Goal: Task Accomplishment & Management: Manage account settings

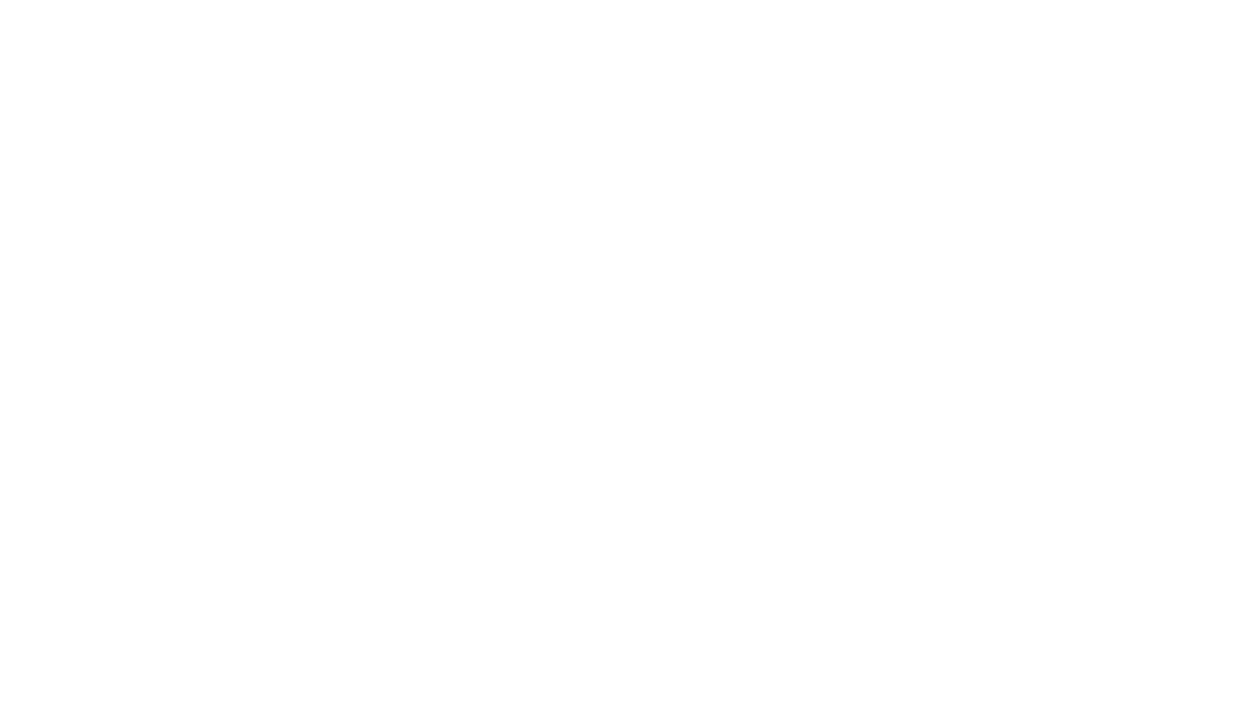
click at [695, 687] on div at bounding box center [622, 358] width 1245 height 717
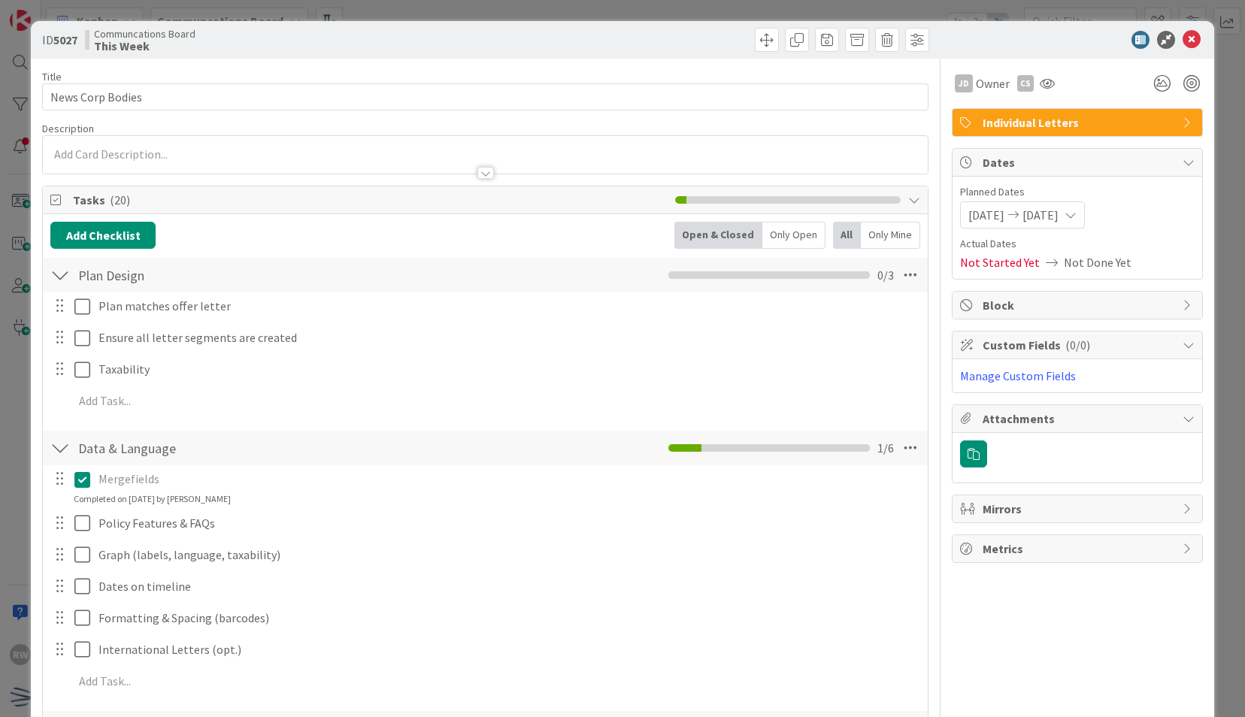
click at [1183, 39] on icon at bounding box center [1192, 40] width 18 height 18
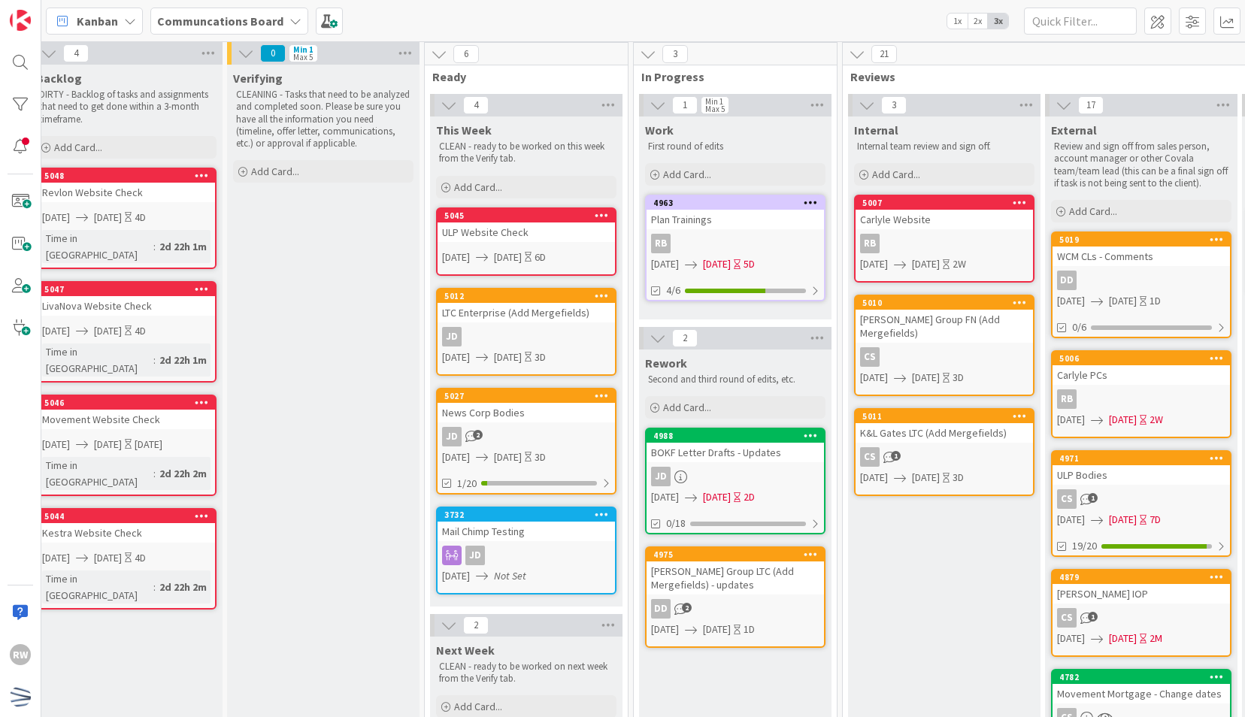
scroll to position [1, 0]
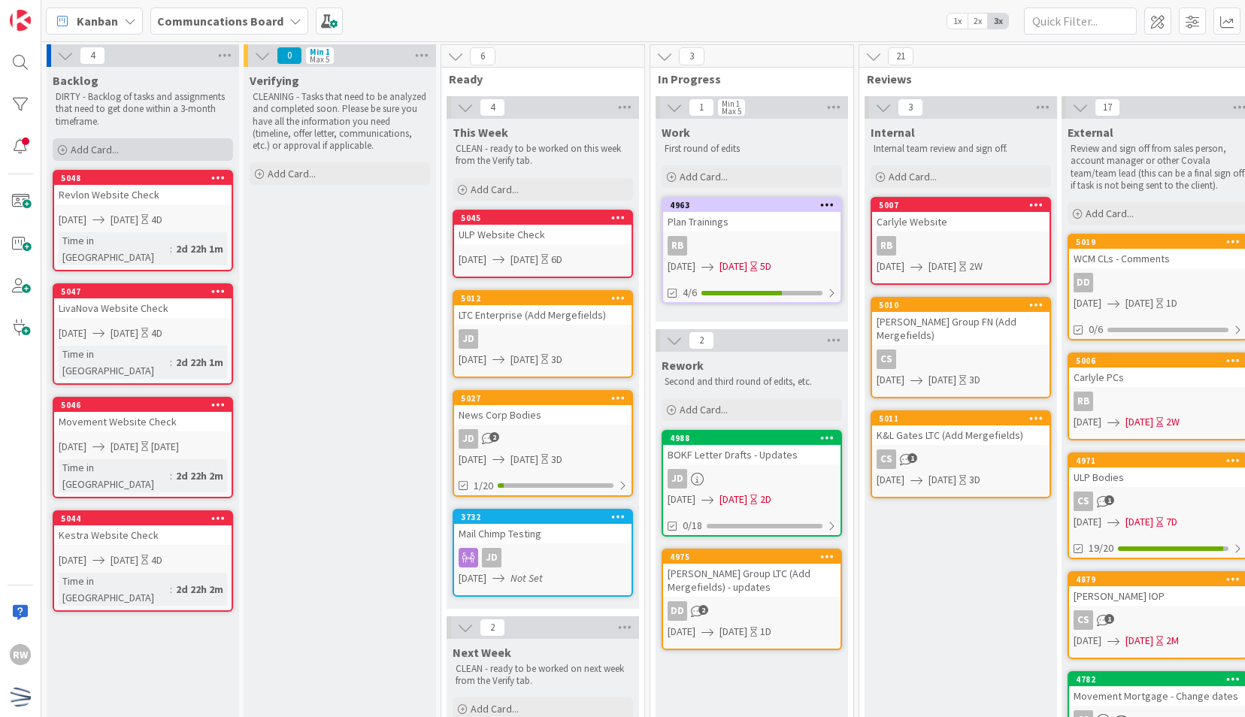
click at [91, 152] on span "Add Card..." at bounding box center [95, 150] width 48 height 14
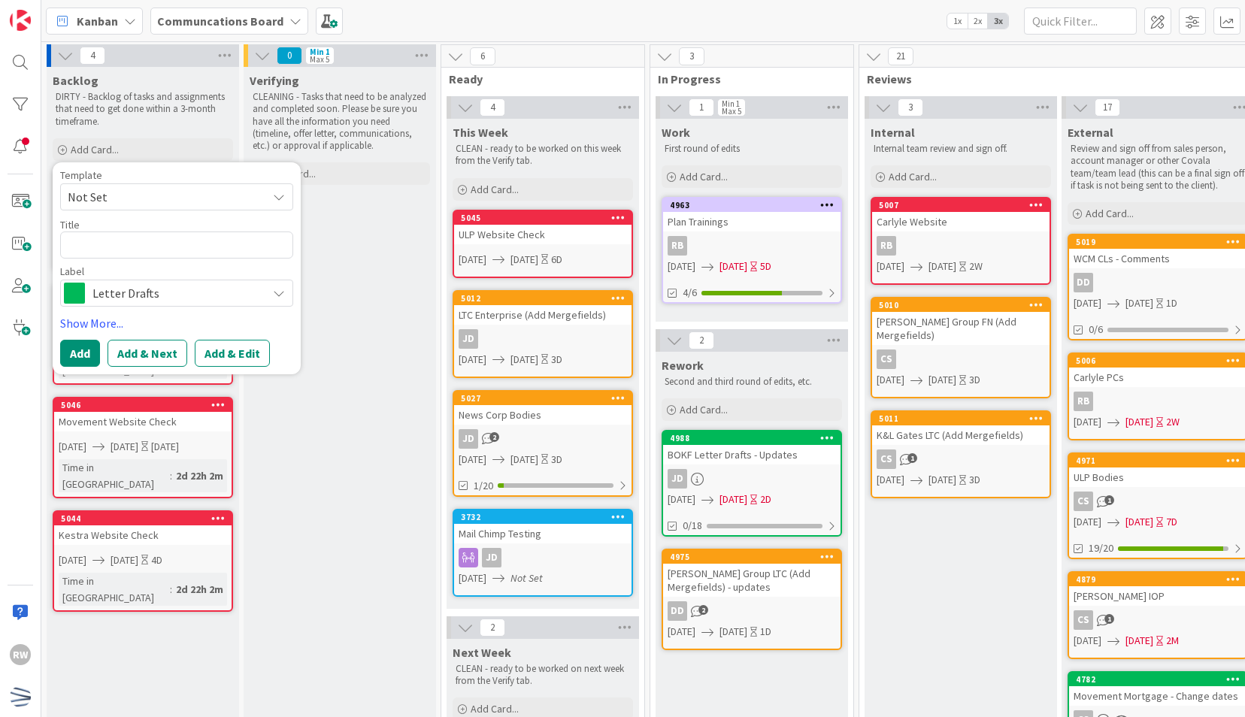
click at [132, 195] on span "Not Set" at bounding box center [162, 197] width 188 height 20
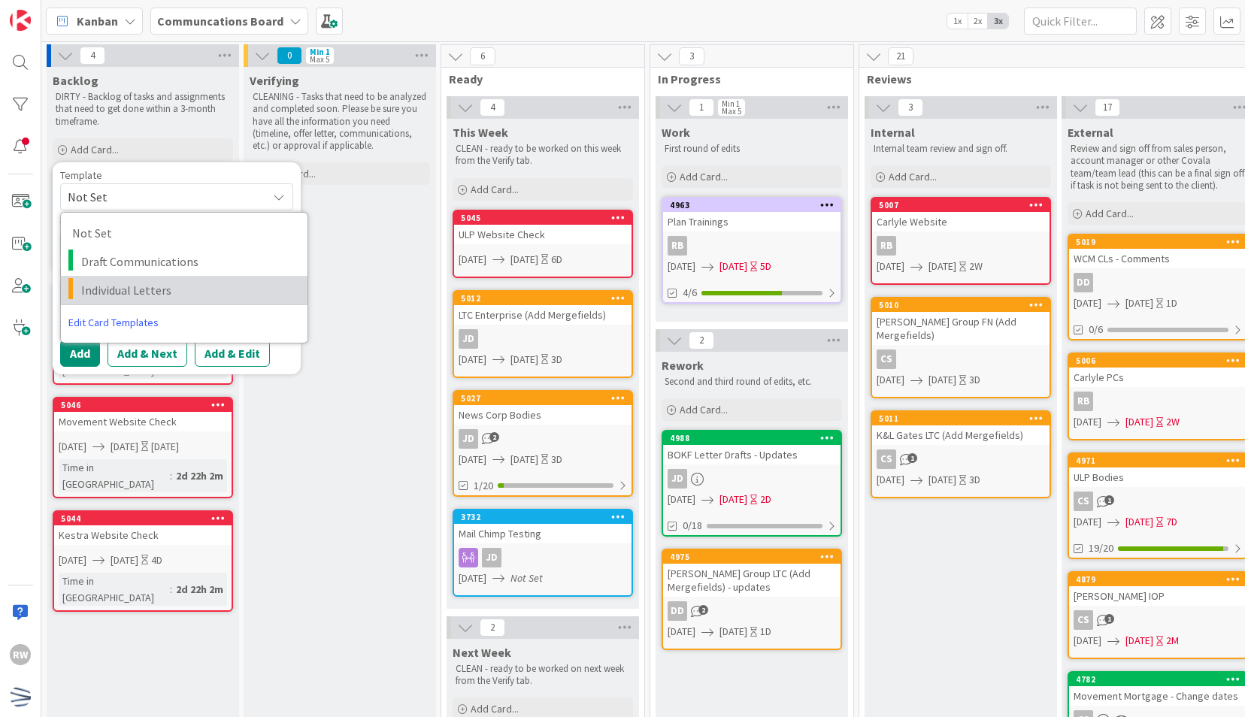
click at [140, 286] on span "Individual Letters" at bounding box center [188, 290] width 215 height 20
type textarea "x"
type textarea "Individual Letters"
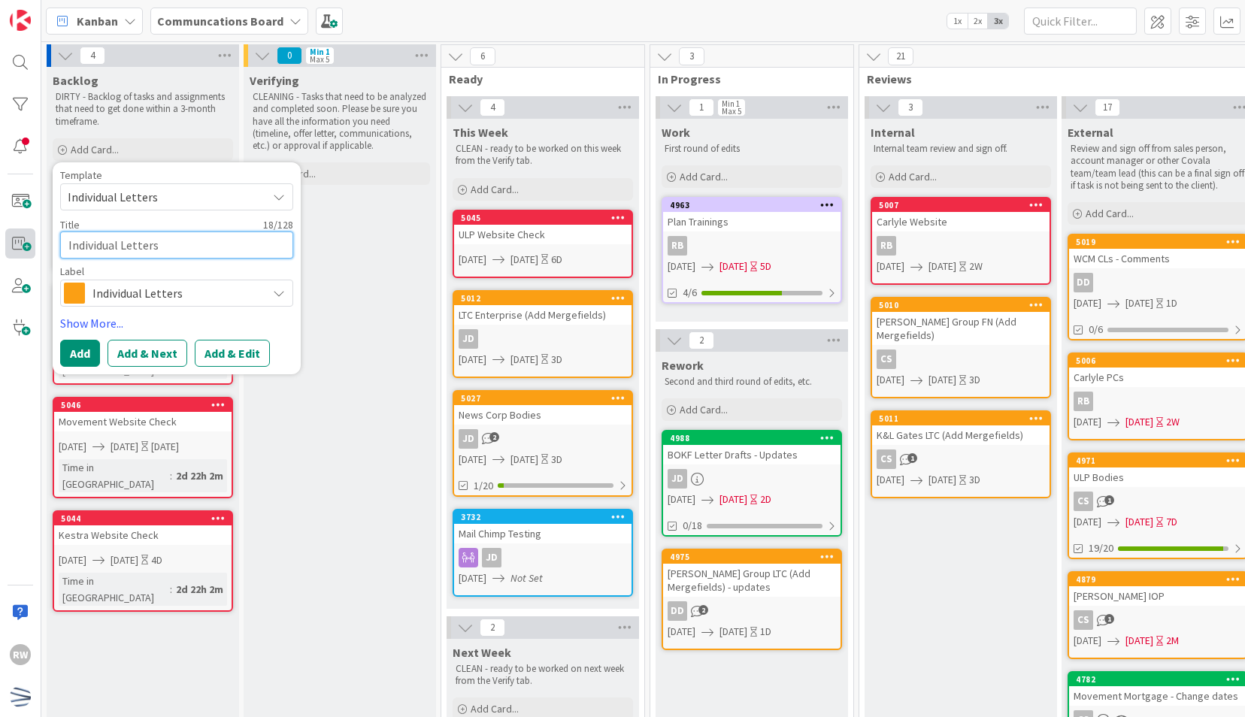
drag, startPoint x: 178, startPoint y: 245, endPoint x: 25, endPoint y: 241, distance: 153.4
click at [25, 241] on div "RW Kanban Communcations Board 1x 2x 3x 4 Backlog DIRTY - Backlog of tasks and a…" at bounding box center [622, 358] width 1245 height 717
type textarea "x"
type textarea "C"
type textarea "x"
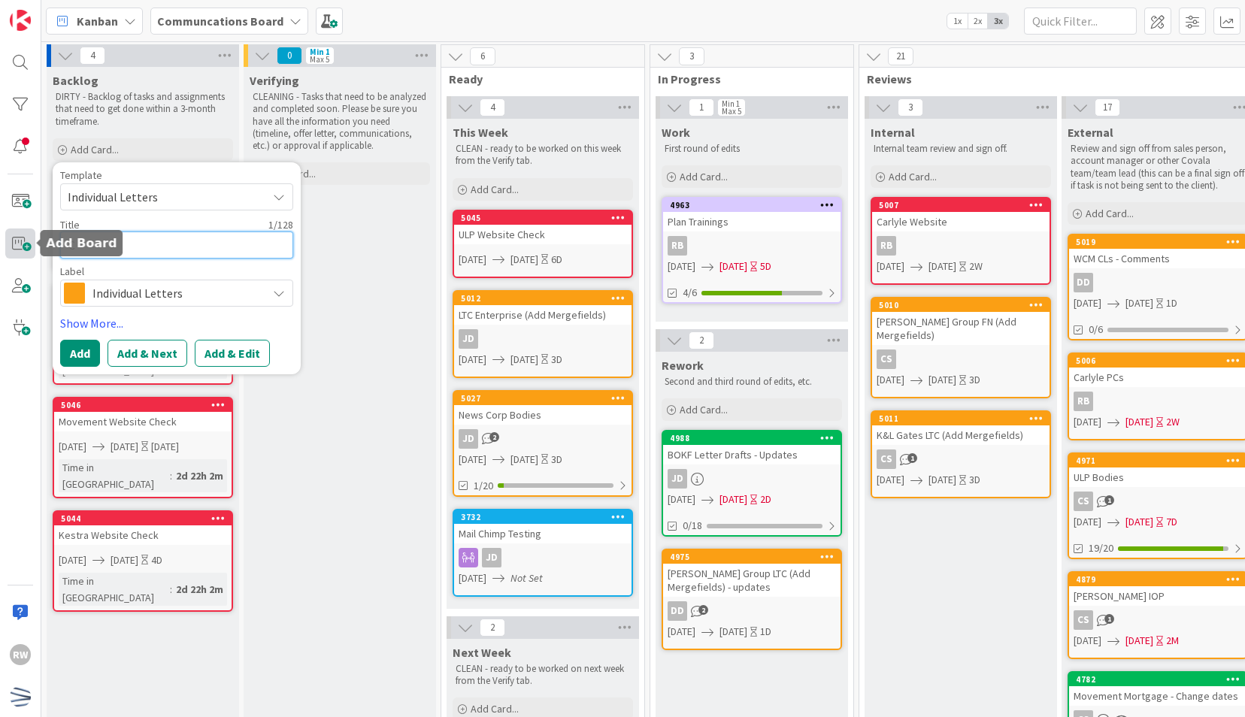
type textarea "Ca"
type textarea "x"
type textarea "[PERSON_NAME]"
type textarea "x"
type textarea "Carly"
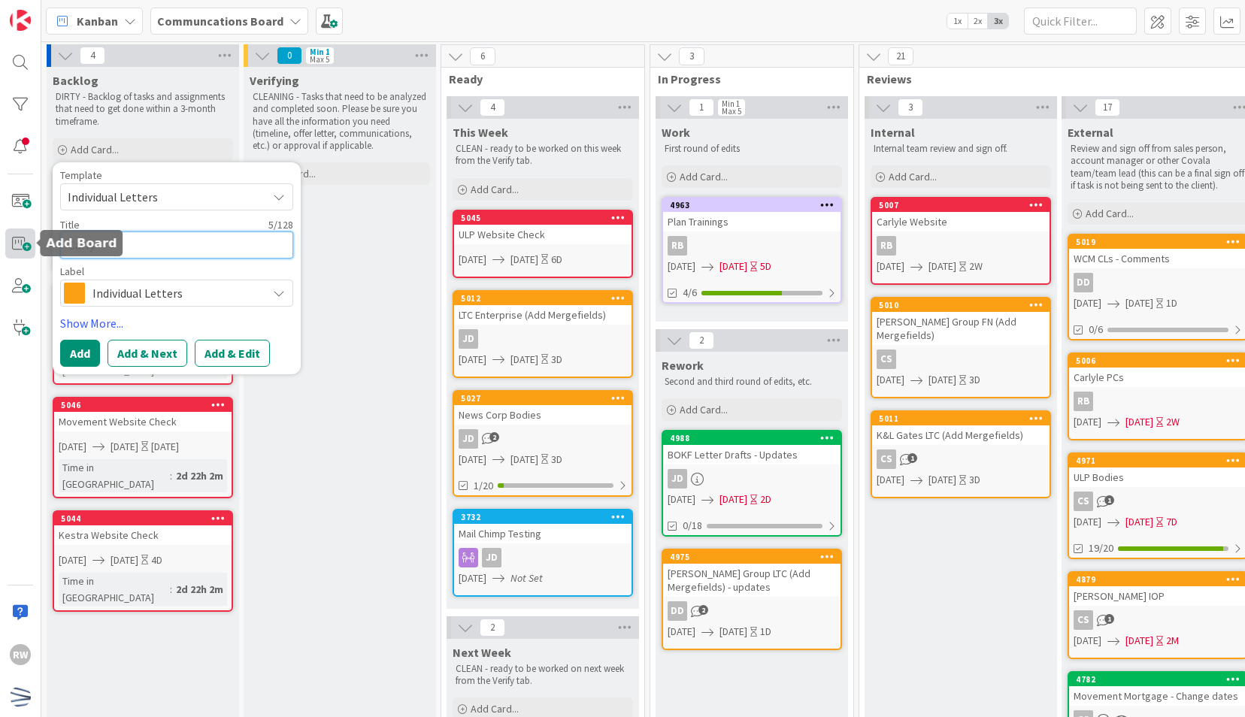
type textarea "x"
type textarea "[PERSON_NAME]"
type textarea "x"
type textarea "[PERSON_NAME]"
type textarea "x"
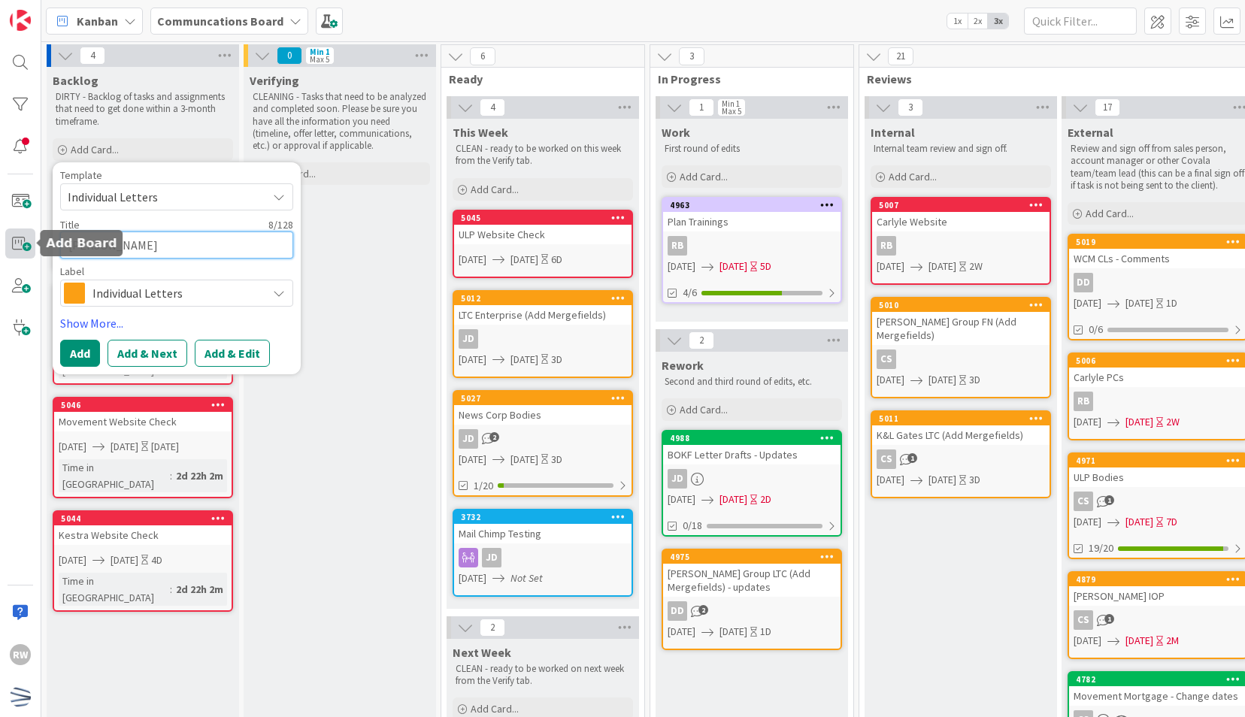
type textarea "[PERSON_NAME]"
type textarea "x"
type textarea "[PERSON_NAME]"
type textarea "x"
type textarea "Carlyle Rate"
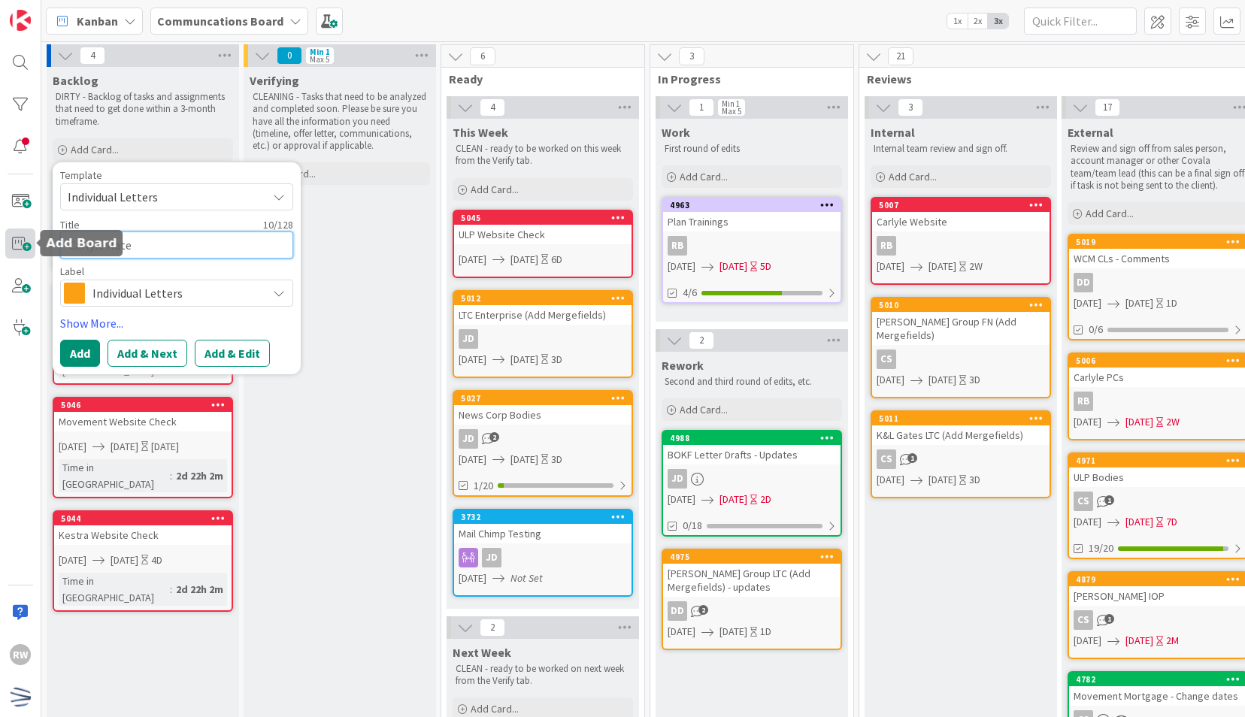
type textarea "x"
type textarea "Carlyle Rate"
type textarea "x"
type textarea "Carlyle Rate S"
type textarea "x"
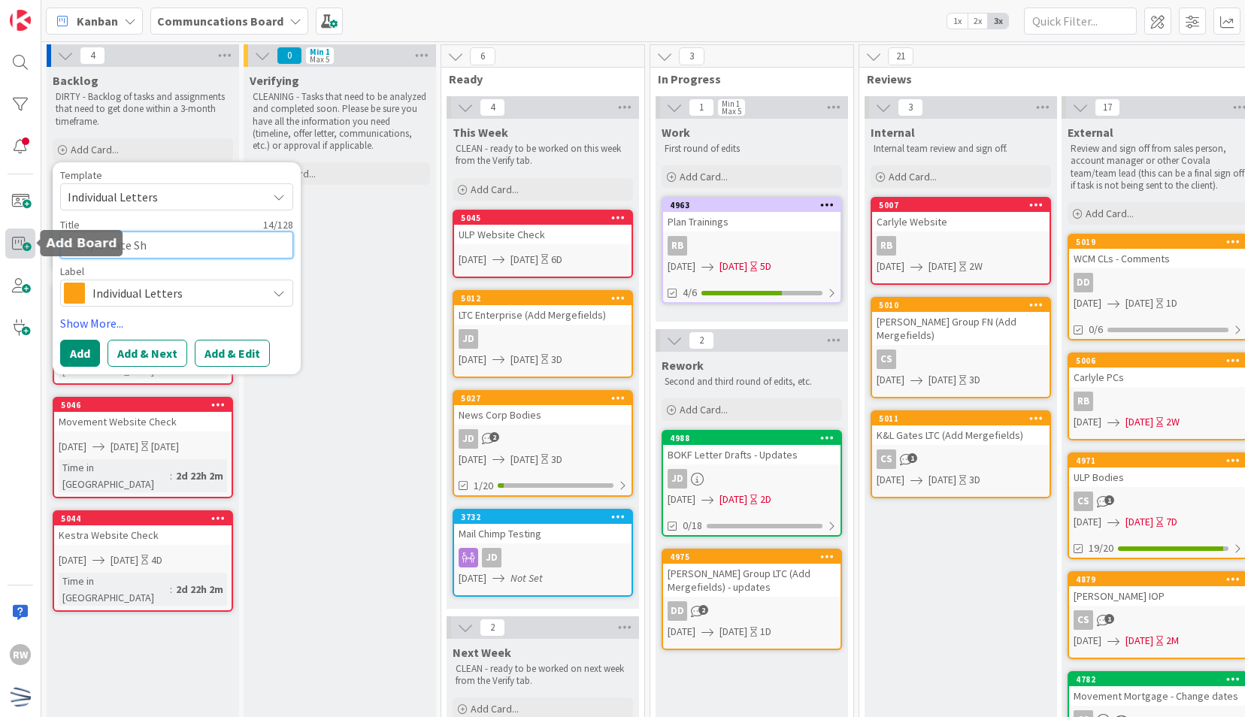
type textarea "Carlyle Rate She"
type textarea "x"
type textarea "Carlyle Rate Shee"
type textarea "x"
type textarea "Carlyle Rate Sheet"
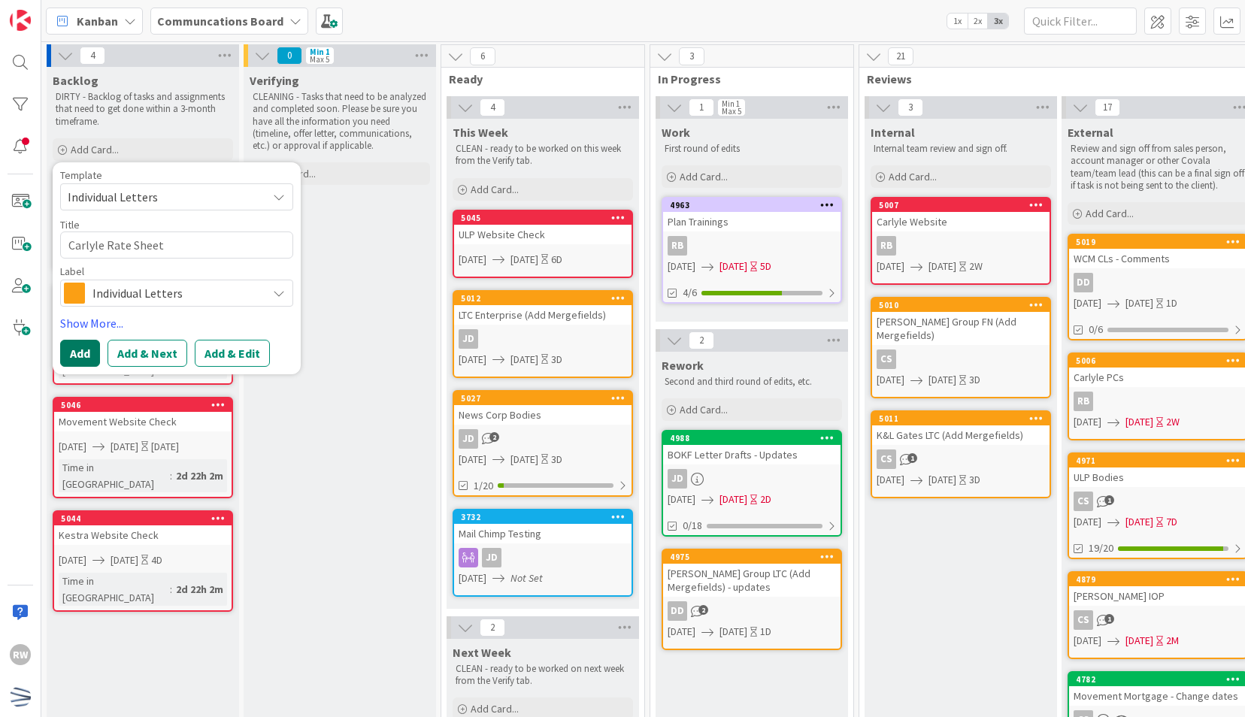
click at [94, 347] on button "Add" at bounding box center [80, 353] width 40 height 27
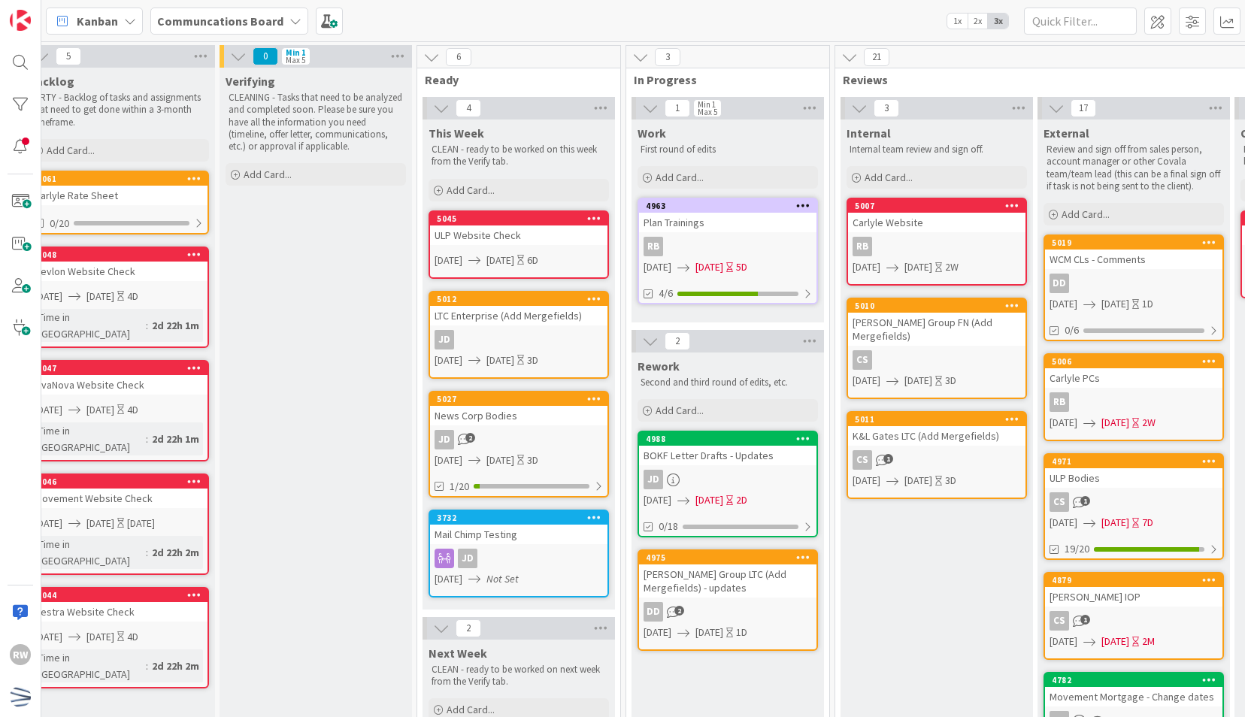
scroll to position [0, 0]
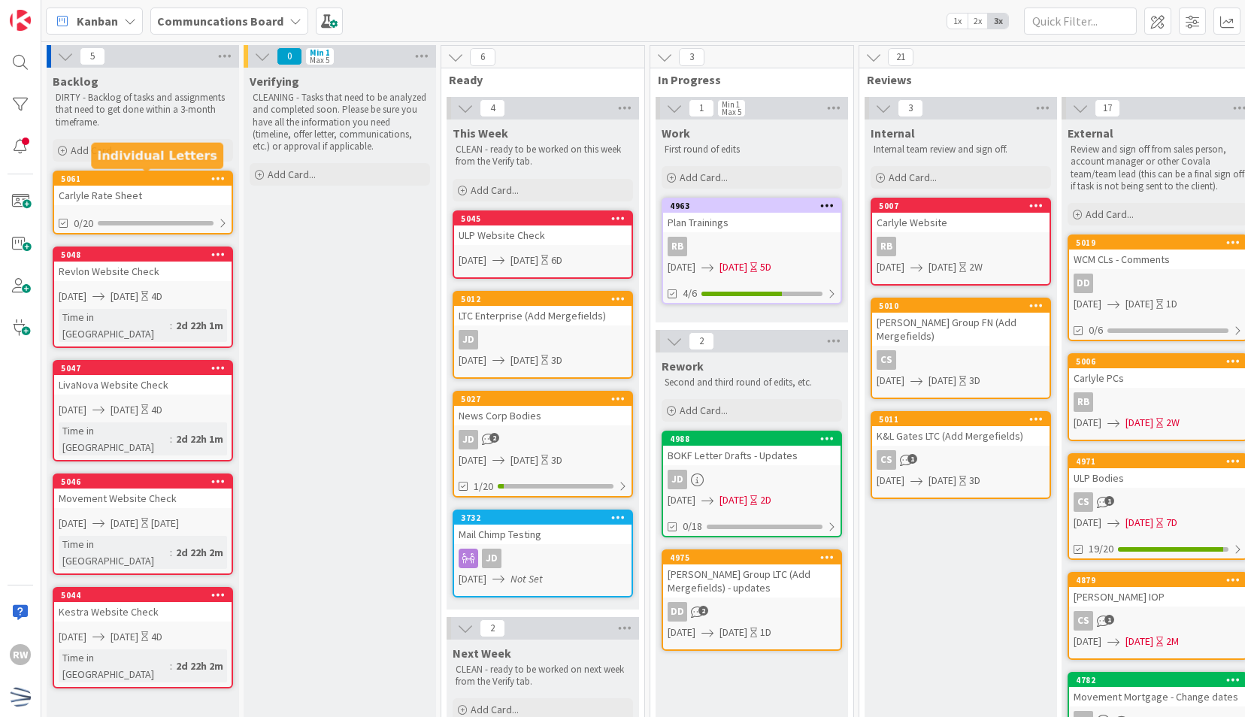
click at [144, 182] on div "5061" at bounding box center [146, 179] width 171 height 11
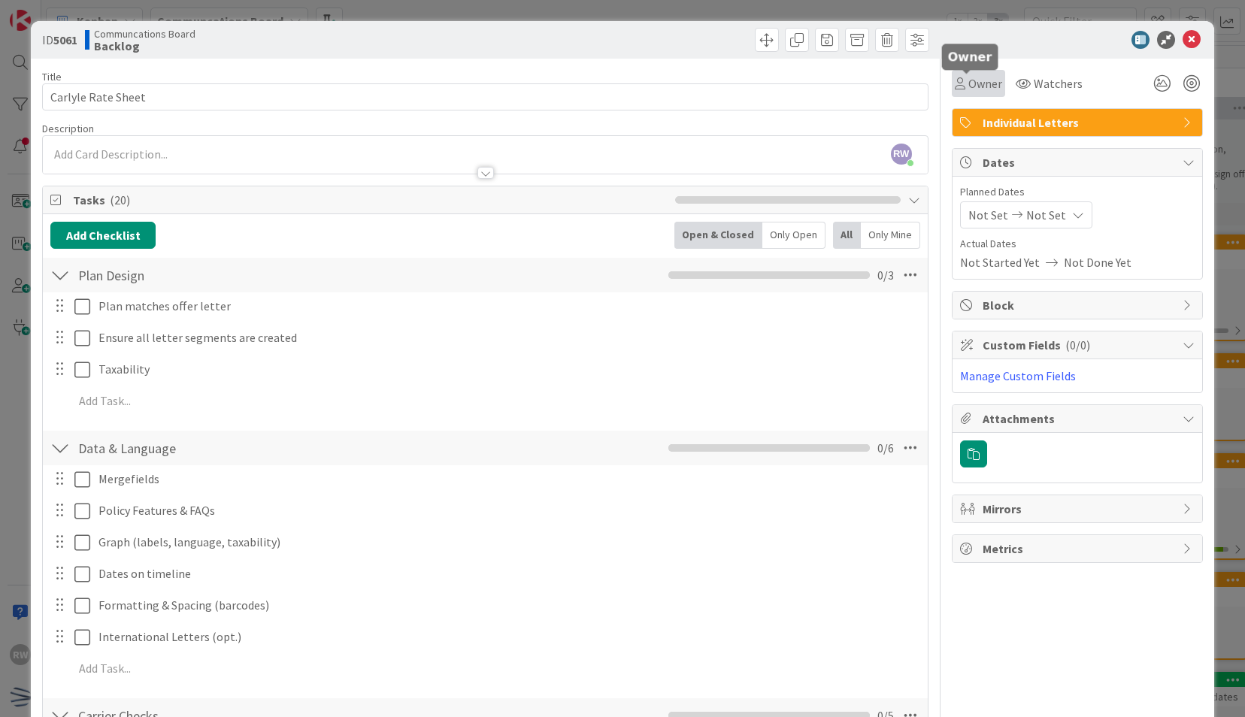
click at [971, 83] on span "Owner" at bounding box center [985, 83] width 34 height 18
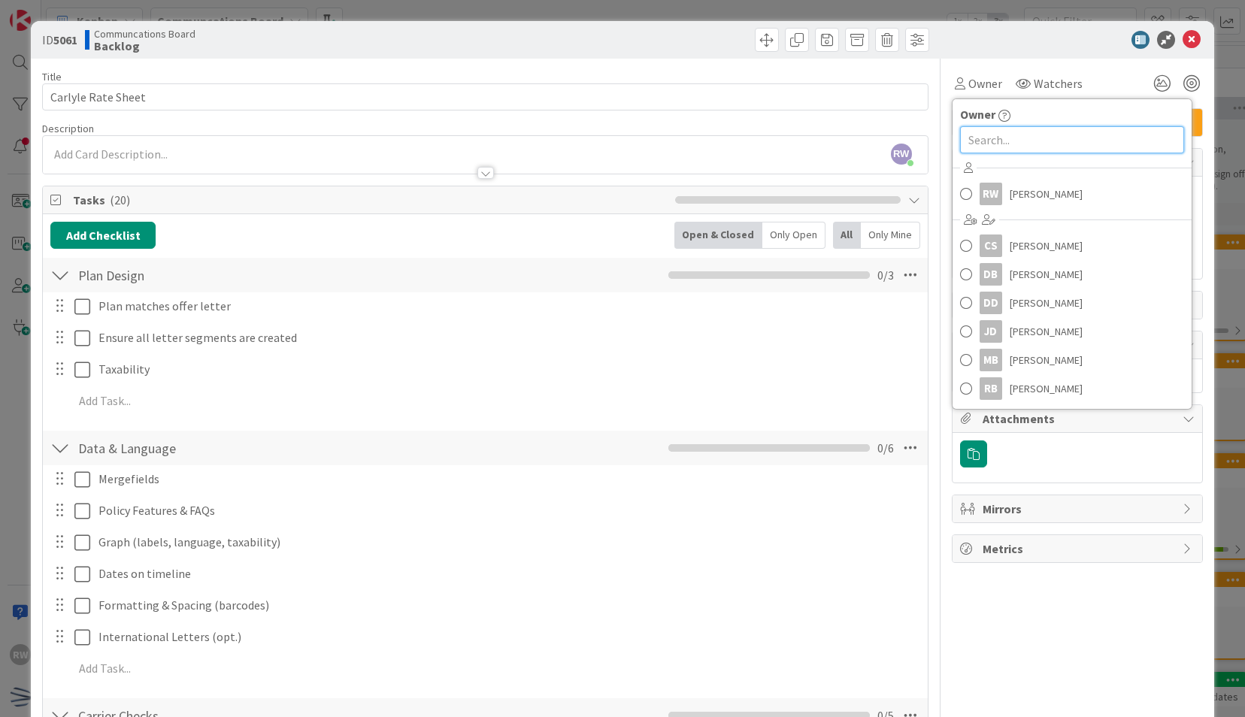
click at [985, 141] on input "text" at bounding box center [1072, 139] width 224 height 27
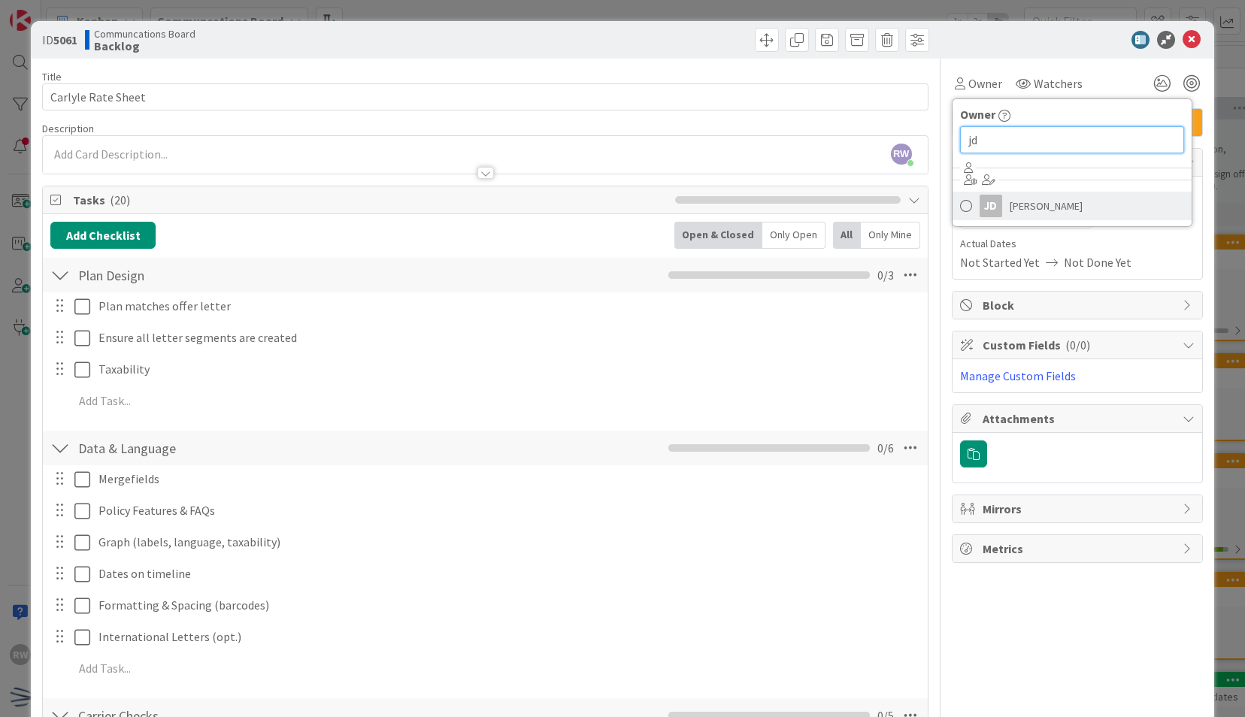
type input "jd"
click at [1010, 201] on span "[PERSON_NAME]" at bounding box center [1046, 206] width 73 height 23
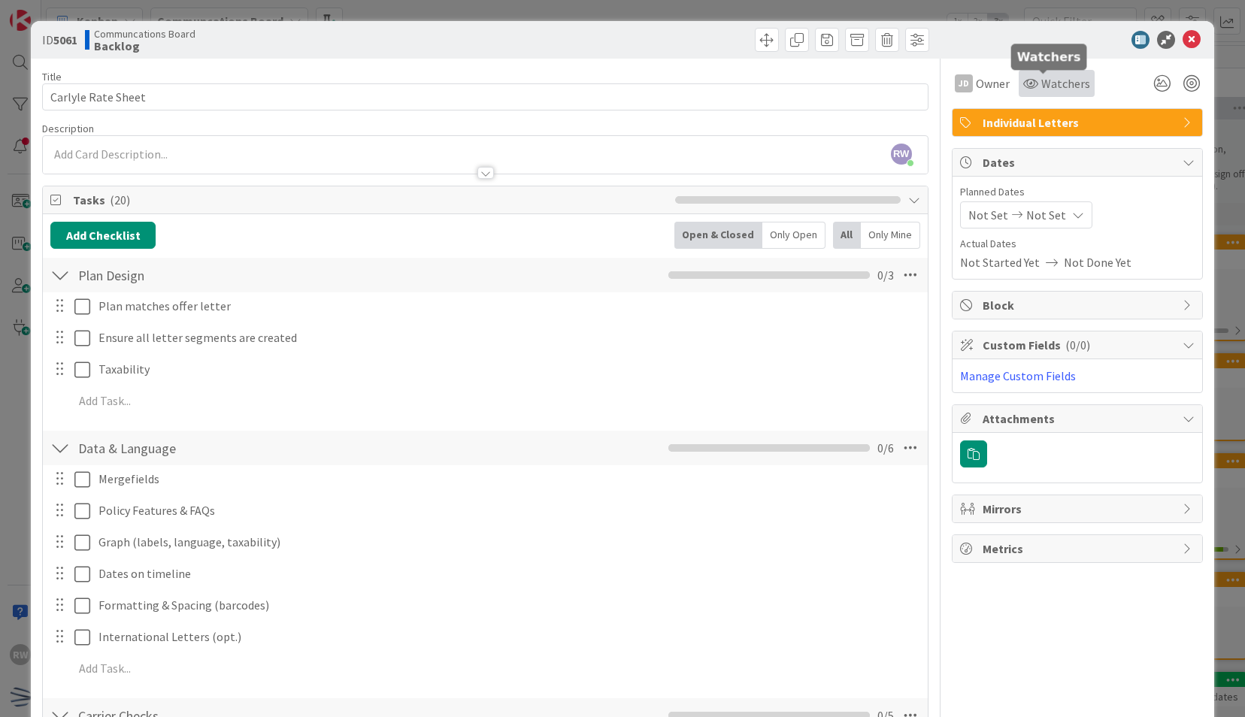
click at [1041, 83] on span "Watchers" at bounding box center [1065, 83] width 49 height 18
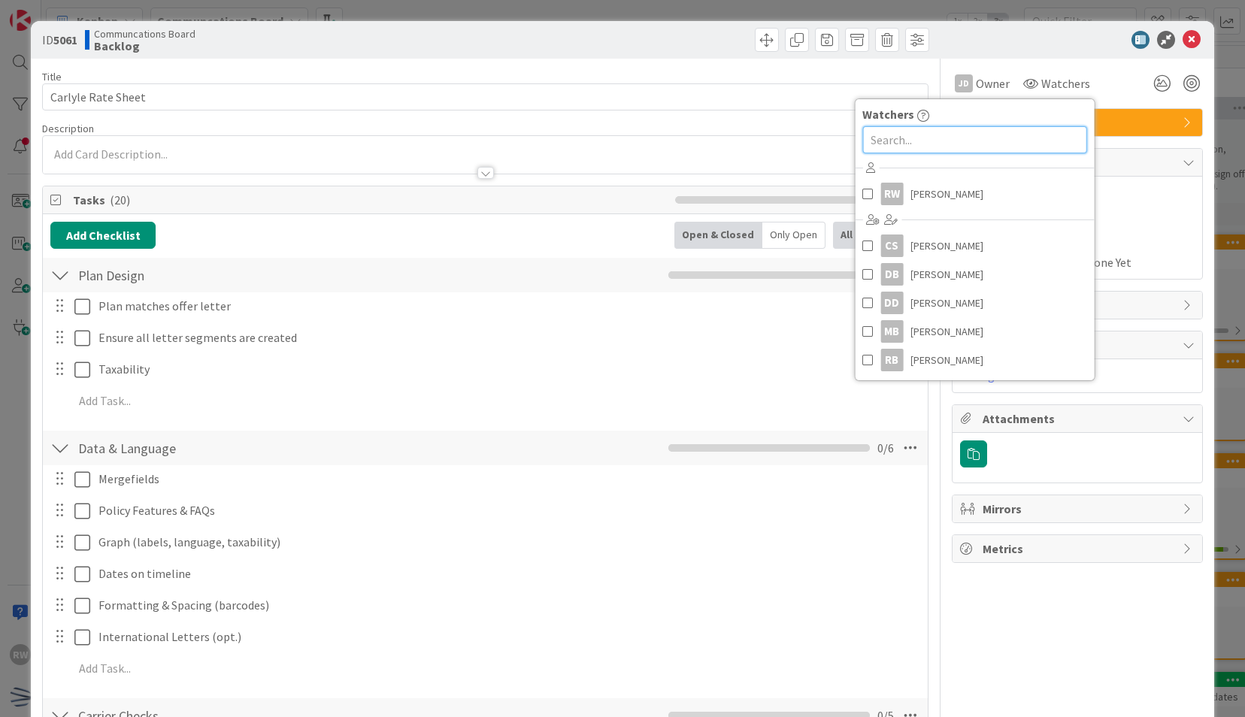
click at [981, 132] on input "text" at bounding box center [974, 139] width 224 height 27
click at [962, 183] on link "RW [PERSON_NAME]" at bounding box center [974, 194] width 239 height 29
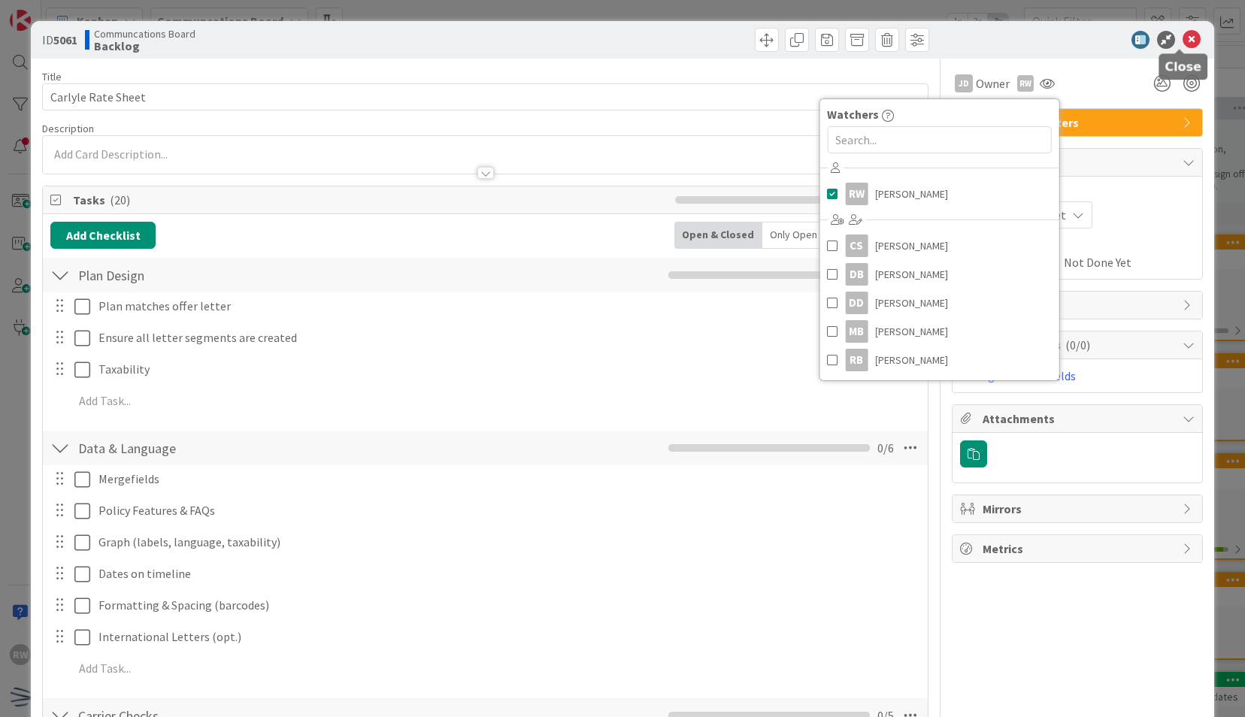
click at [1183, 34] on icon at bounding box center [1192, 40] width 18 height 18
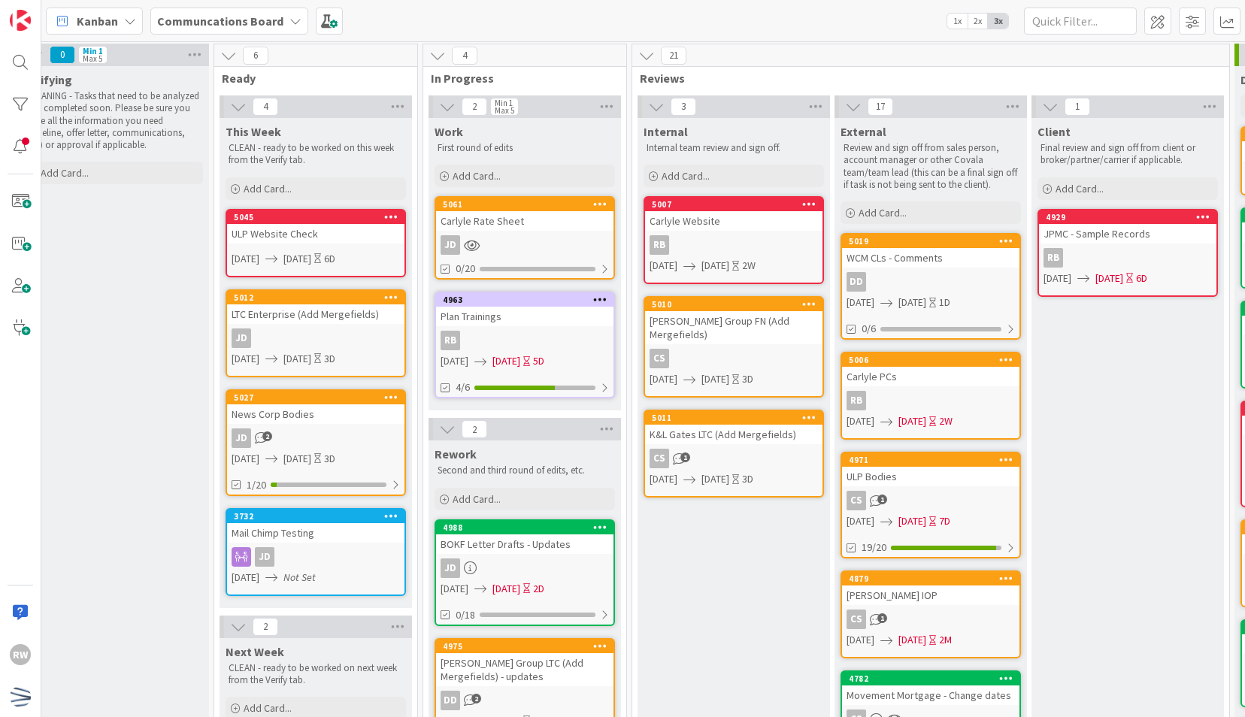
scroll to position [2, 229]
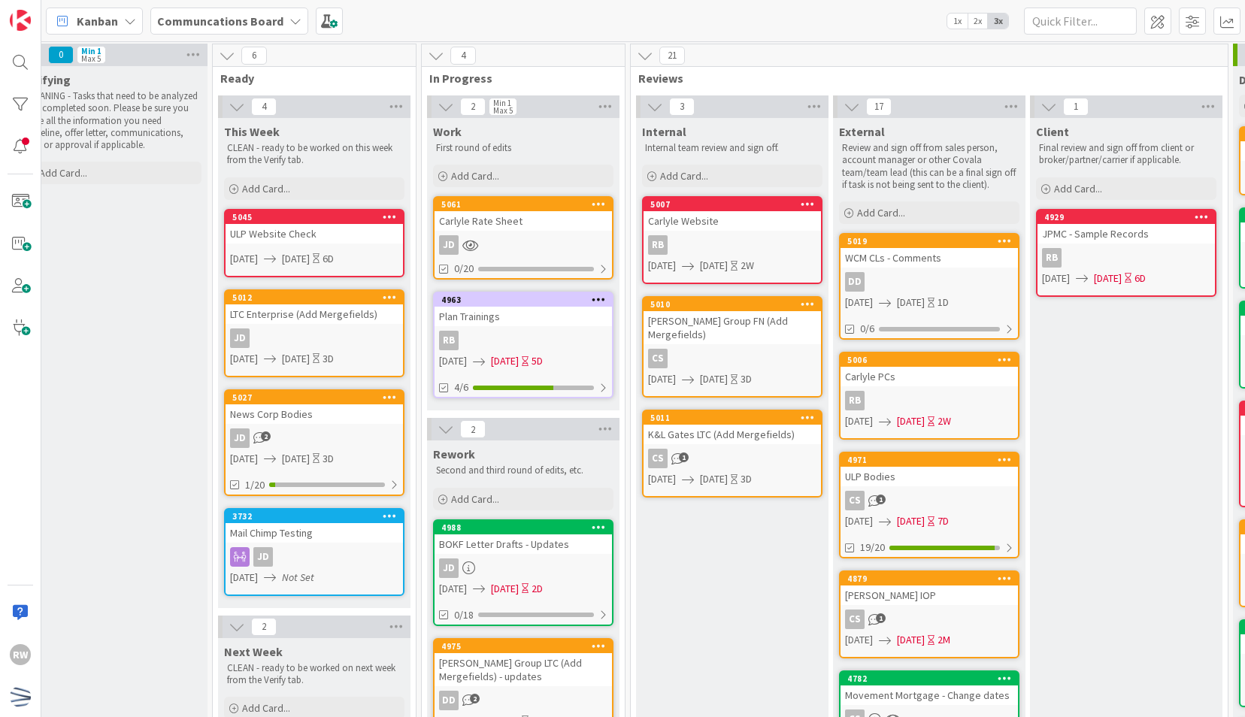
click at [192, 344] on div "Verifying CLEANING - Tasks that need to be analyzed and completed soon. Please …" at bounding box center [111, 709] width 192 height 1286
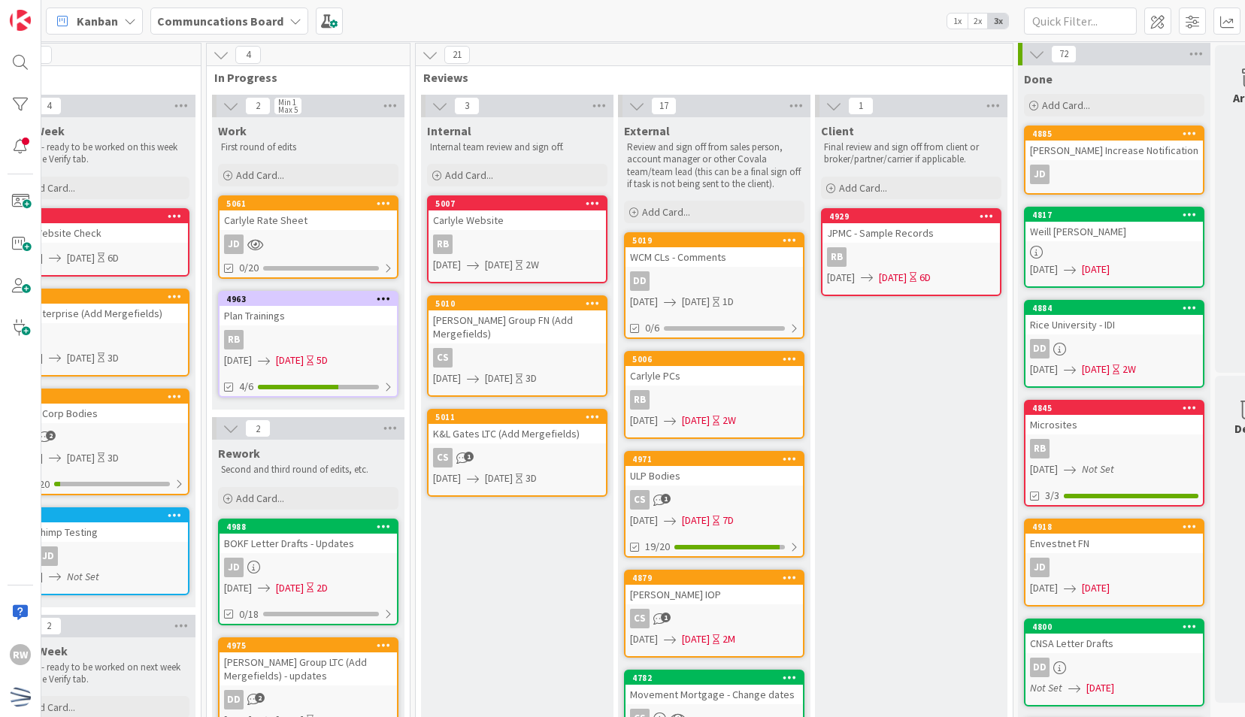
click at [832, 412] on div "Client Final review and sign off from client or broker/partner/carrier if appli…" at bounding box center [911, 730] width 192 height 1226
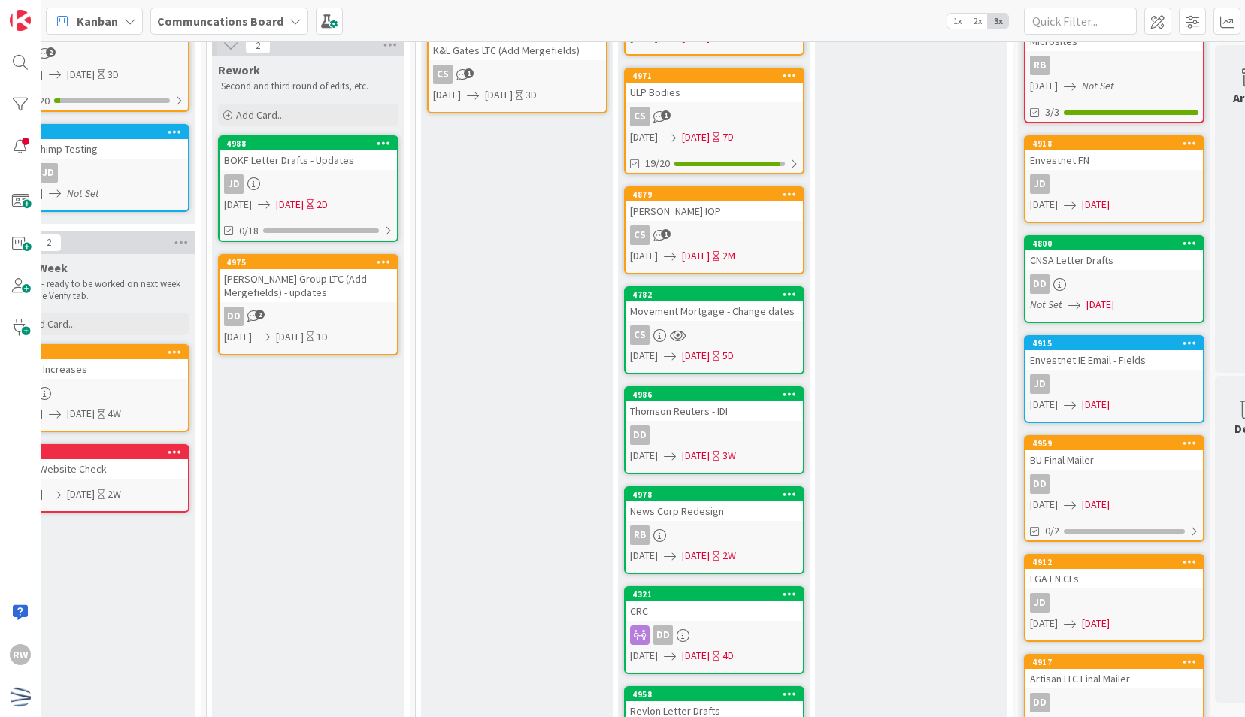
scroll to position [0, 444]
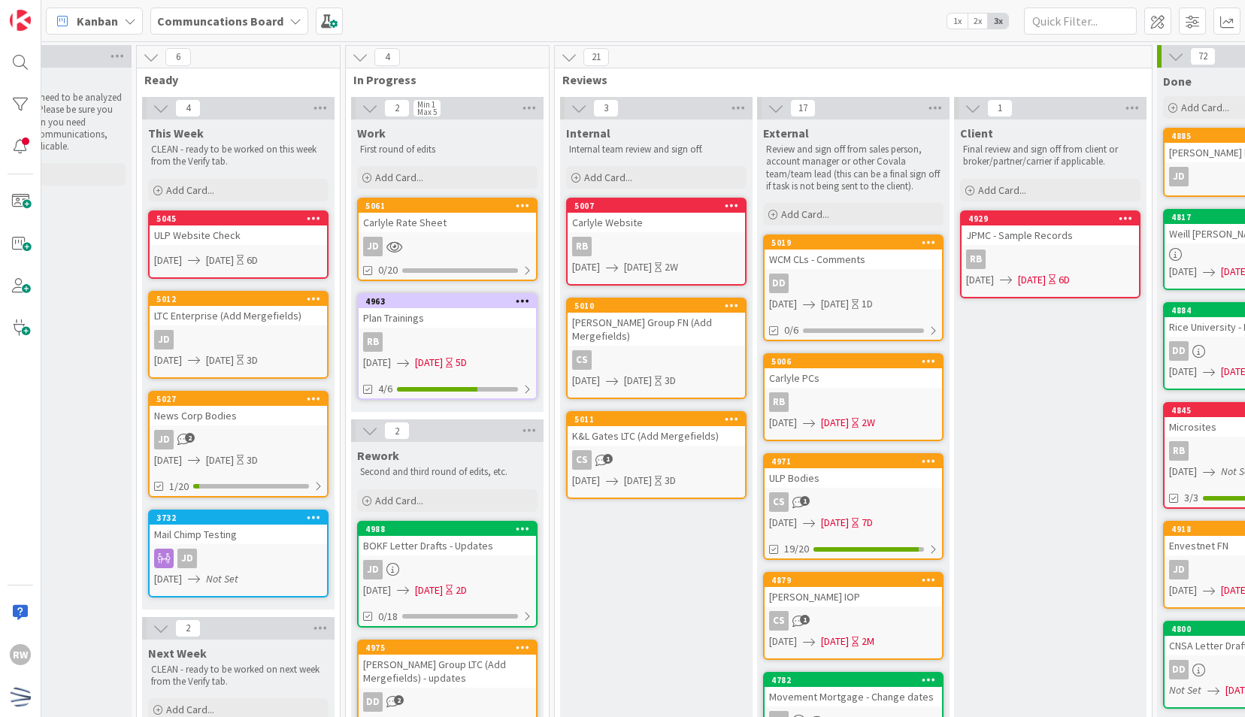
scroll to position [0, 304]
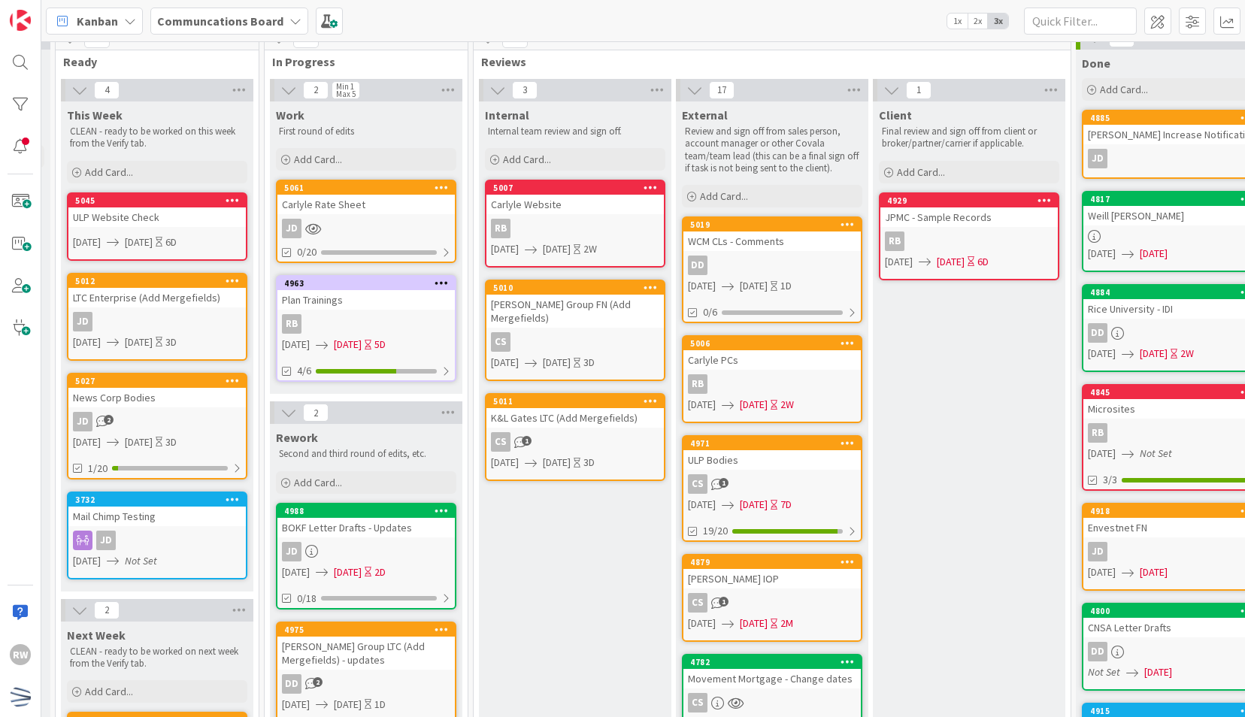
scroll to position [17, 386]
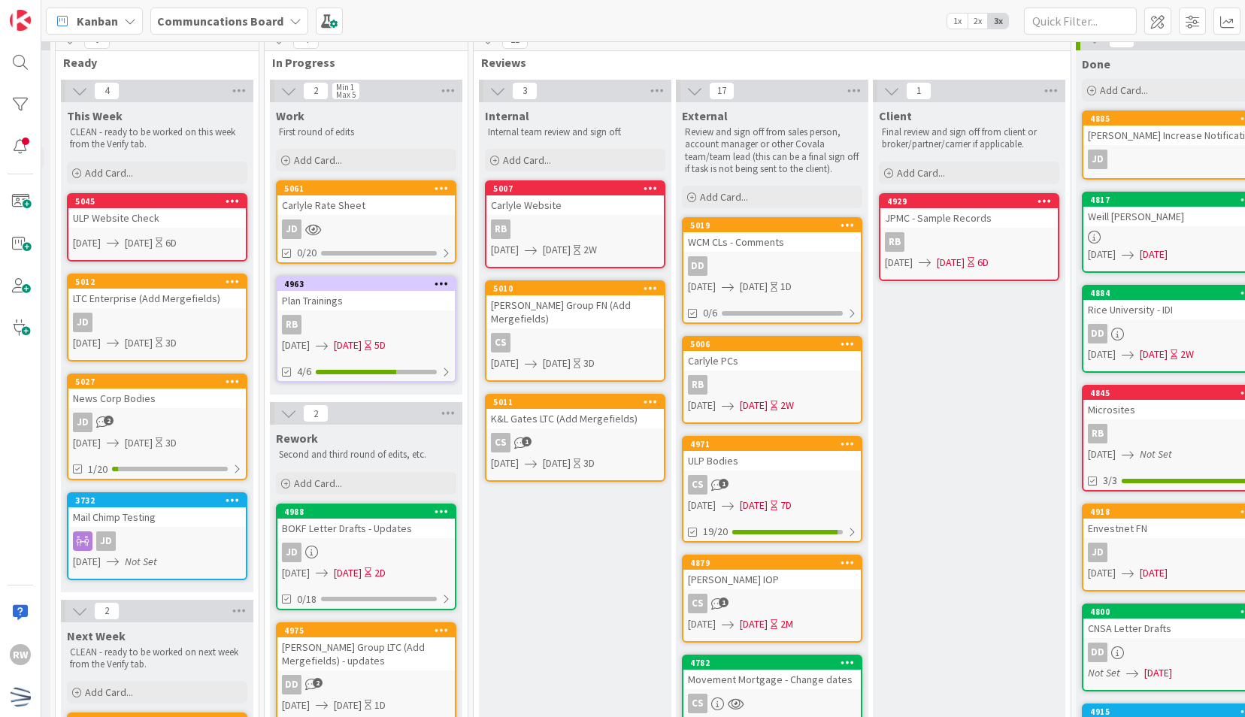
click at [599, 195] on div "Carlyle Website" at bounding box center [574, 205] width 177 height 20
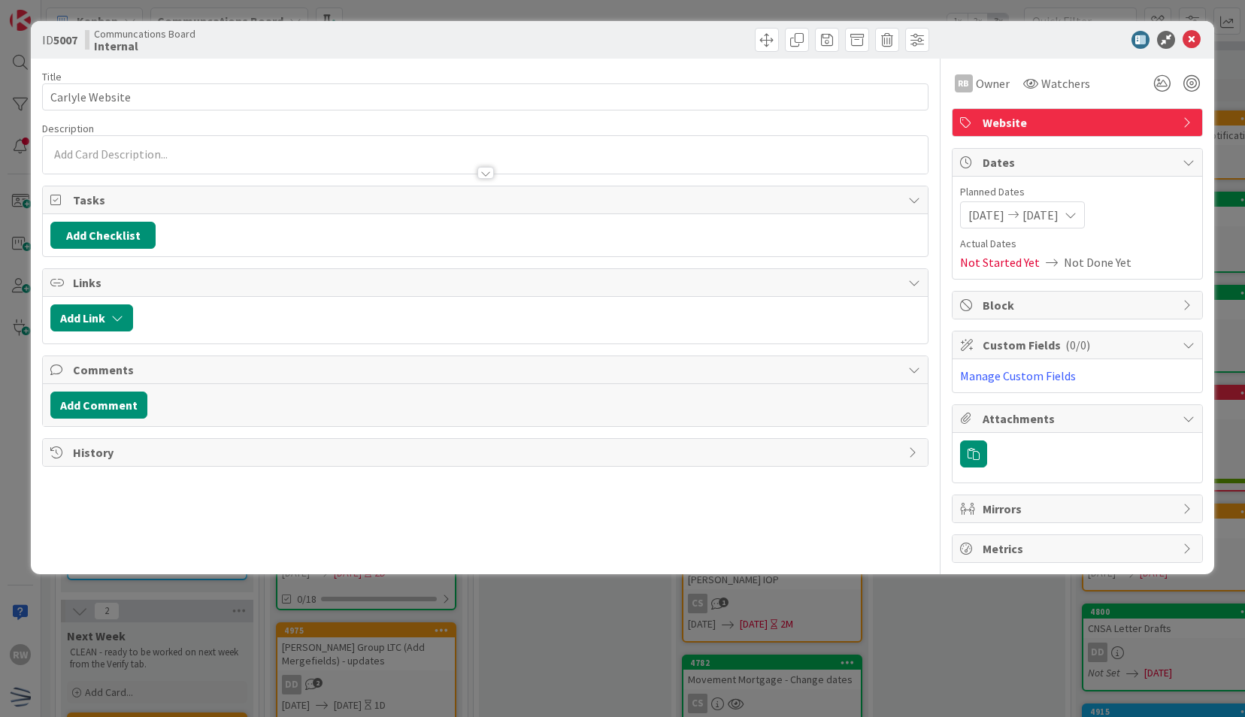
click at [1059, 212] on span "[DATE]" at bounding box center [1041, 215] width 36 height 18
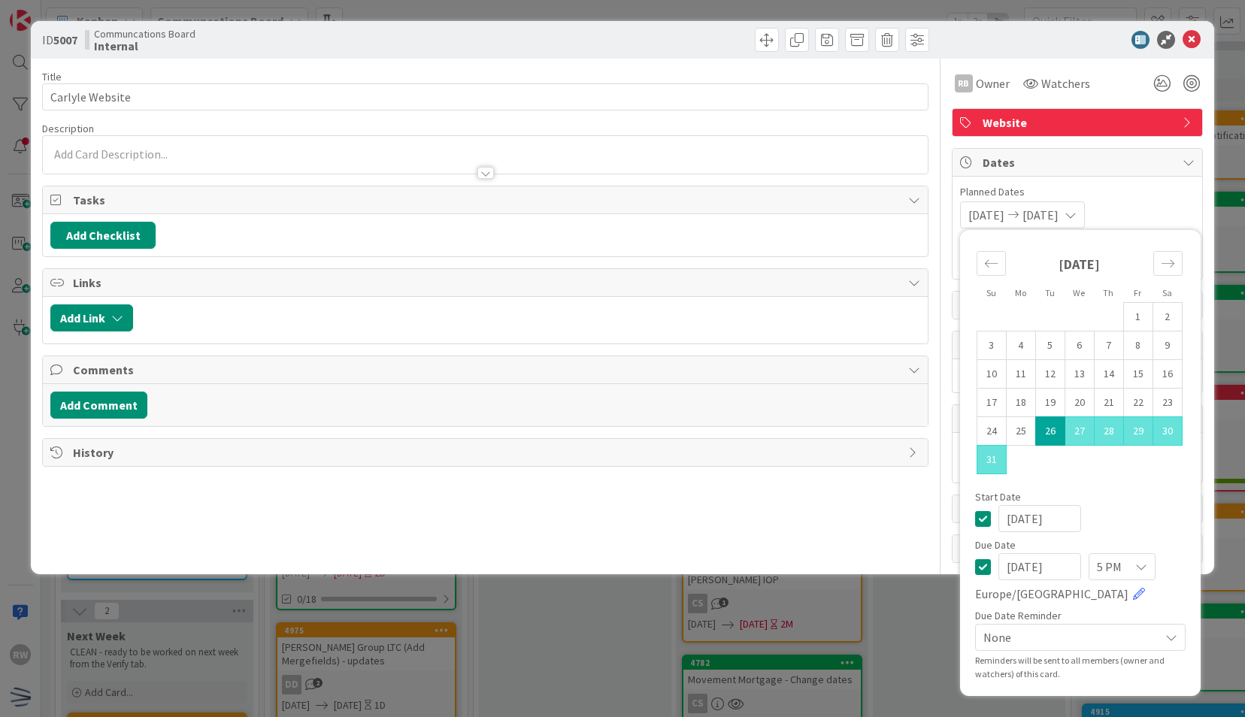
click at [1047, 425] on td "26" at bounding box center [1049, 431] width 29 height 29
click at [1171, 266] on icon "Move forward to switch to the next month." at bounding box center [1168, 263] width 14 height 14
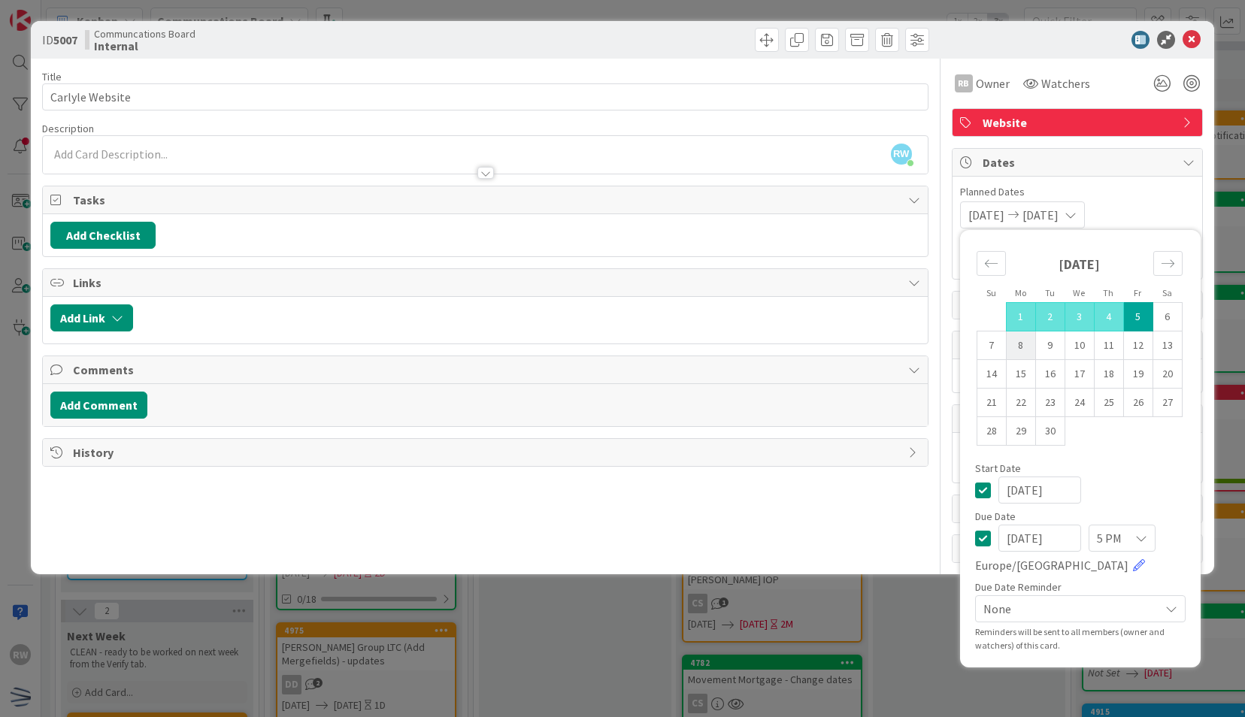
click at [1020, 350] on td "8" at bounding box center [1020, 346] width 29 height 29
type input "[DATE]"
click at [1165, 203] on div "[DATE] [DATE] Su Mo Tu We Th Fr Sa [DATE] 1 2 3 4 5 6 7 8 9 10 11 12 13 14 15 1…" at bounding box center [1077, 214] width 235 height 27
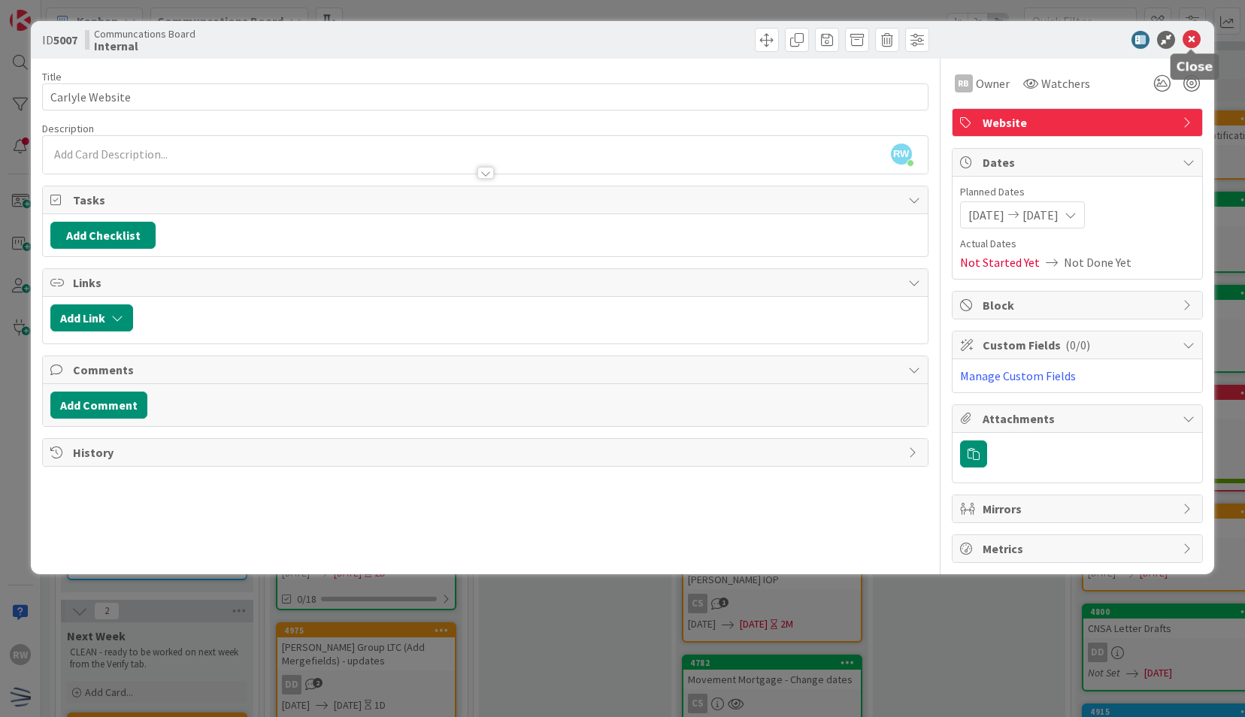
click at [1192, 44] on icon at bounding box center [1192, 40] width 18 height 18
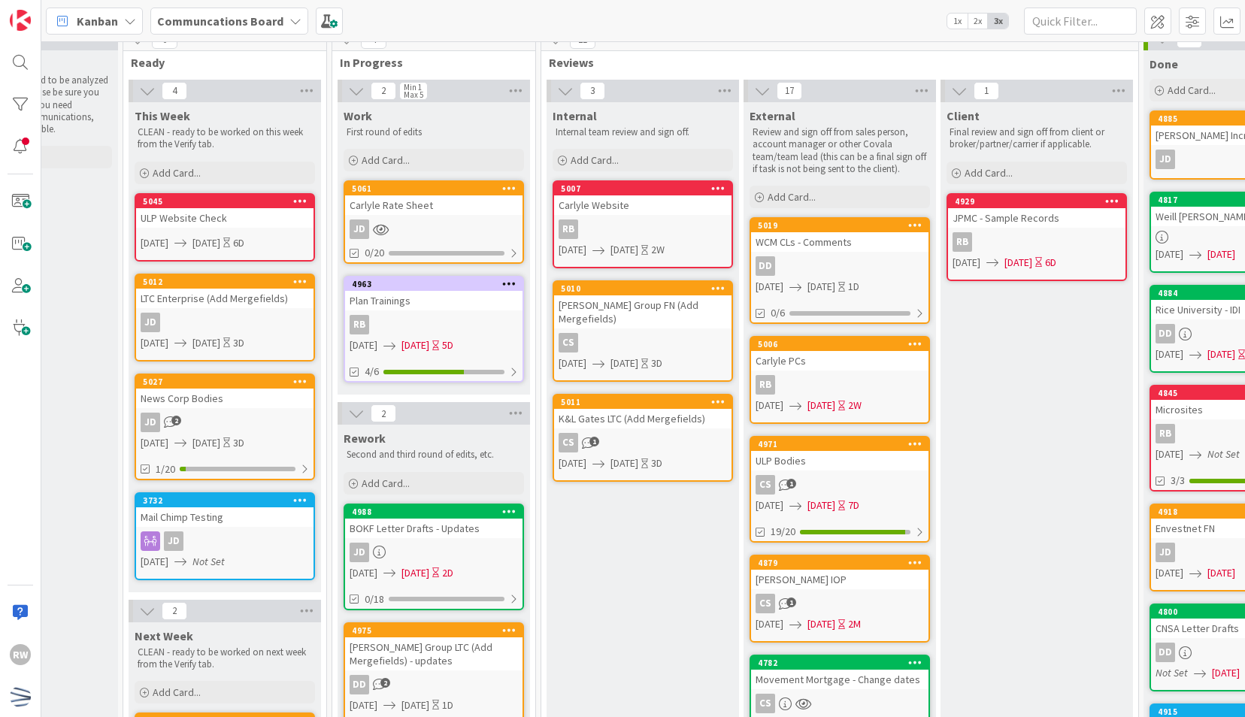
scroll to position [17, 256]
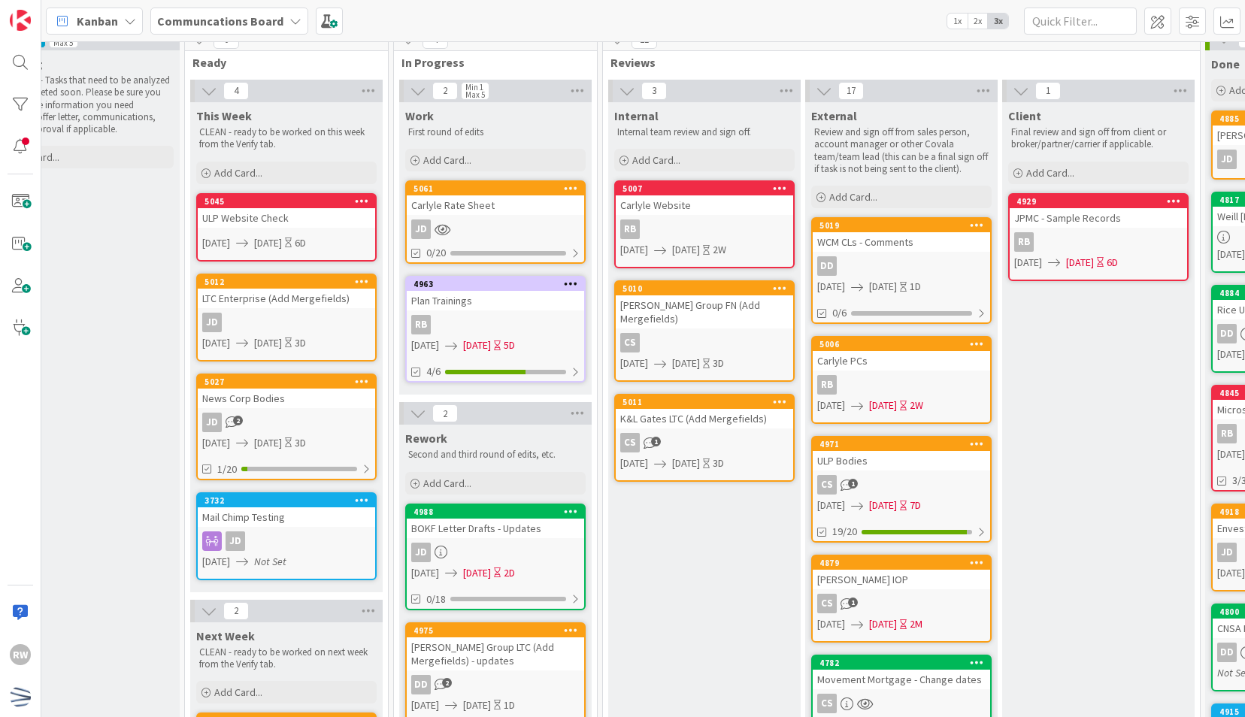
click at [718, 417] on link "5011 K&L Gates LTC (Add Mergefields) CS 1 [DATE] [DATE] 3D" at bounding box center [704, 438] width 180 height 88
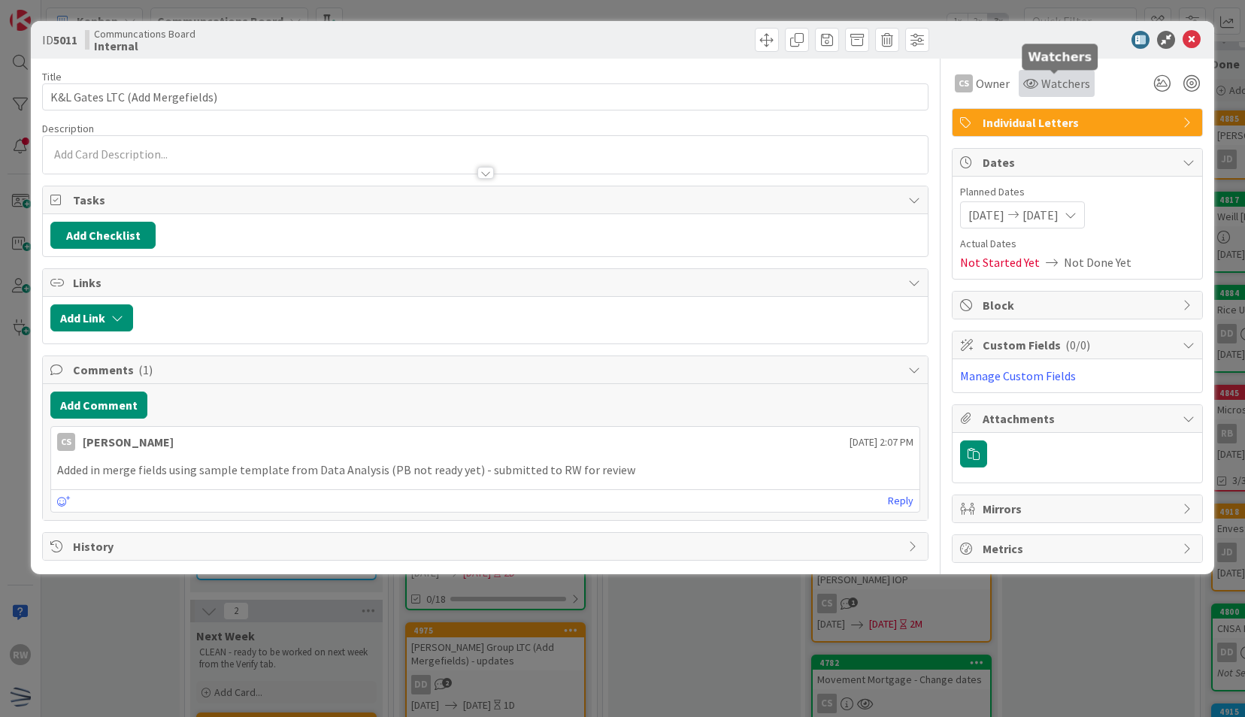
click at [1050, 83] on span "Watchers" at bounding box center [1065, 83] width 49 height 18
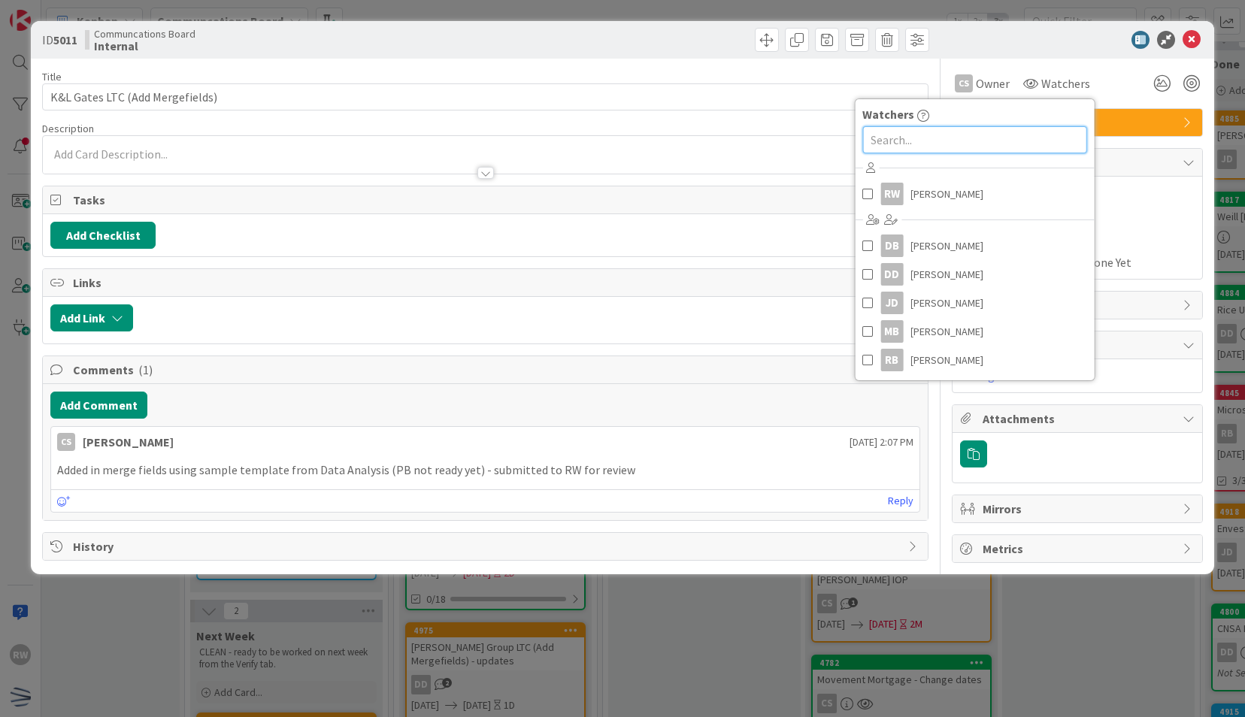
click at [988, 135] on input "text" at bounding box center [974, 139] width 224 height 27
click at [938, 276] on span "[PERSON_NAME]" at bounding box center [947, 274] width 73 height 23
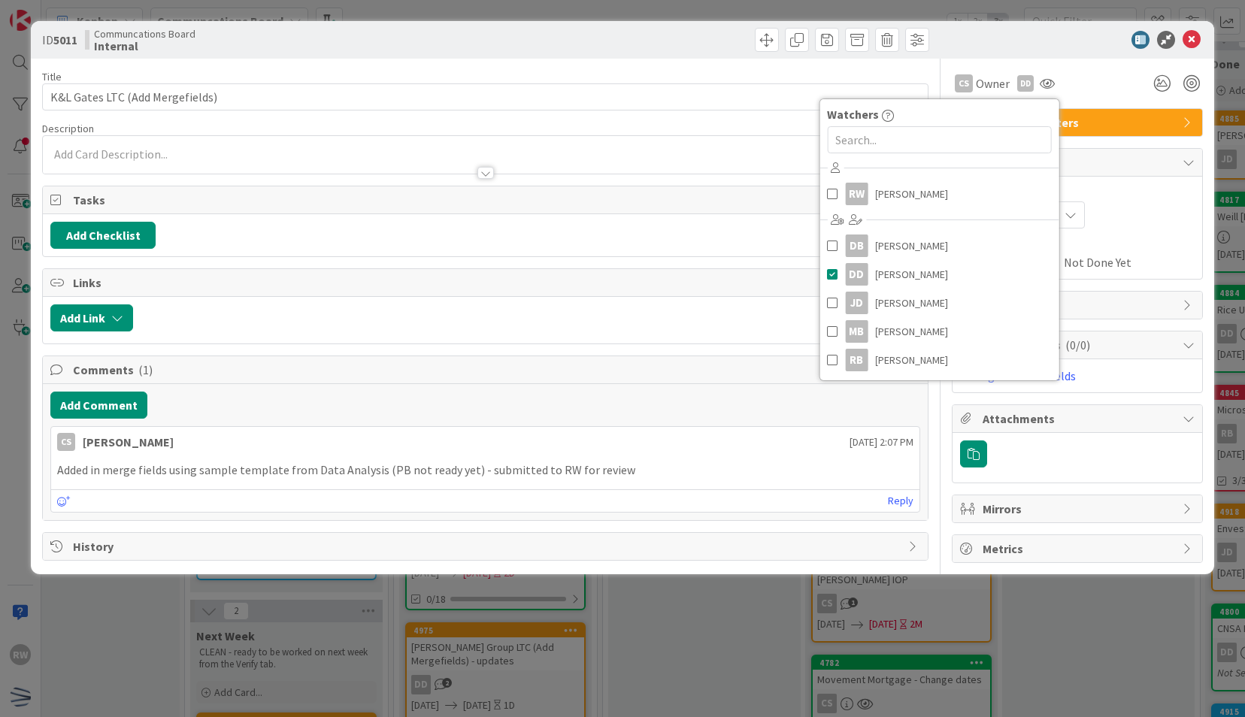
click at [1099, 77] on div "CS Owner DD Watchers RW [PERSON_NAME] DB [PERSON_NAME] [PERSON_NAME] [PERSON_NA…" at bounding box center [1077, 83] width 251 height 27
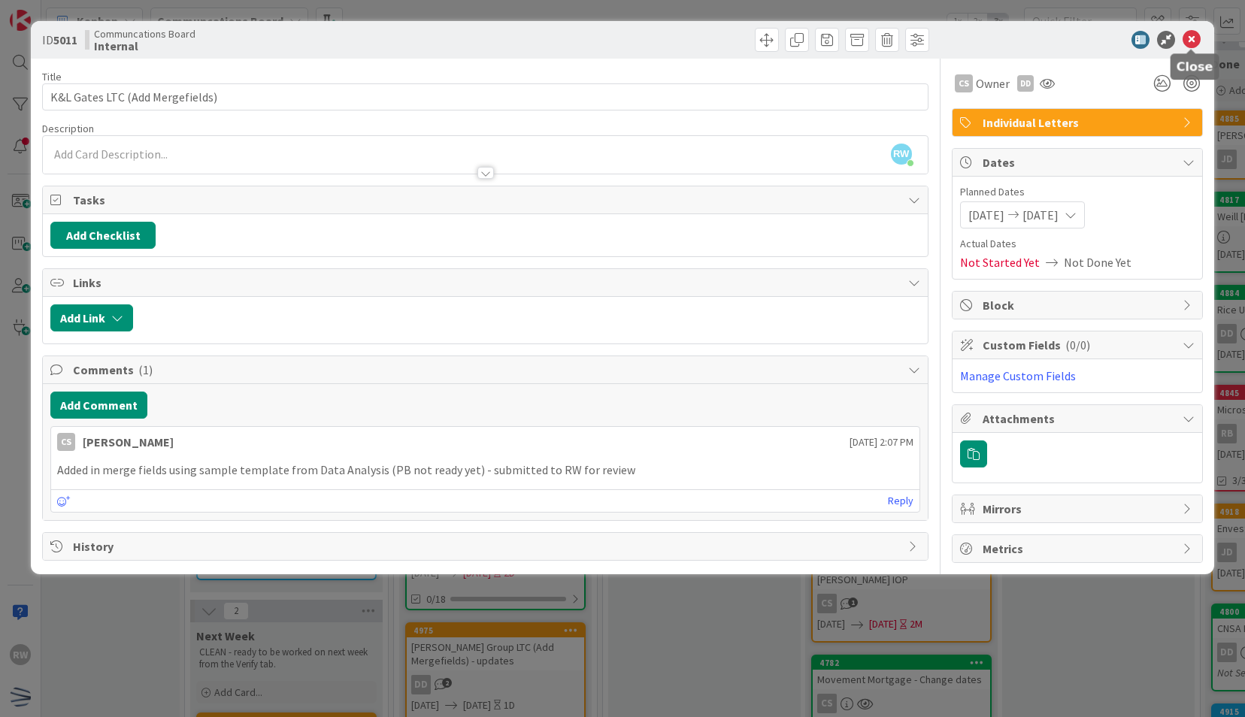
click at [1192, 35] on icon at bounding box center [1192, 40] width 18 height 18
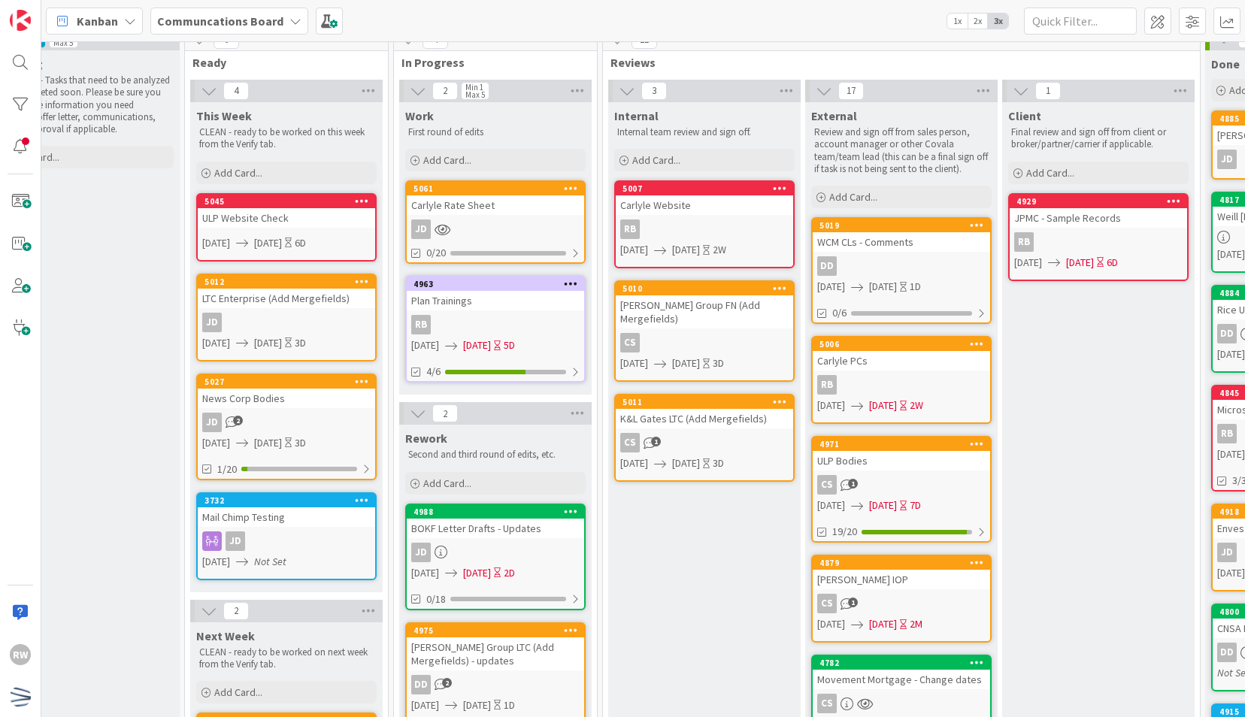
click at [684, 409] on div "K&L Gates LTC (Add Mergefields)" at bounding box center [704, 419] width 177 height 20
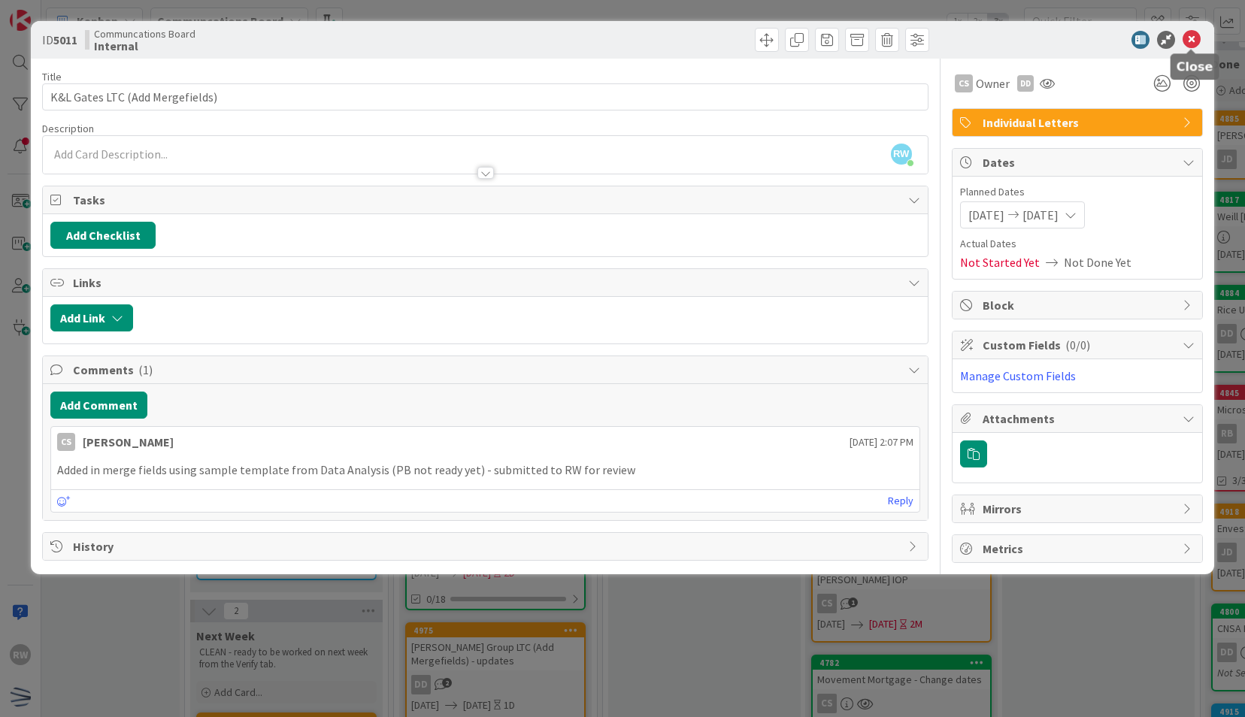
click at [1188, 36] on icon at bounding box center [1192, 40] width 18 height 18
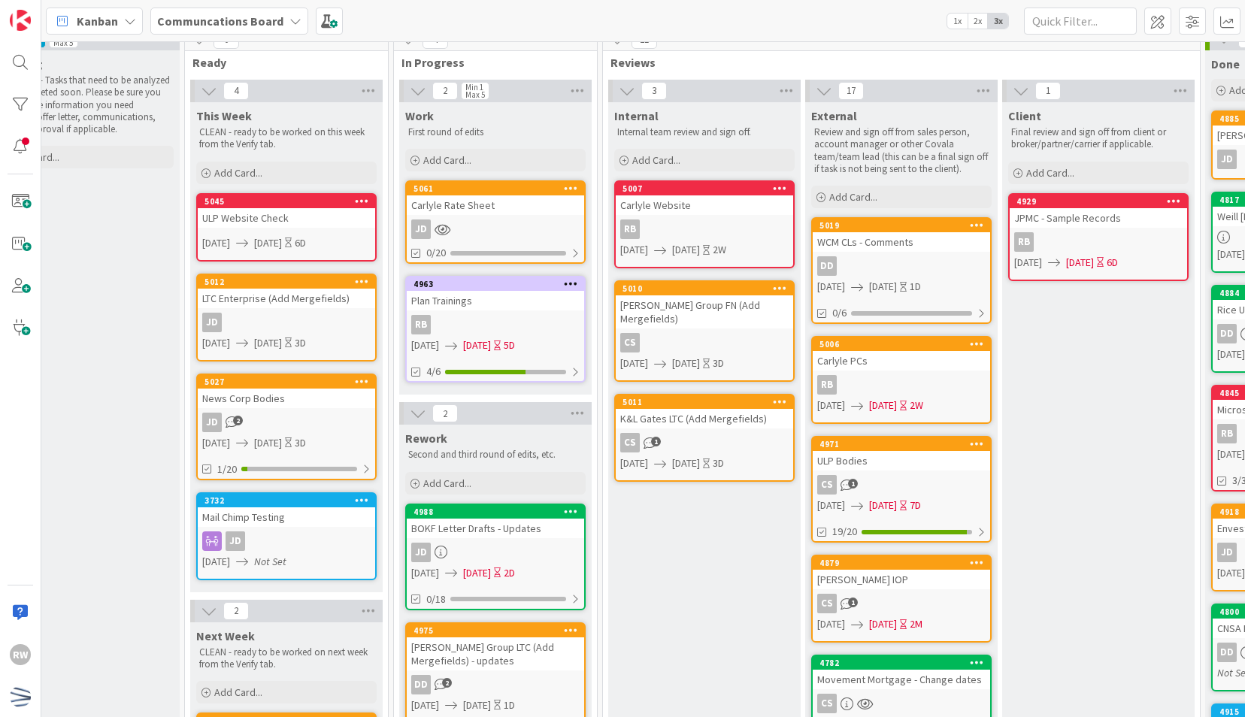
click at [665, 526] on div "Internal Internal team review and sign off. Add Card... 5007 Carlyle Website RB…" at bounding box center [704, 715] width 192 height 1226
click at [665, 409] on div "K&L Gates LTC (Add Mergefields)" at bounding box center [704, 419] width 177 height 20
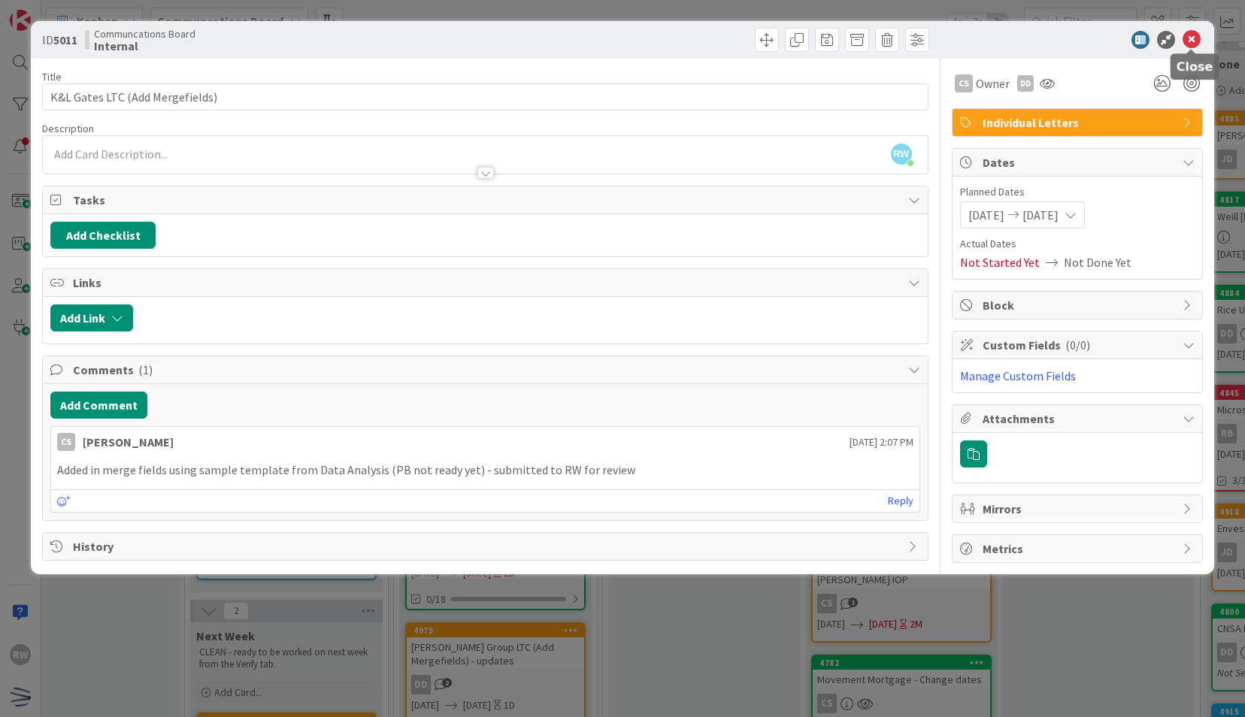
click at [1195, 32] on icon at bounding box center [1192, 40] width 18 height 18
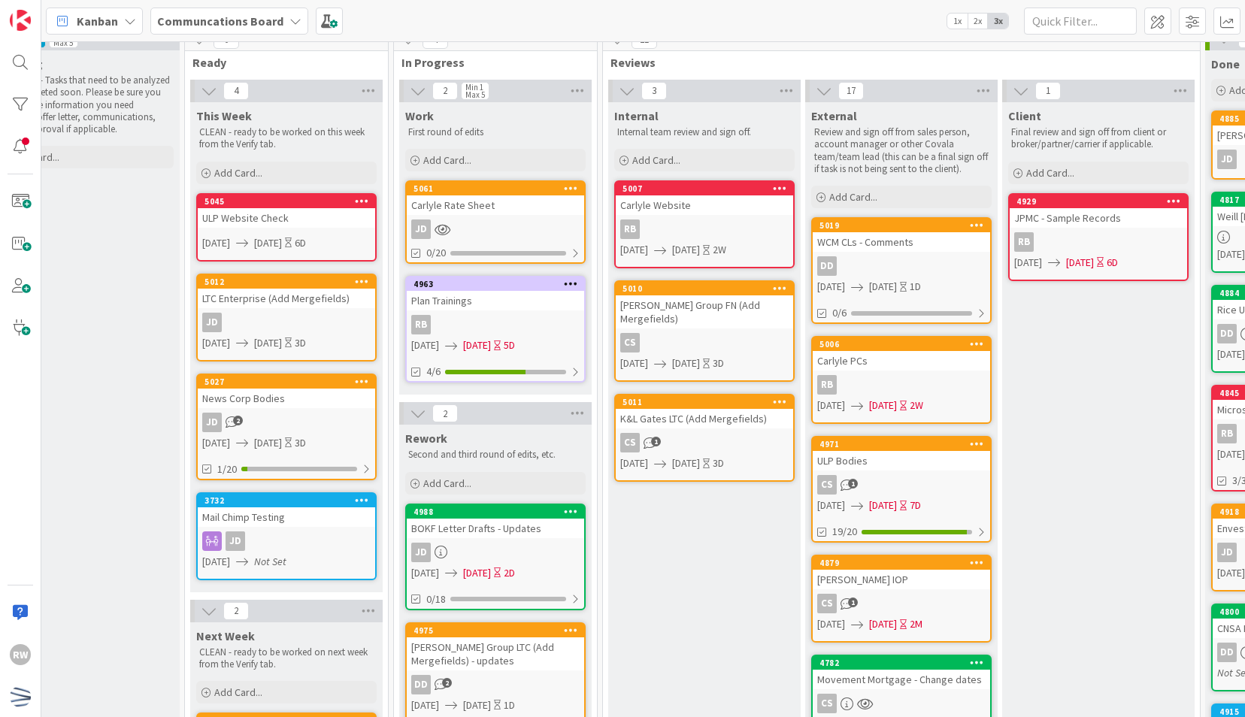
click at [732, 538] on div "Internal Internal team review and sign off. Add Card... 5007 Carlyle Website RB…" at bounding box center [704, 715] width 192 height 1226
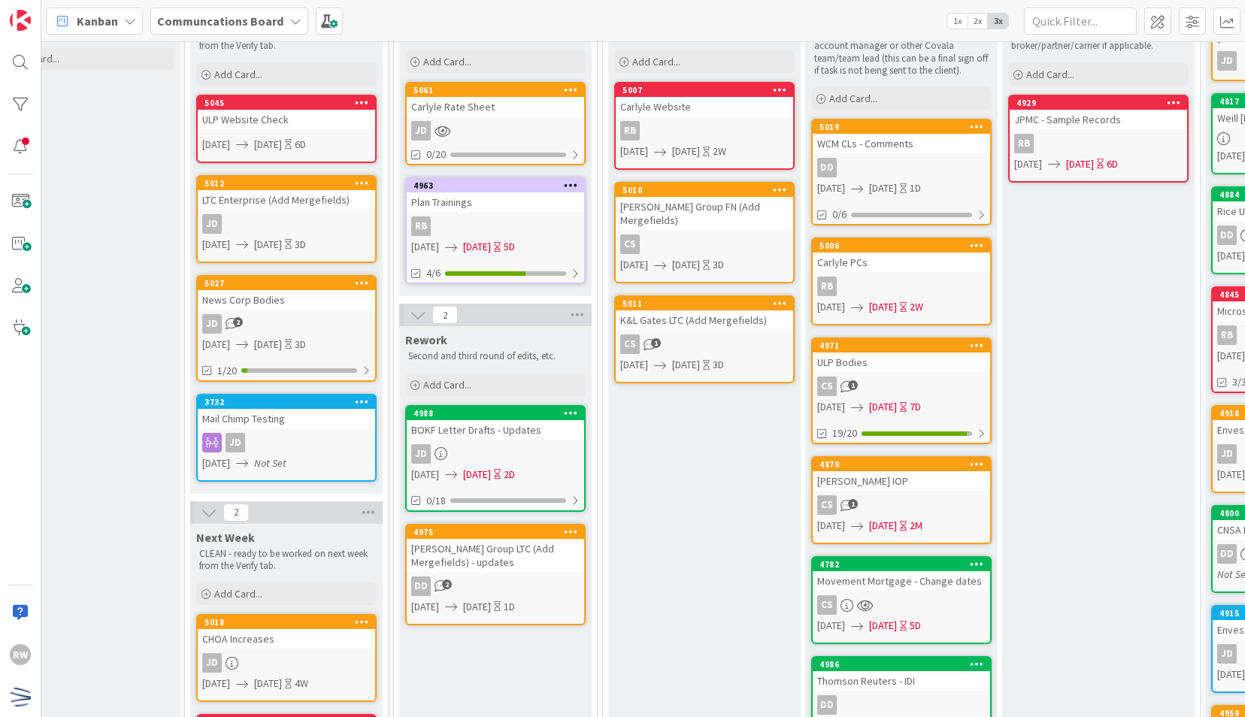
scroll to position [136, 256]
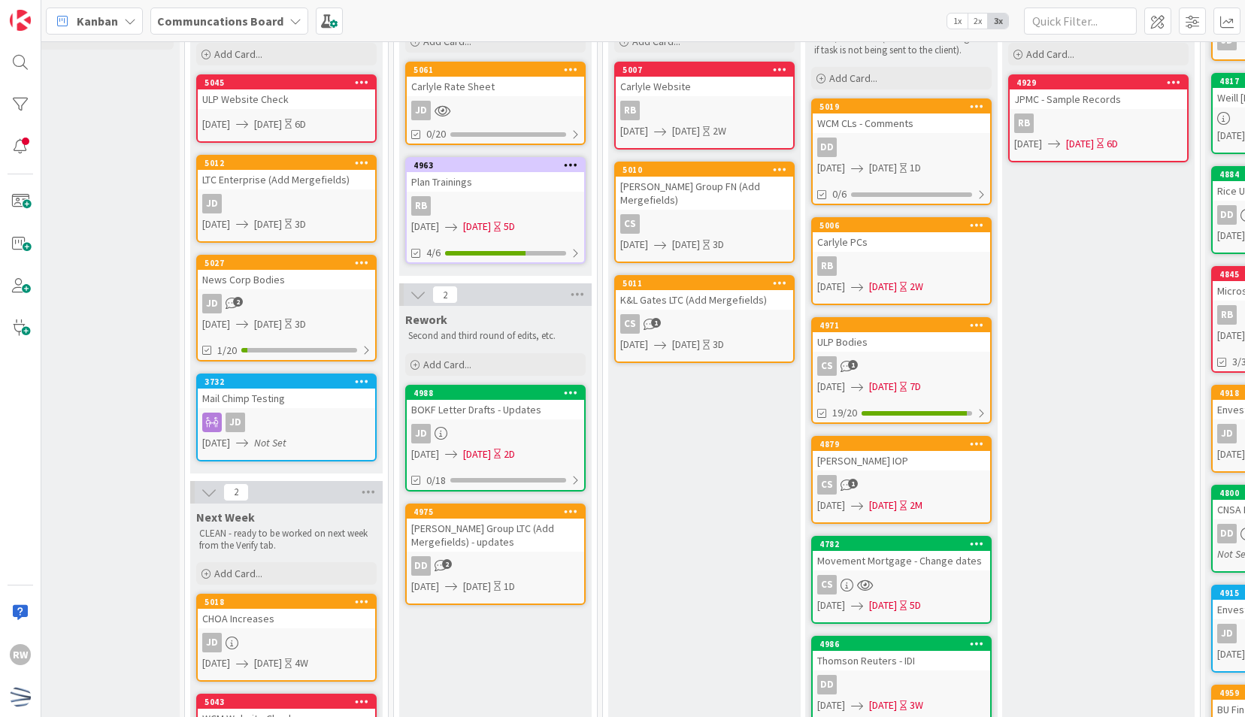
click at [490, 182] on div "Plan Trainings" at bounding box center [495, 182] width 177 height 20
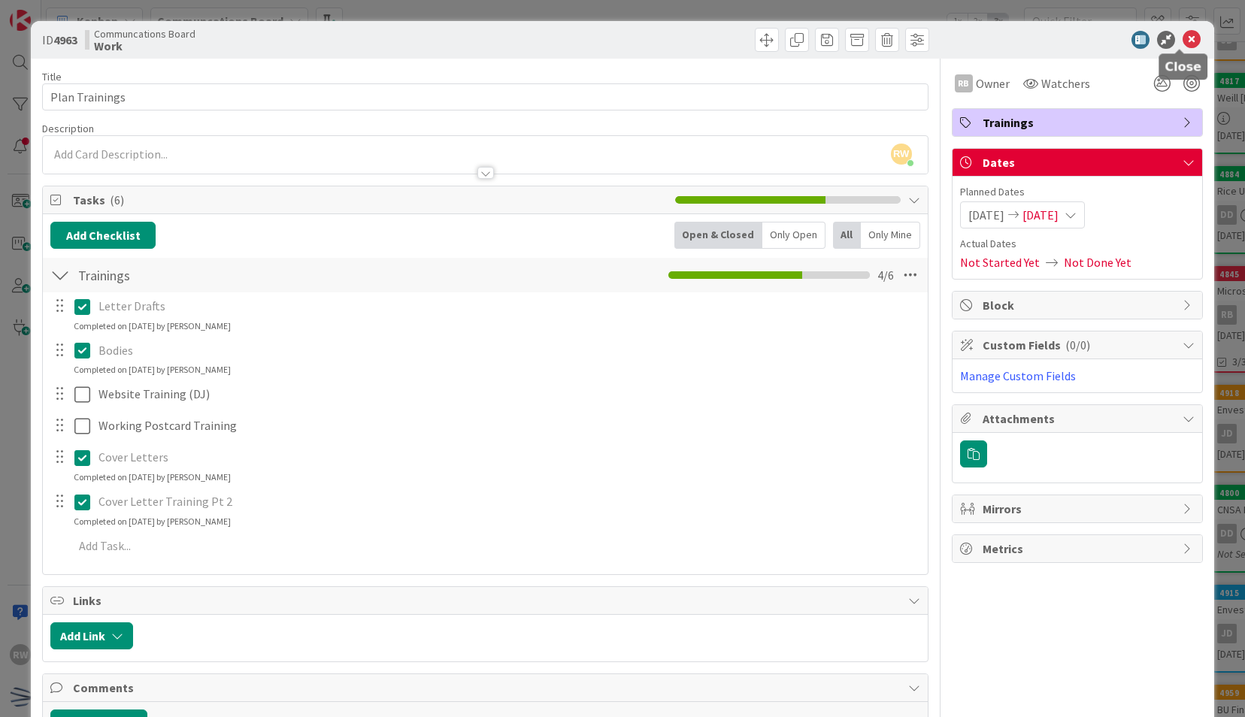
click at [1186, 38] on icon at bounding box center [1192, 40] width 18 height 18
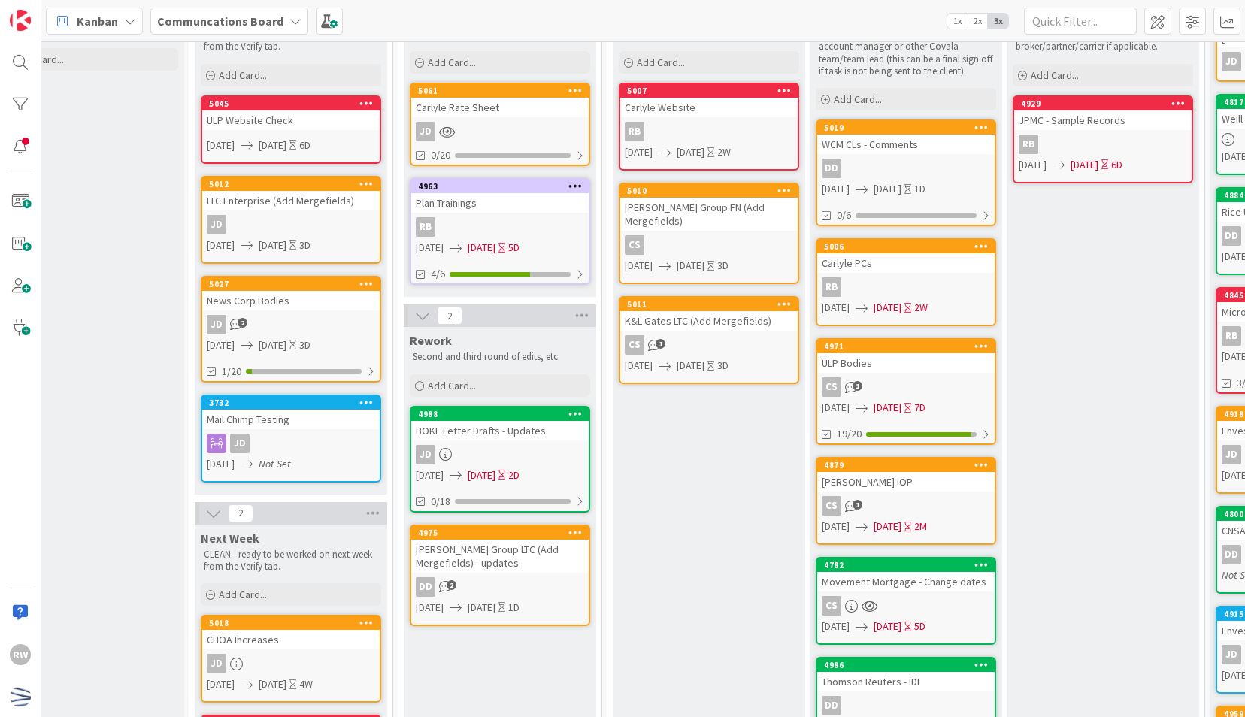
scroll to position [194, 252]
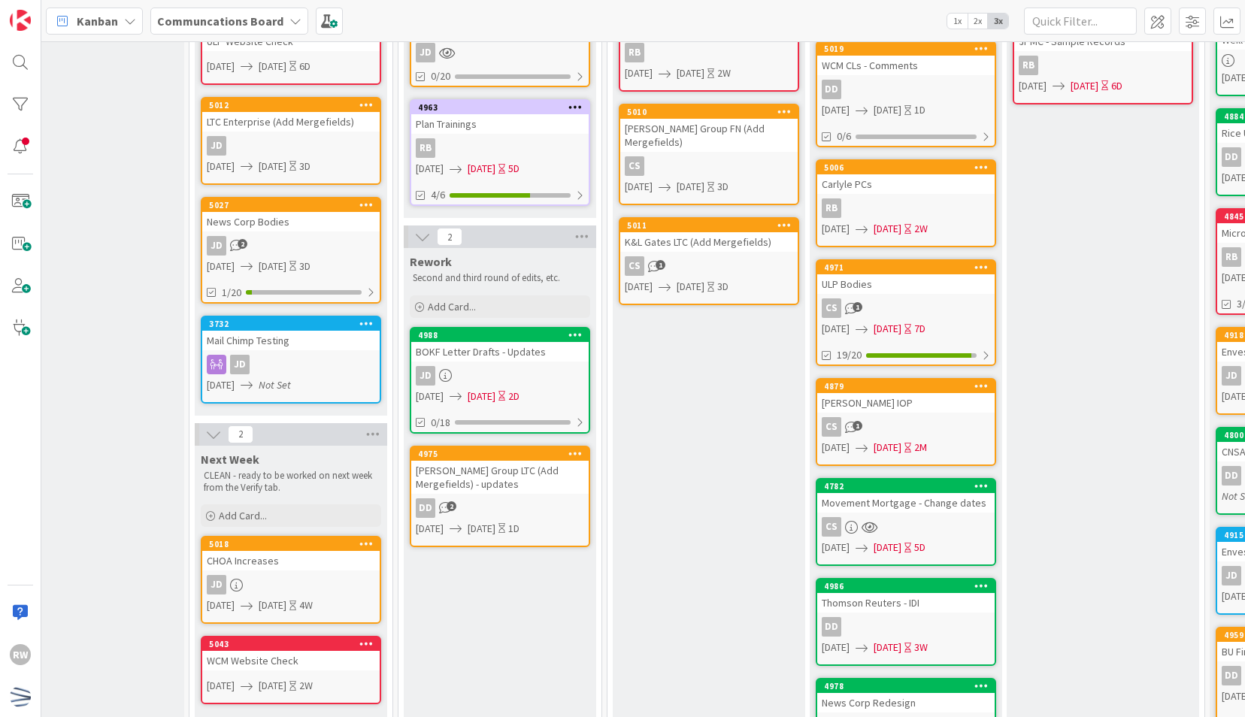
click at [515, 476] on div "[PERSON_NAME] Group LTC (Add Mergefields) - updates" at bounding box center [499, 477] width 177 height 33
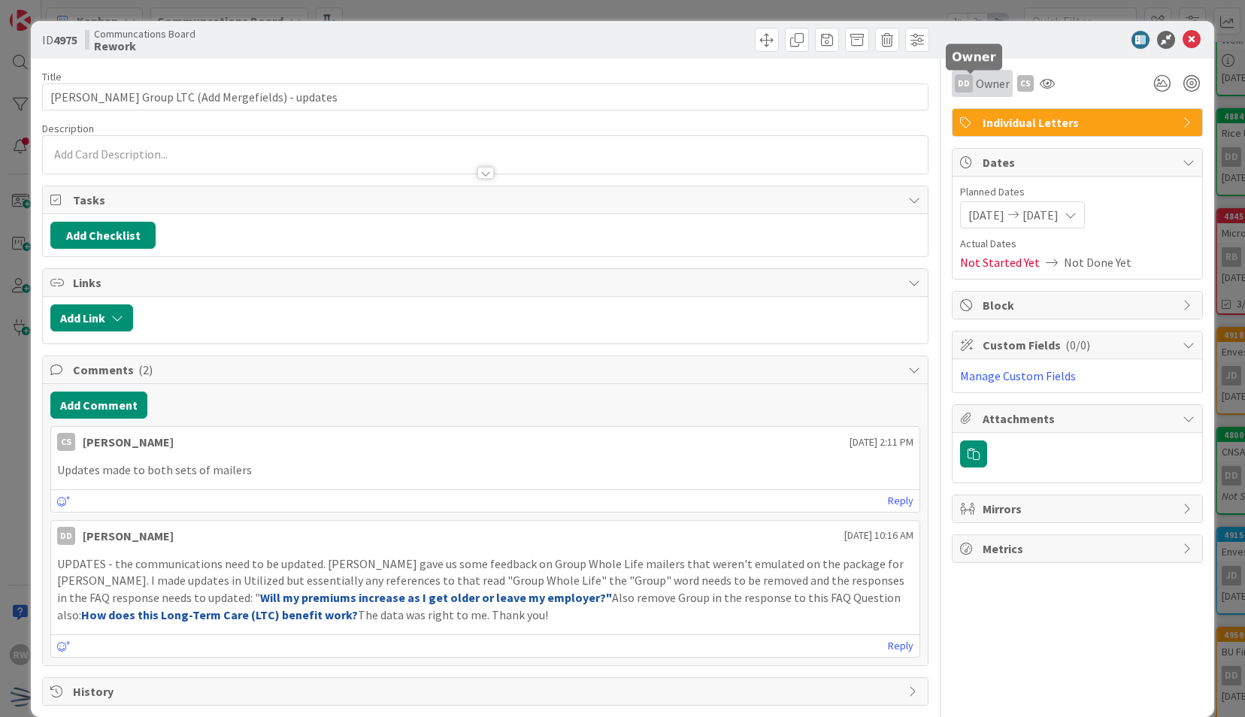
click at [962, 84] on div "DD Owner" at bounding box center [982, 83] width 55 height 18
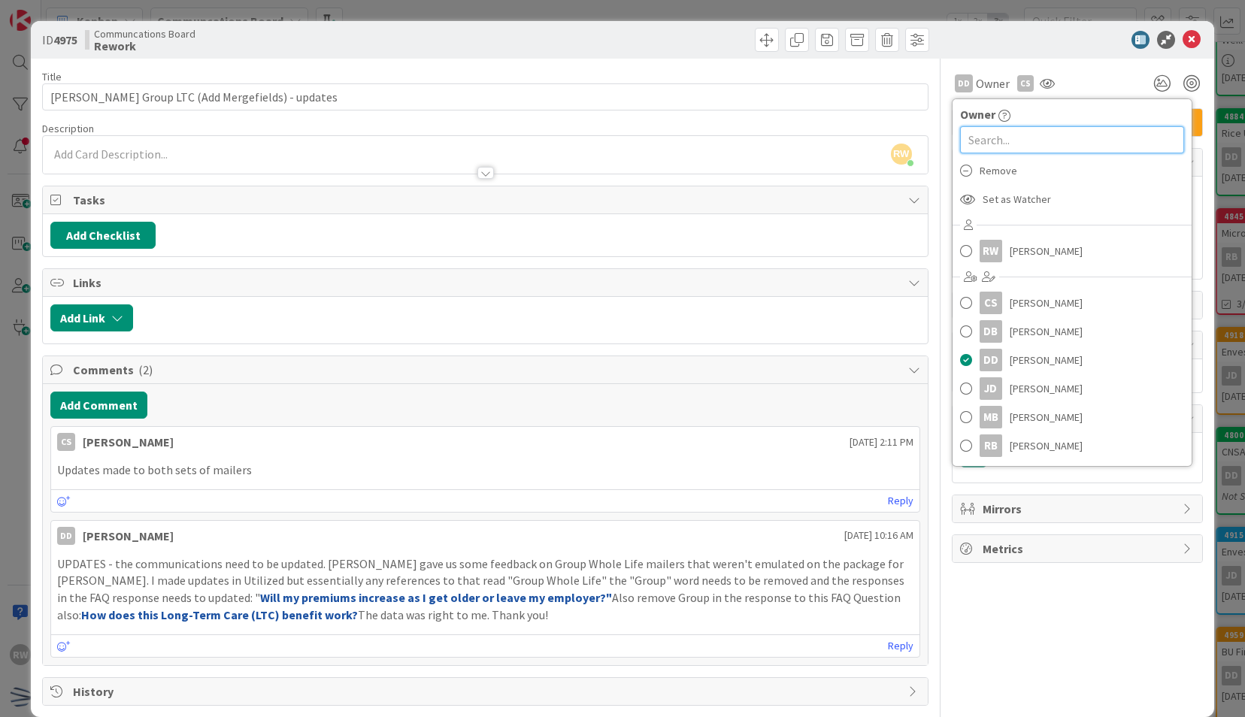
click at [980, 146] on input "text" at bounding box center [1072, 139] width 224 height 27
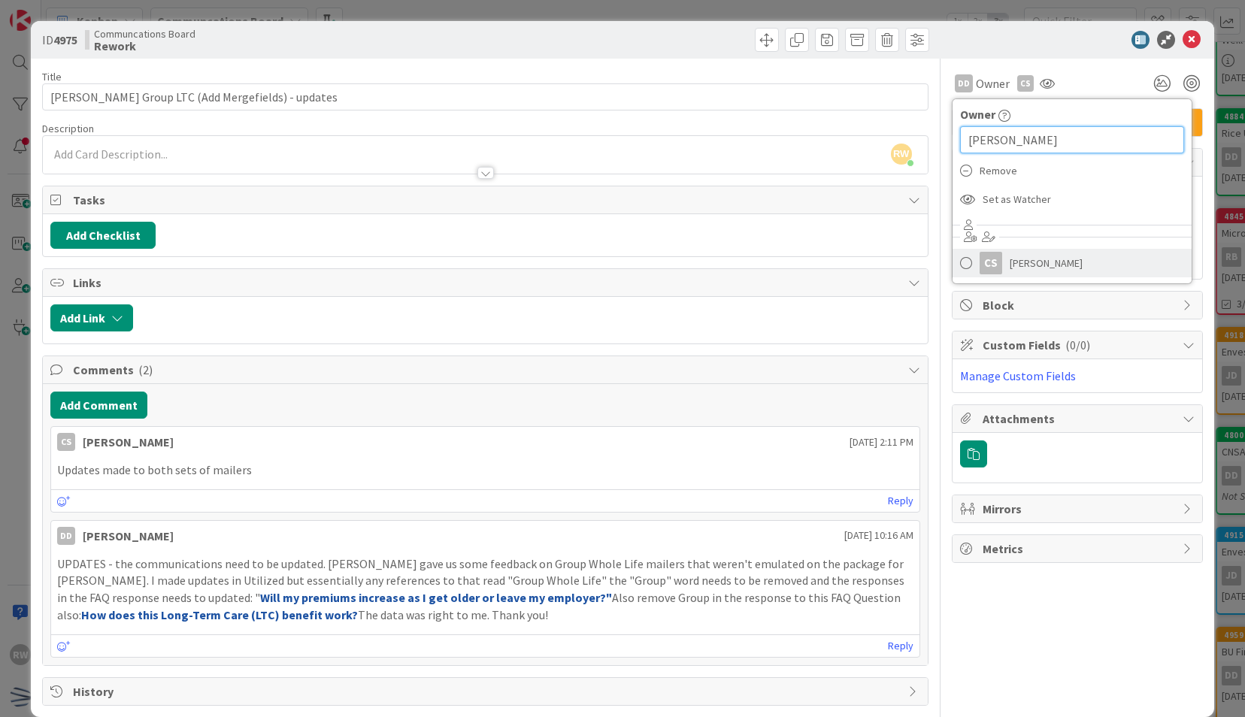
type input "[PERSON_NAME]"
click at [995, 269] on link "CS [PERSON_NAME]" at bounding box center [1072, 263] width 239 height 29
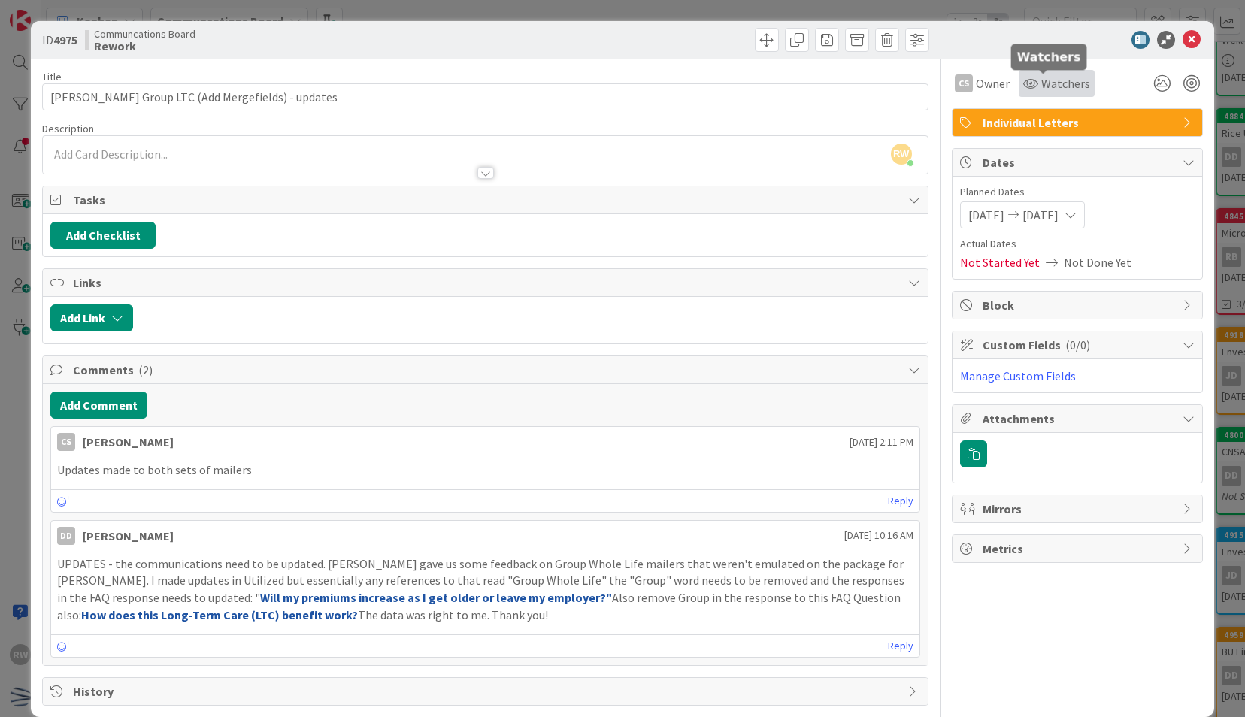
click at [1041, 84] on span "Watchers" at bounding box center [1065, 83] width 49 height 18
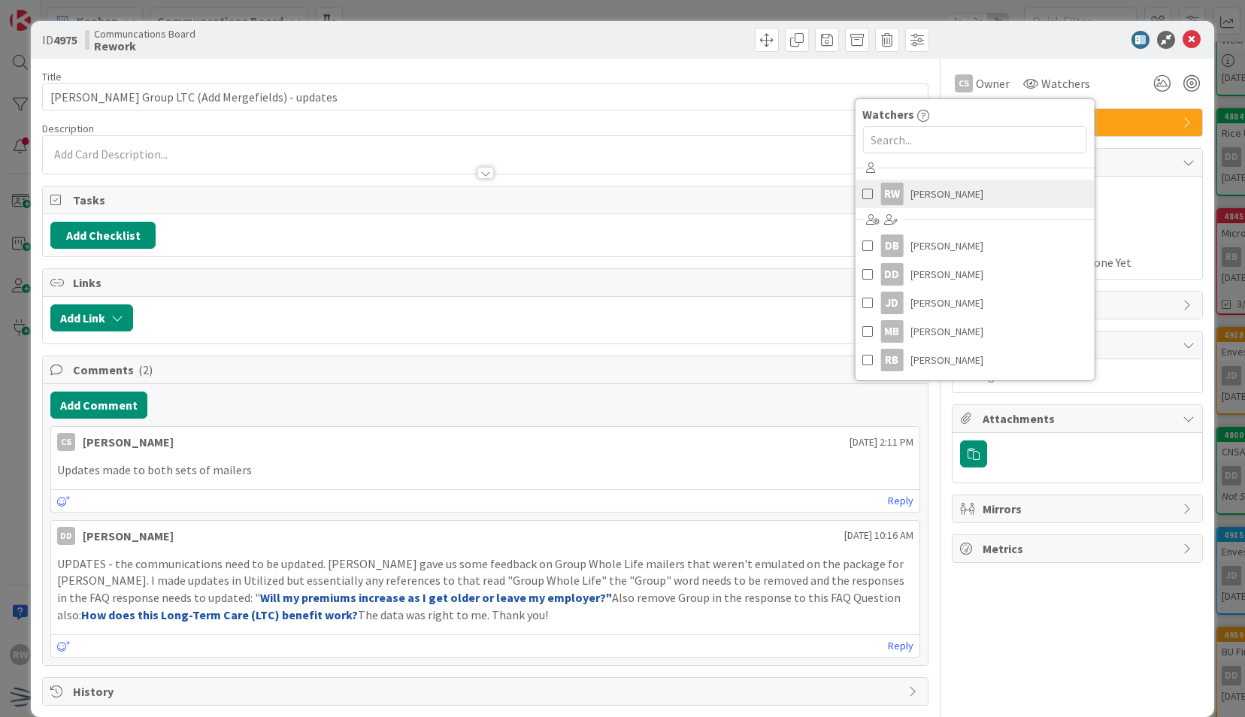
click at [974, 186] on link "RW [PERSON_NAME]" at bounding box center [974, 194] width 239 height 29
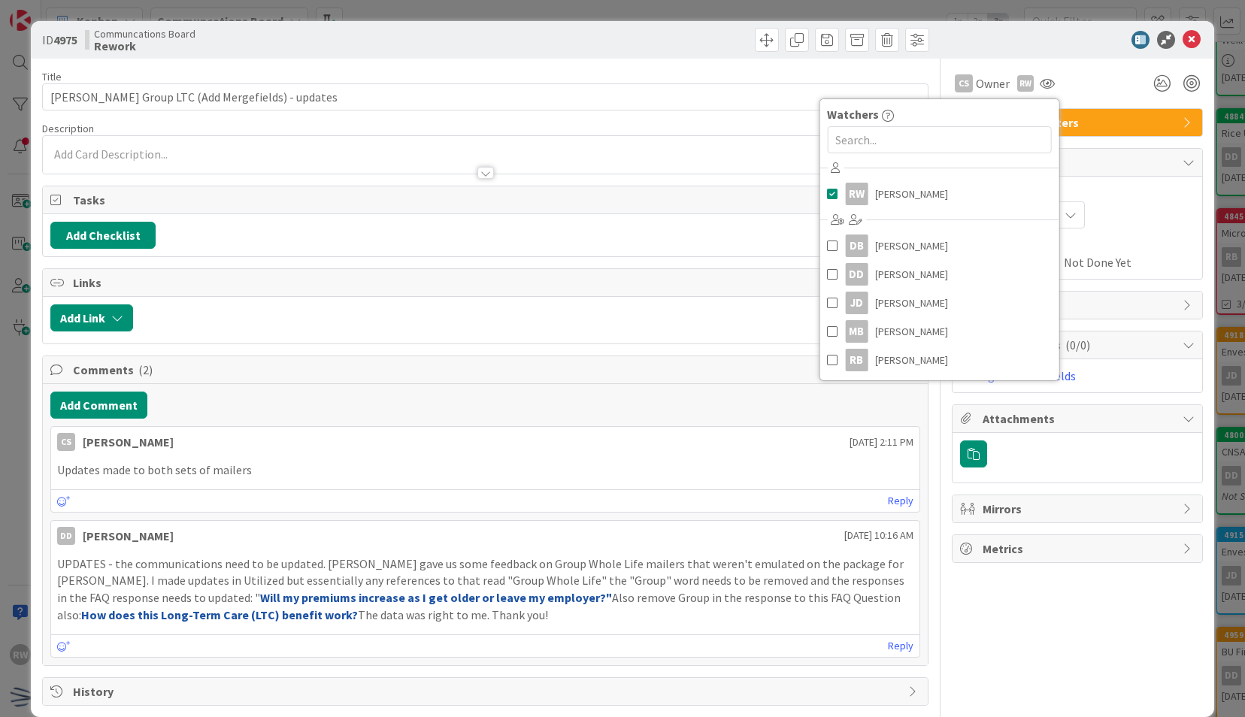
click at [1121, 75] on div "CS Owner Owner [PERSON_NAME] Remove Set as Watcher CS [PERSON_NAME] RW Watchers…" at bounding box center [1077, 83] width 251 height 27
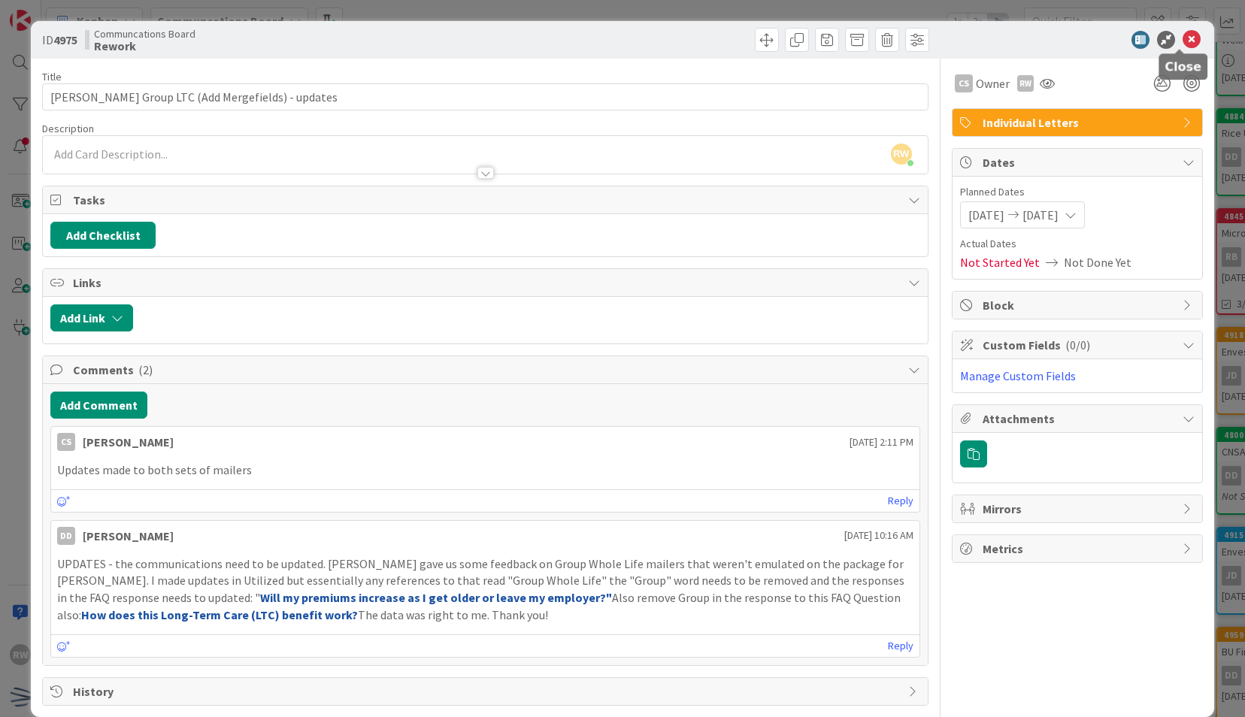
click at [1183, 40] on icon at bounding box center [1192, 40] width 18 height 18
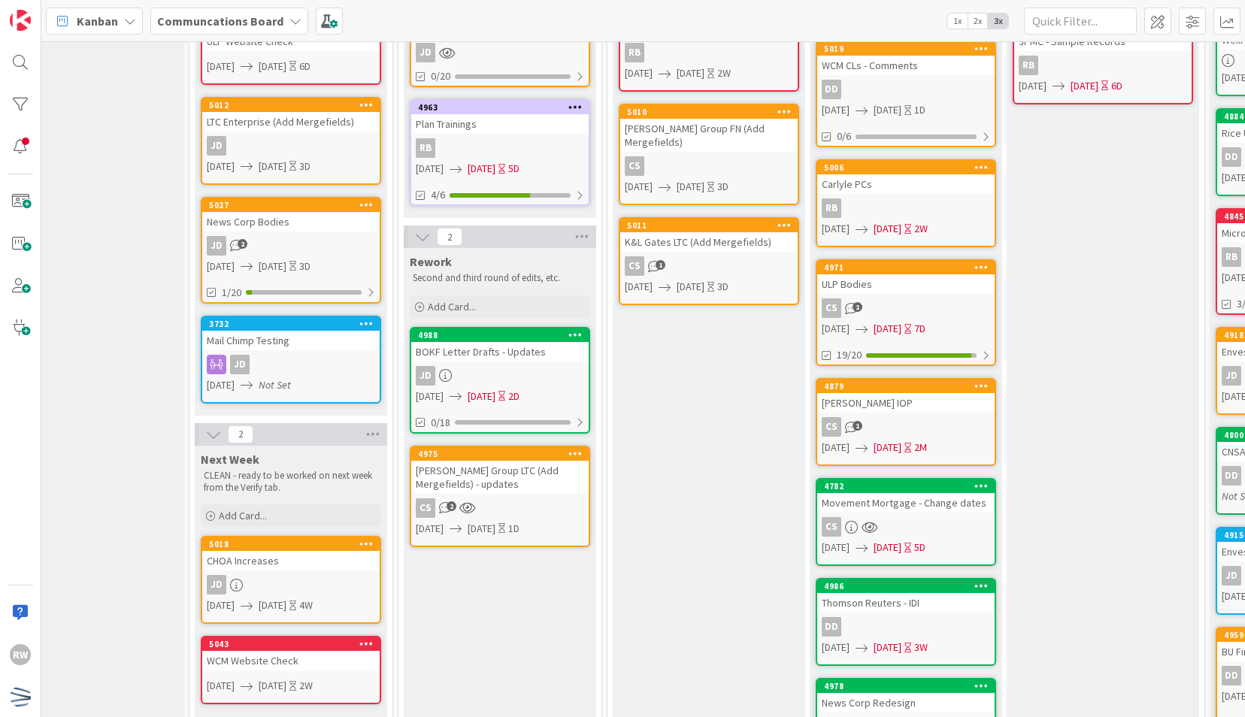
click at [504, 471] on div "[PERSON_NAME] Group LTC (Add Mergefields) - updates" at bounding box center [499, 477] width 177 height 33
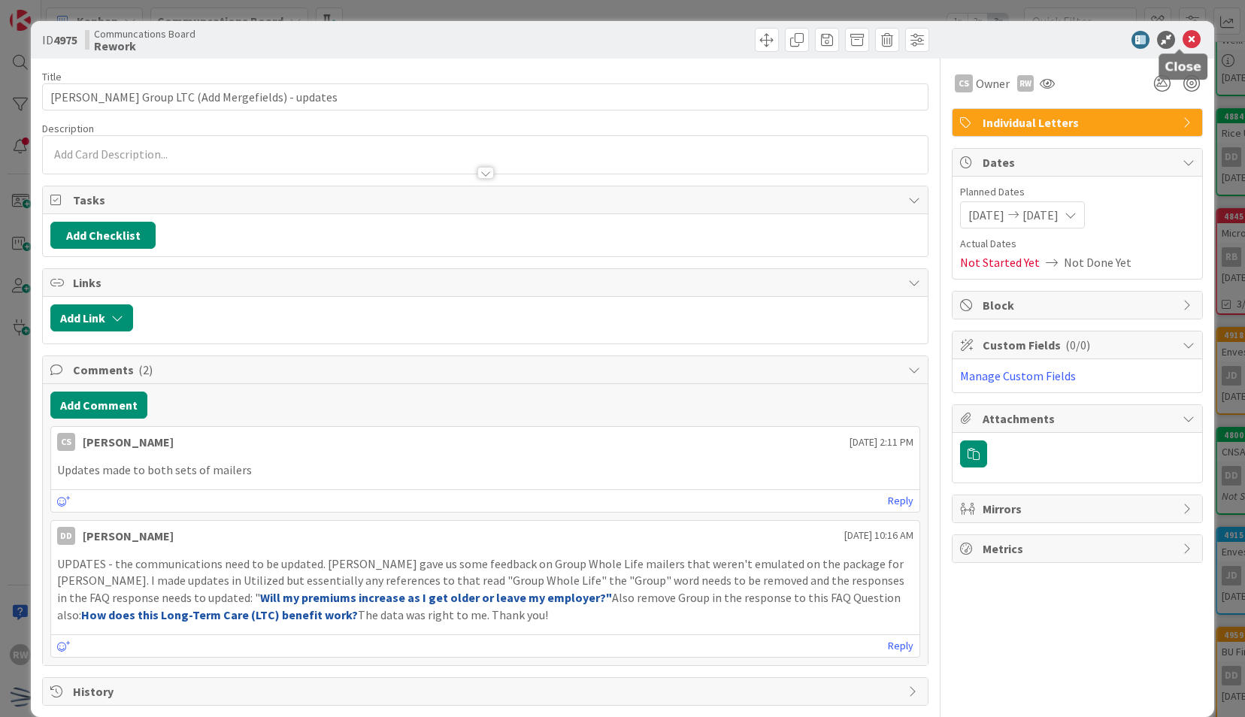
click at [1188, 38] on icon at bounding box center [1192, 40] width 18 height 18
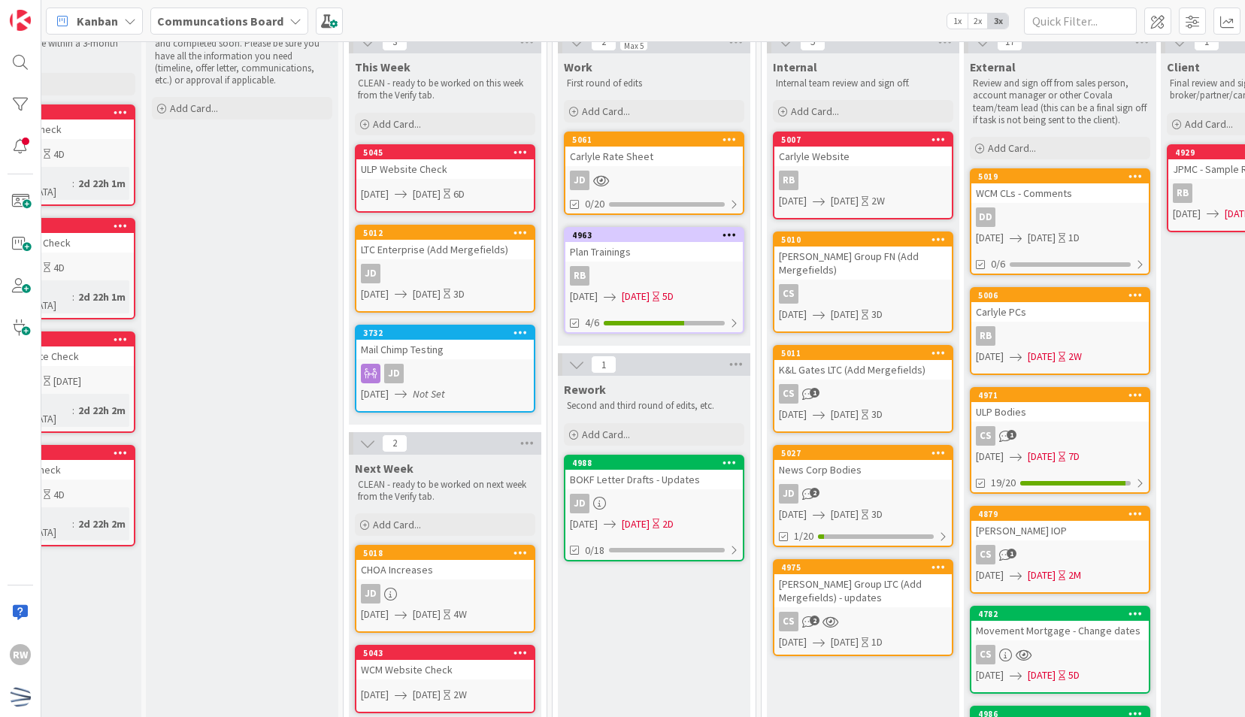
scroll to position [0, 98]
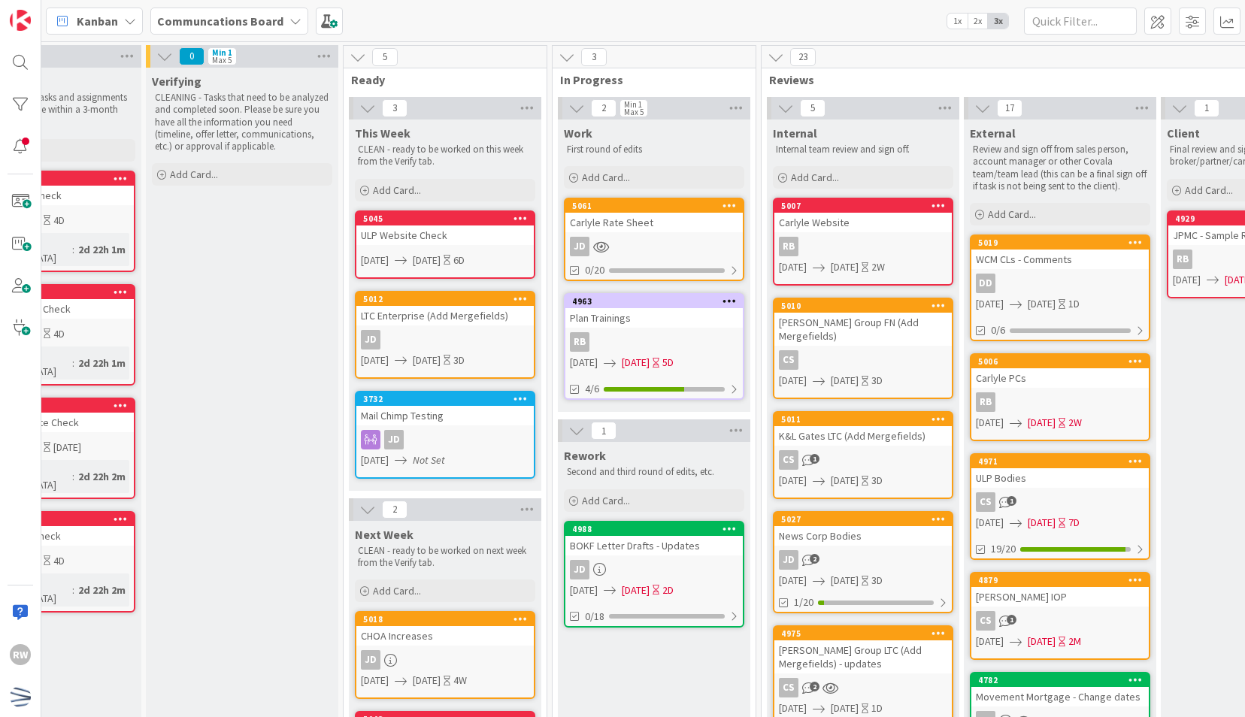
click at [293, 398] on div "Verifying CLEANING - Tasks that need to be analyzed and completed soon. Please …" at bounding box center [242, 711] width 192 height 1286
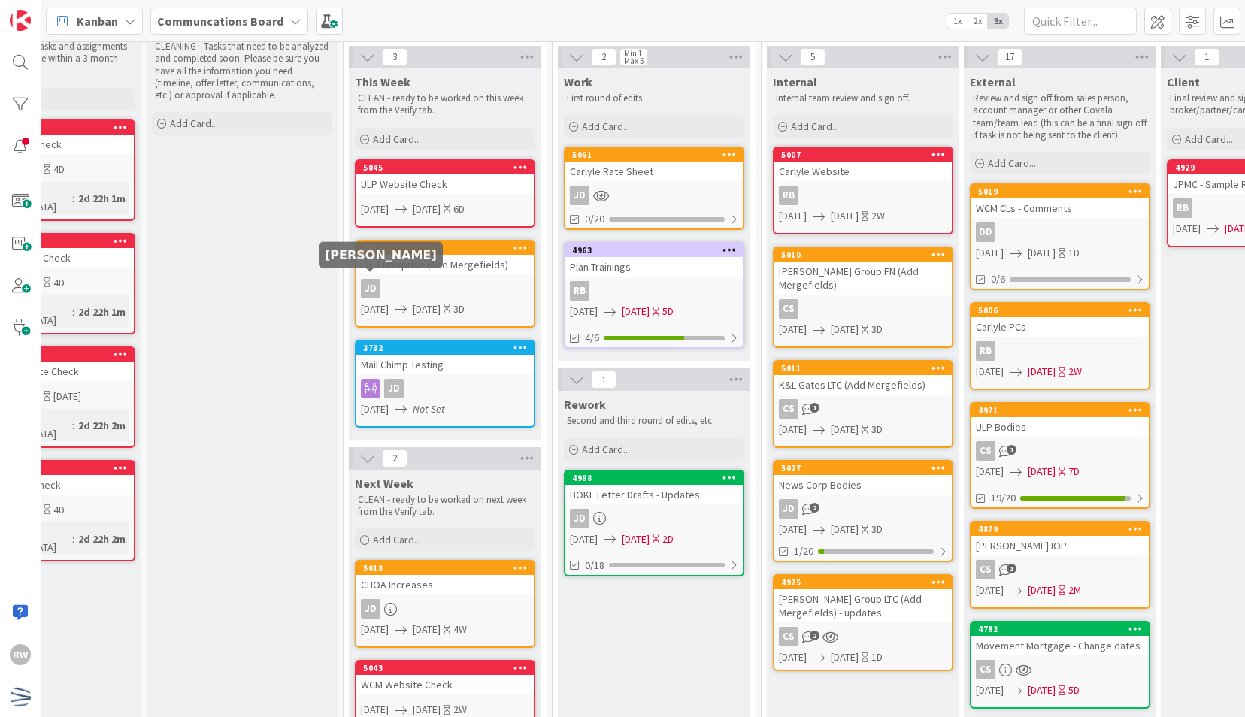
scroll to position [58, 98]
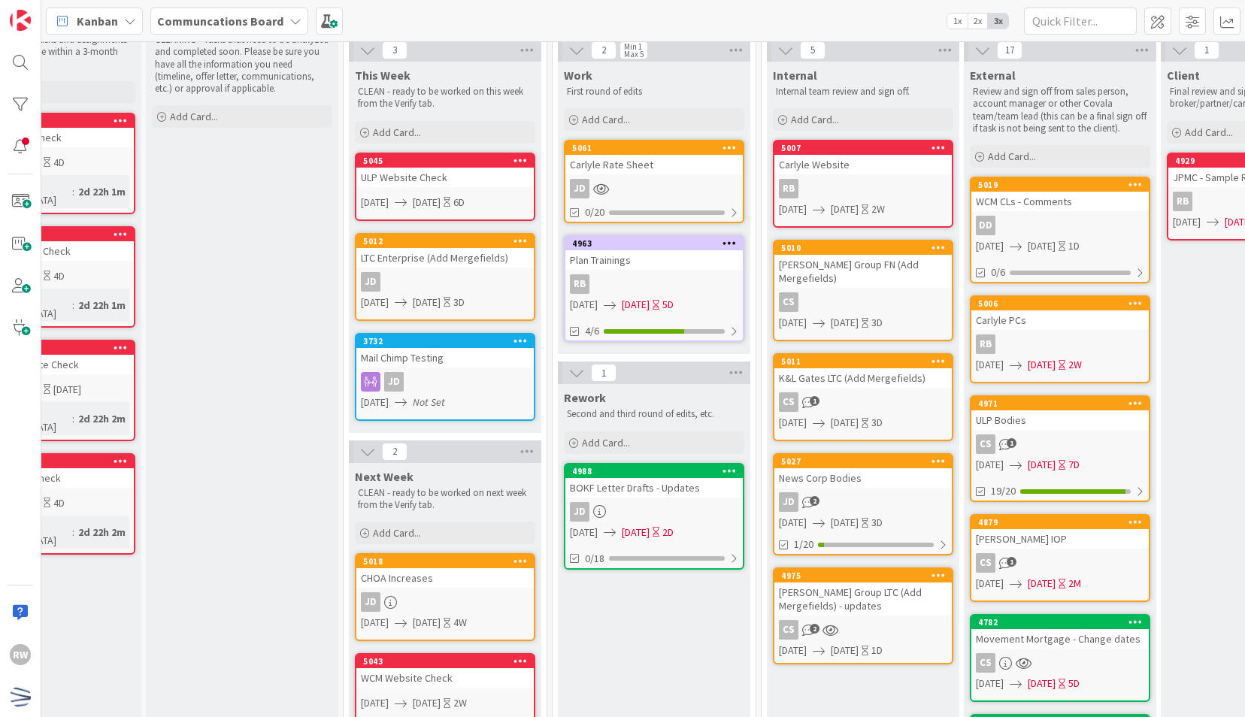
click at [441, 248] on div "LTC Enterprise (Add Mergefields)" at bounding box center [444, 258] width 177 height 20
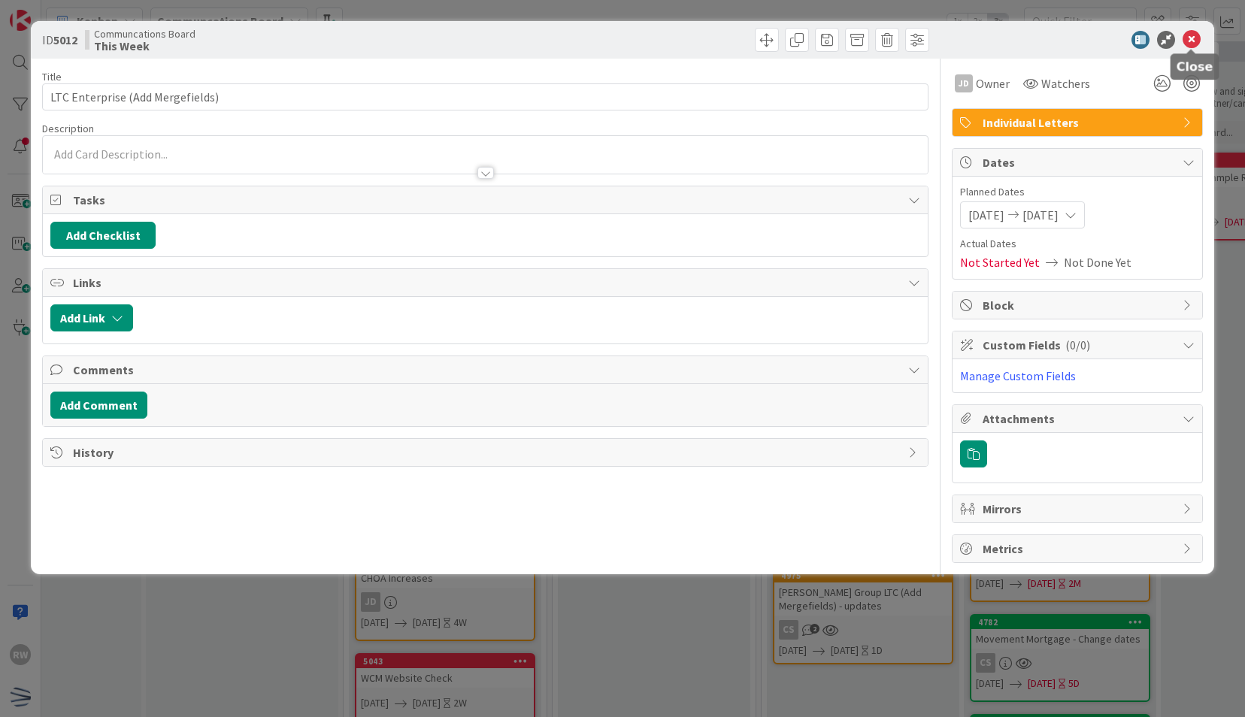
click at [1191, 47] on icon at bounding box center [1192, 40] width 18 height 18
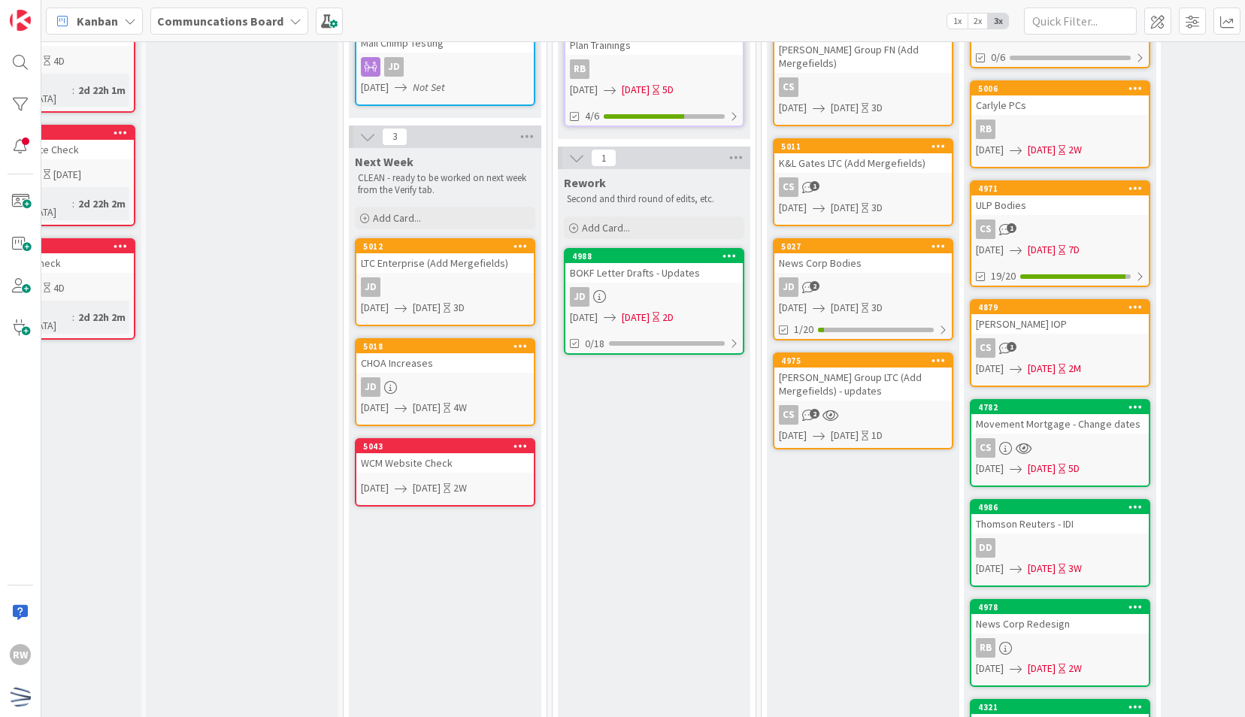
scroll to position [0, 98]
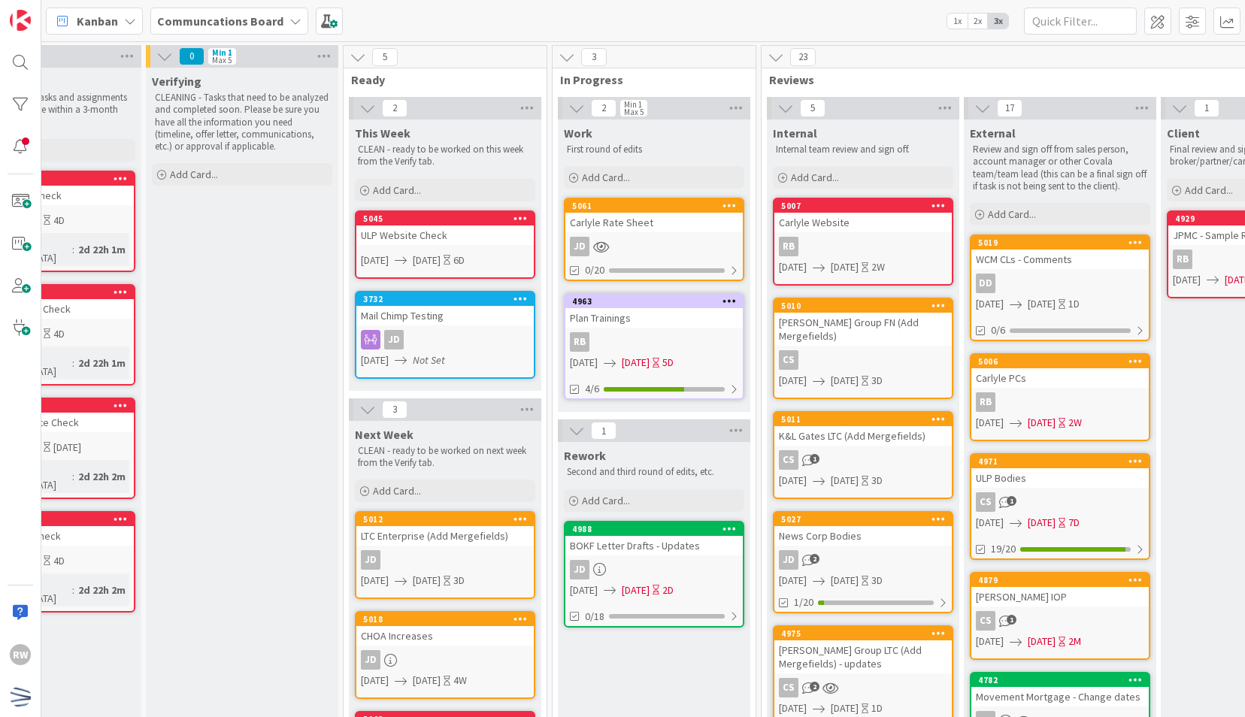
click at [281, 376] on div "Verifying CLEANING - Tasks that need to be analyzed and completed soon. Please …" at bounding box center [242, 711] width 192 height 1286
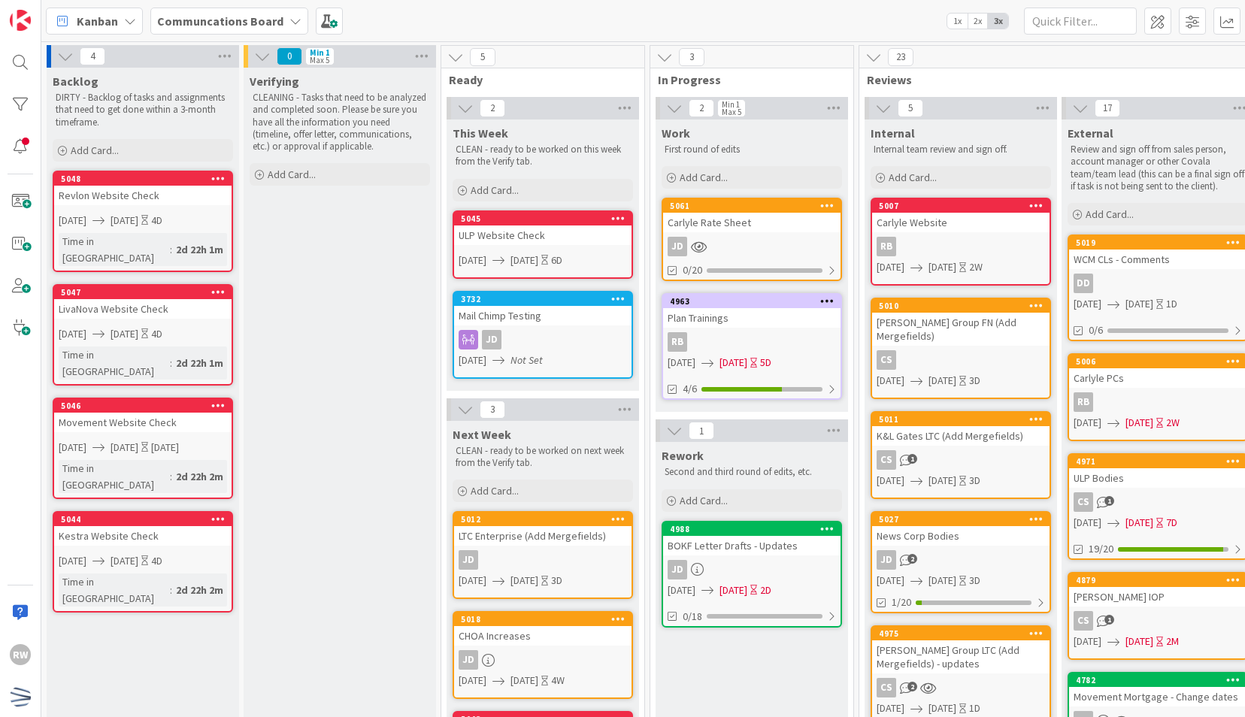
click at [547, 232] on div "ULP Website Check" at bounding box center [542, 236] width 177 height 20
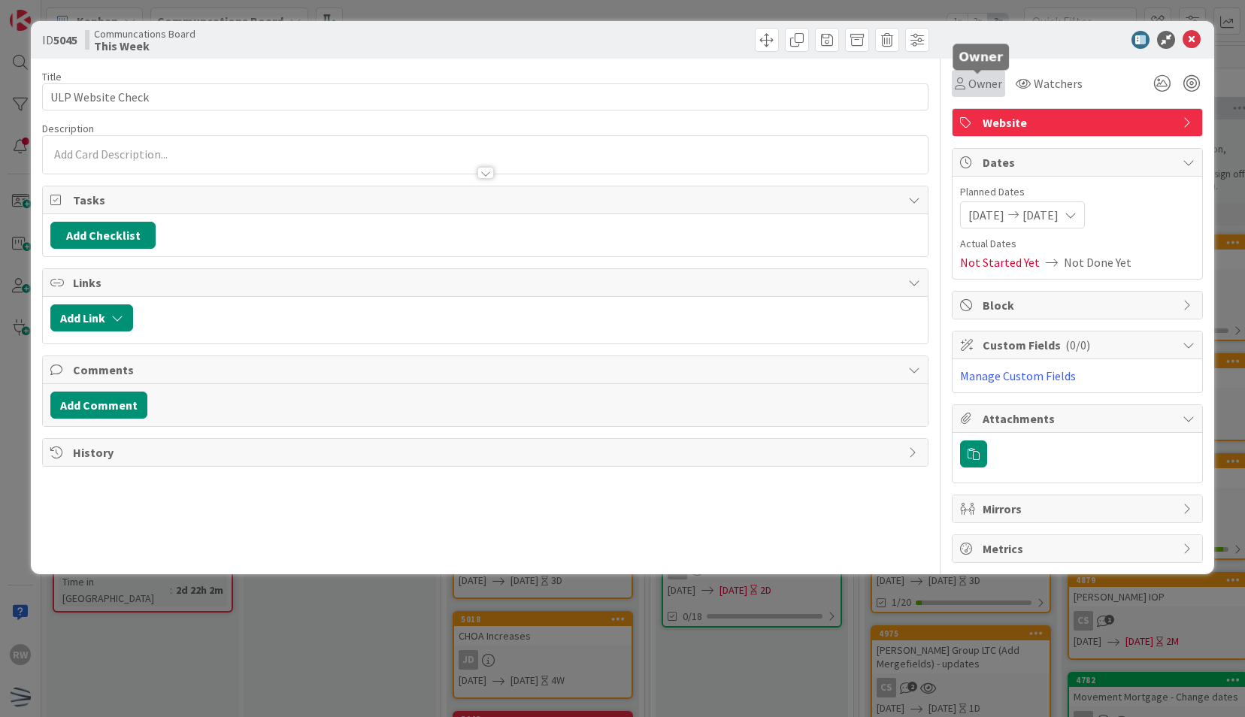
click at [998, 85] on span "Owner" at bounding box center [985, 83] width 34 height 18
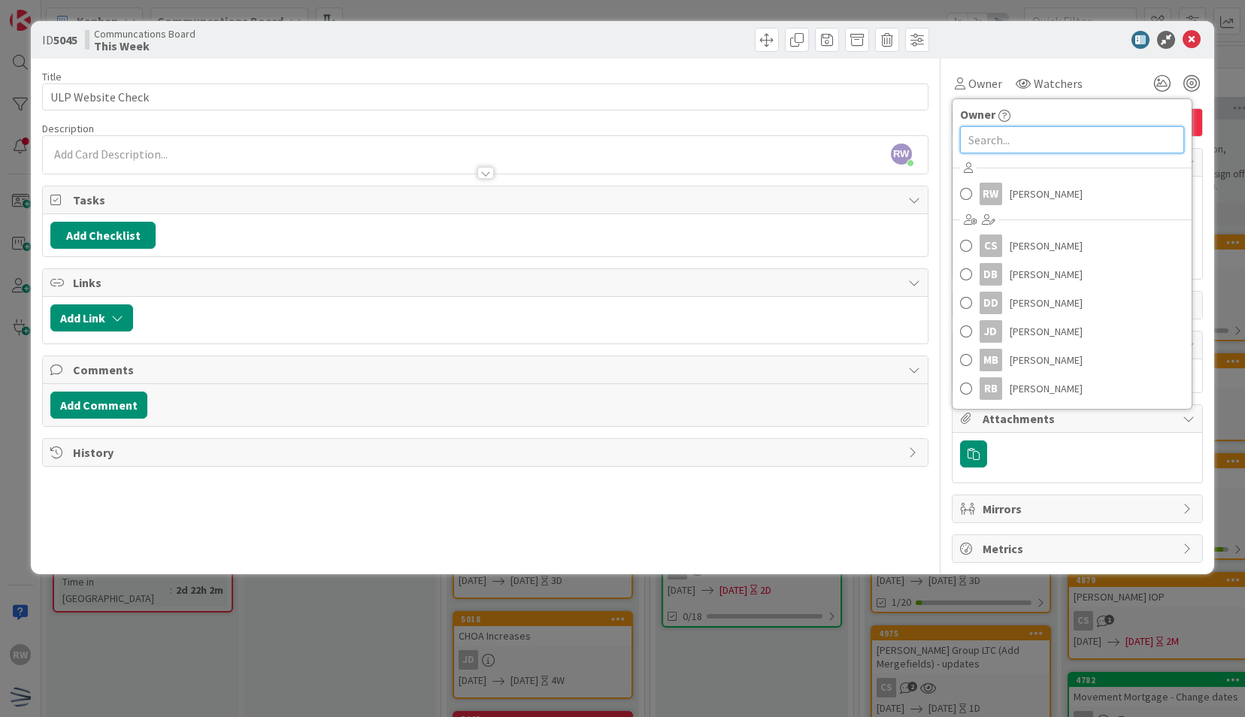
click at [1011, 132] on input "text" at bounding box center [1072, 139] width 224 height 27
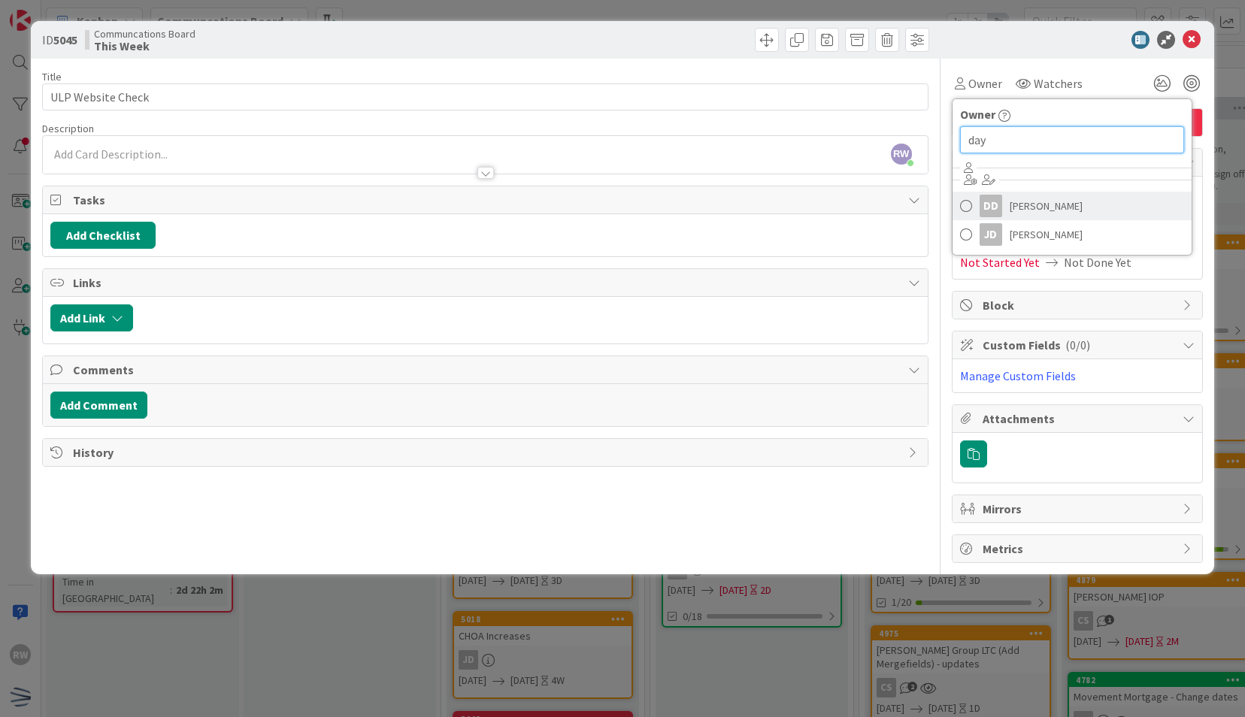
type input "day"
click at [1037, 208] on span "[PERSON_NAME]" at bounding box center [1046, 206] width 73 height 23
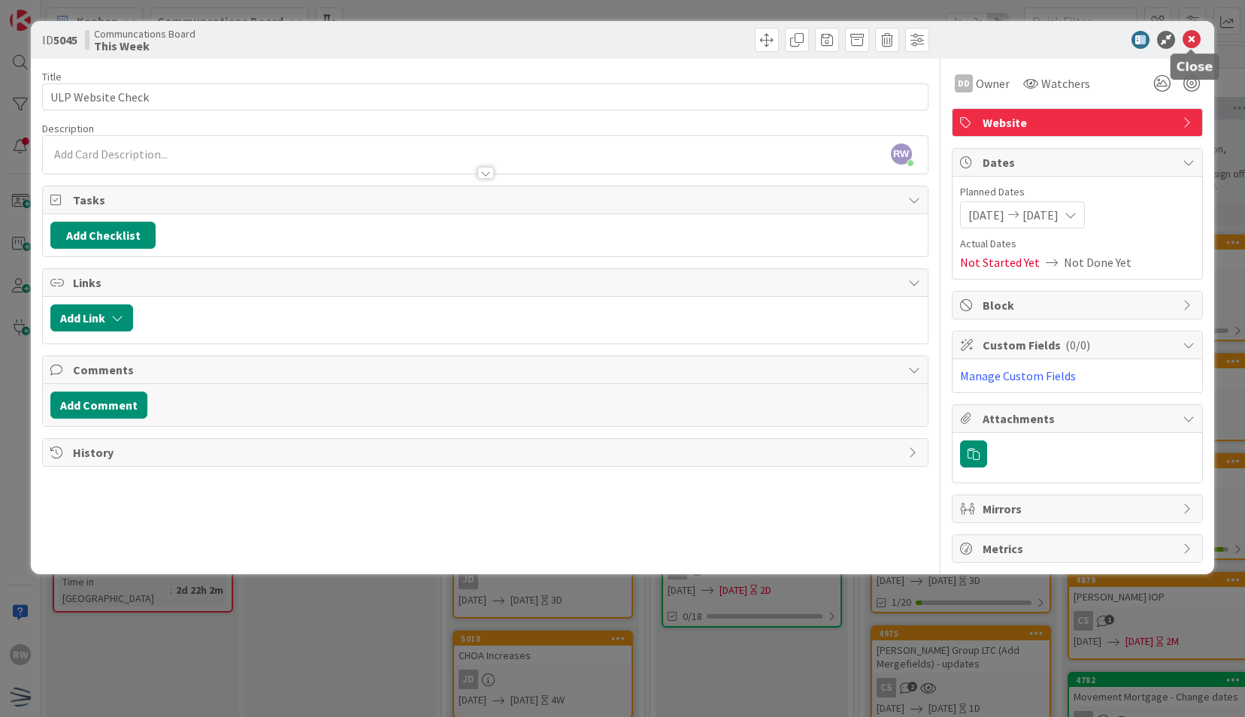
click at [1192, 47] on icon at bounding box center [1192, 40] width 18 height 18
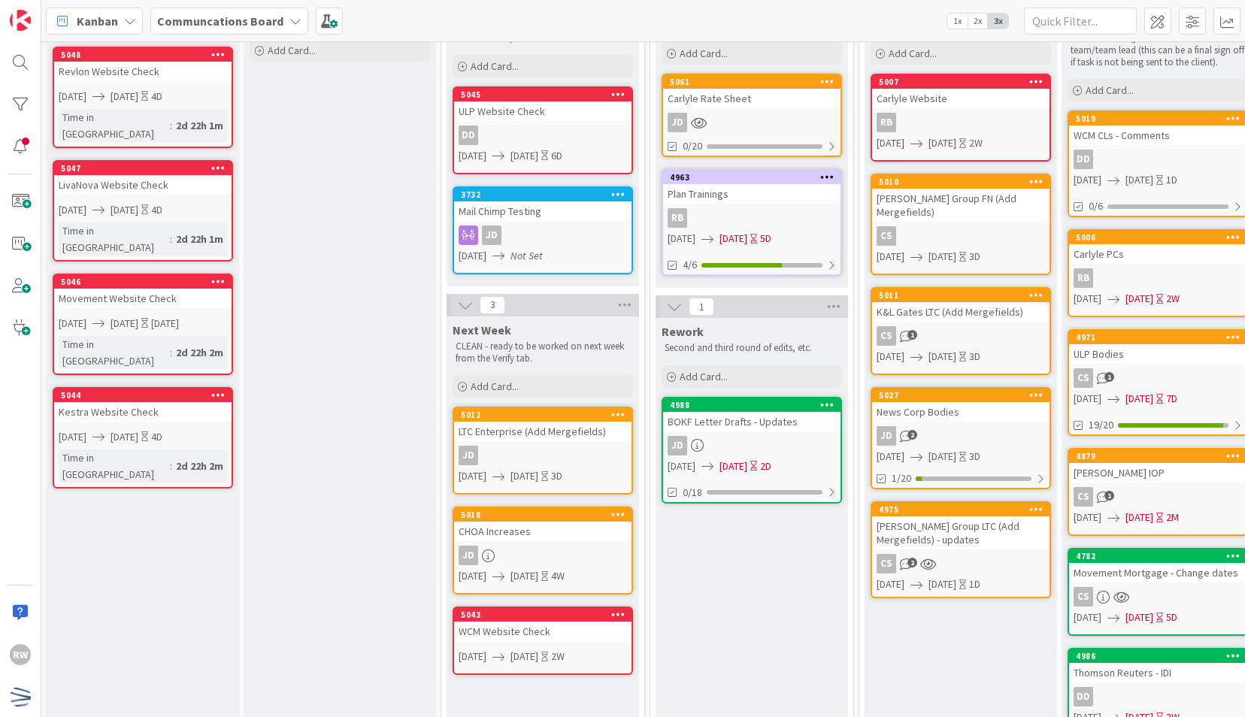
scroll to position [117, 0]
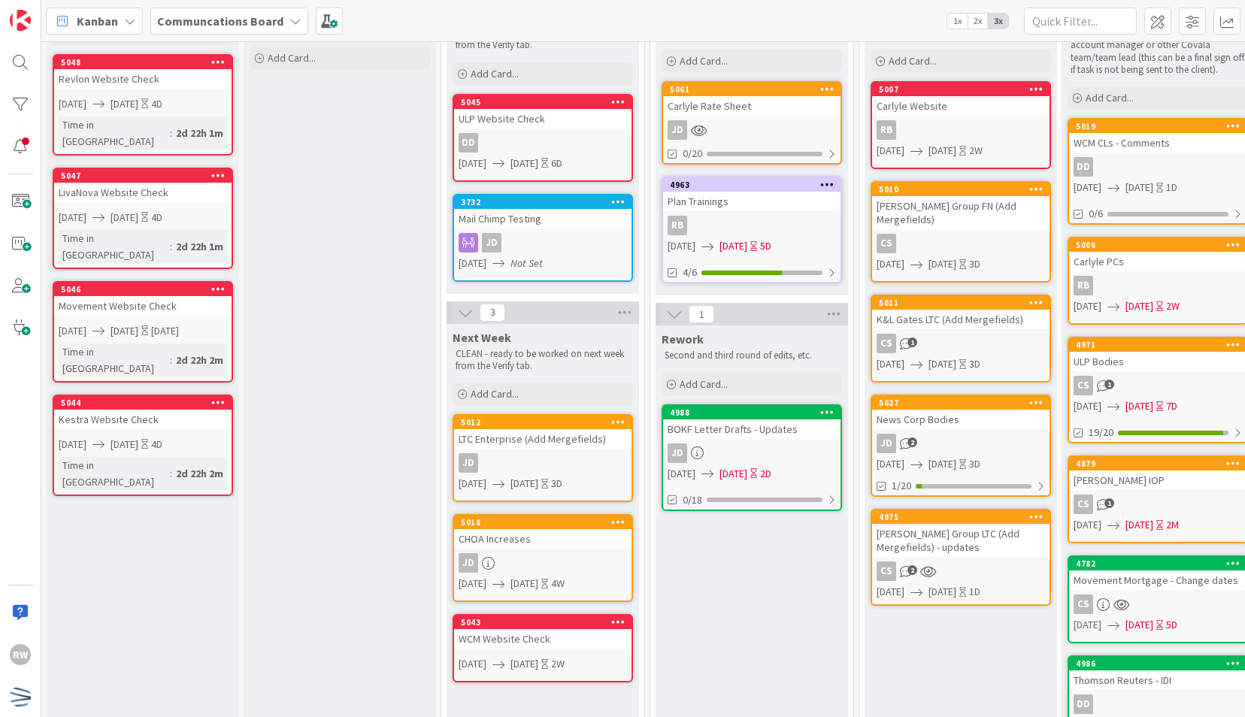
click at [571, 113] on div "ULP Website Check" at bounding box center [542, 119] width 177 height 20
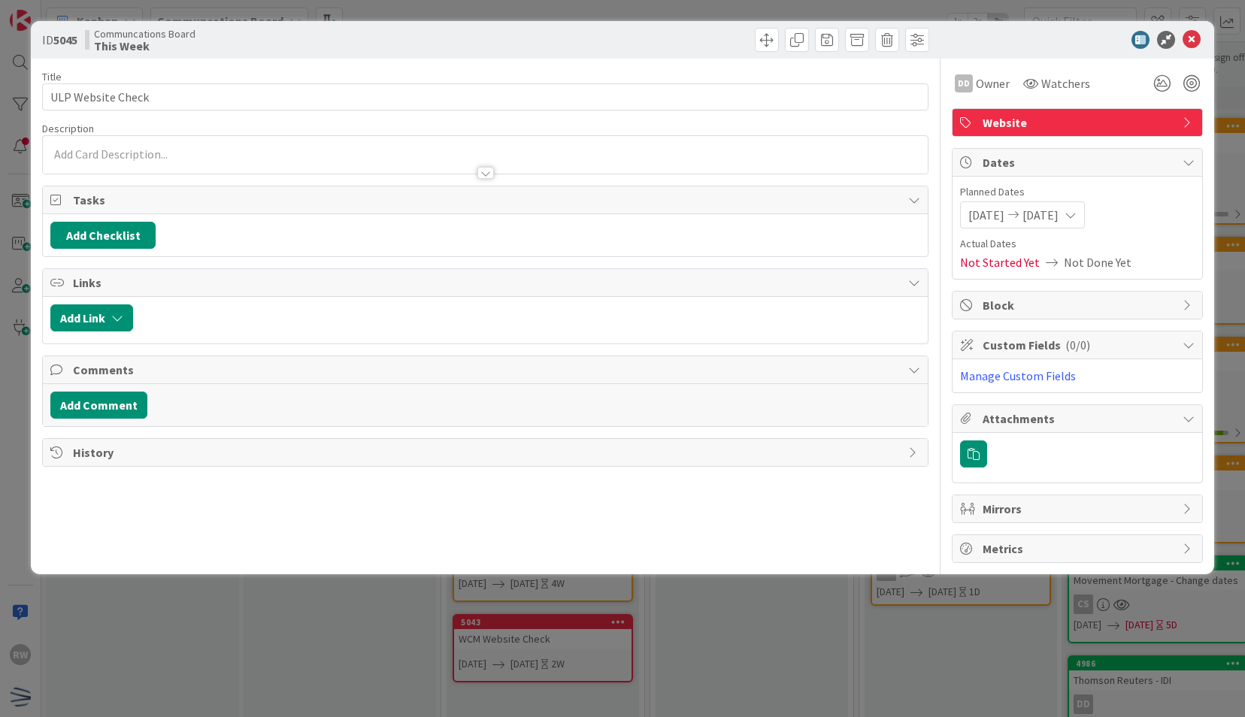
click at [371, 650] on div "ID 5045 Communcations Board This Week Title 17 / 128 ULP Website Check Descript…" at bounding box center [622, 358] width 1245 height 717
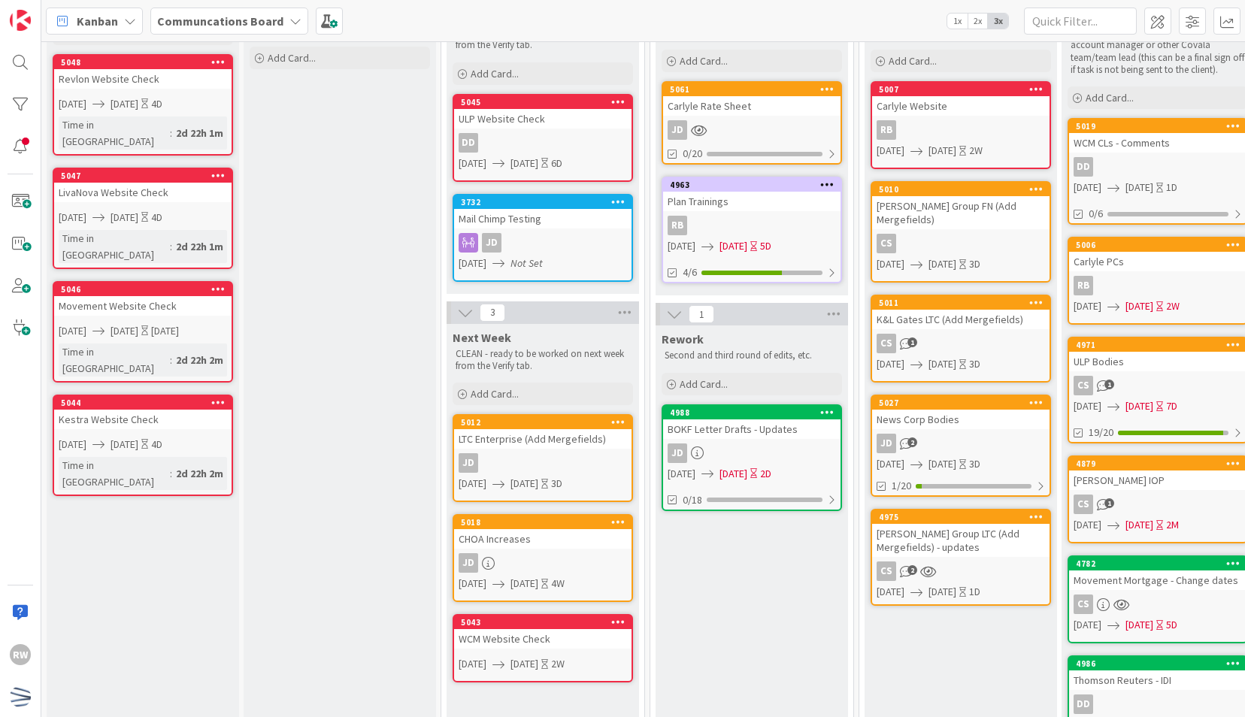
click at [507, 639] on div "WCM Website Check" at bounding box center [542, 639] width 177 height 20
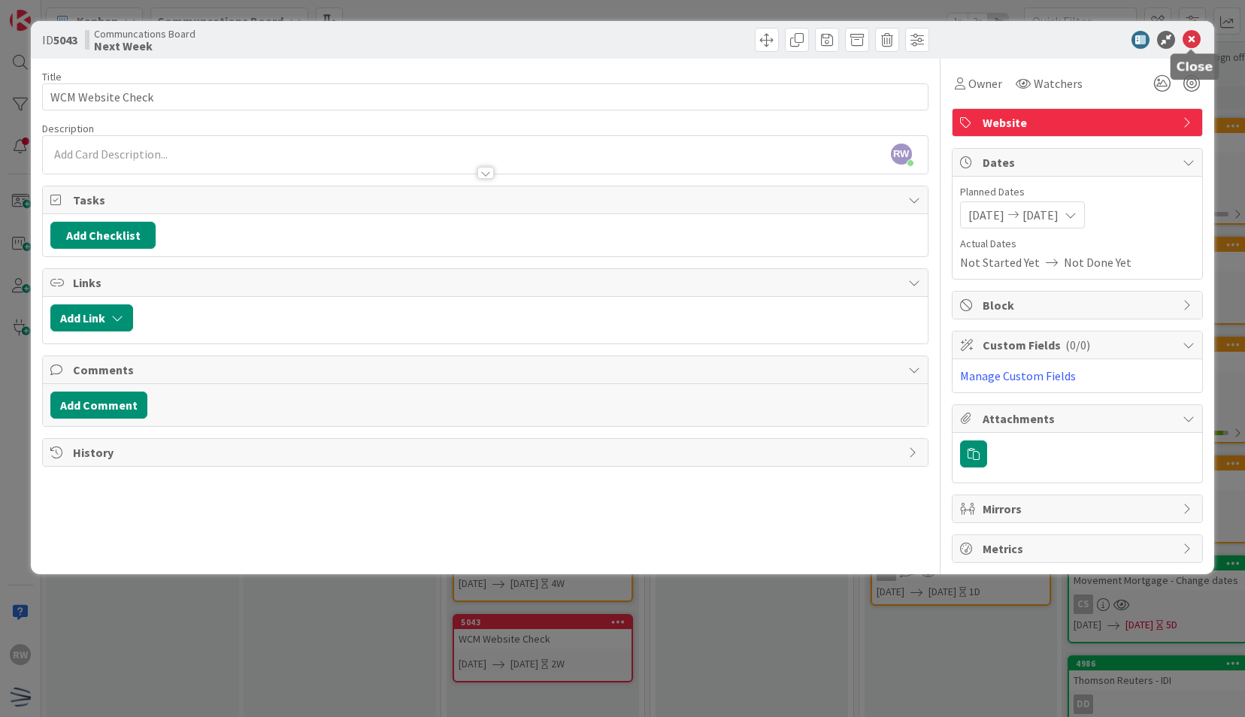
click at [1188, 32] on icon at bounding box center [1192, 40] width 18 height 18
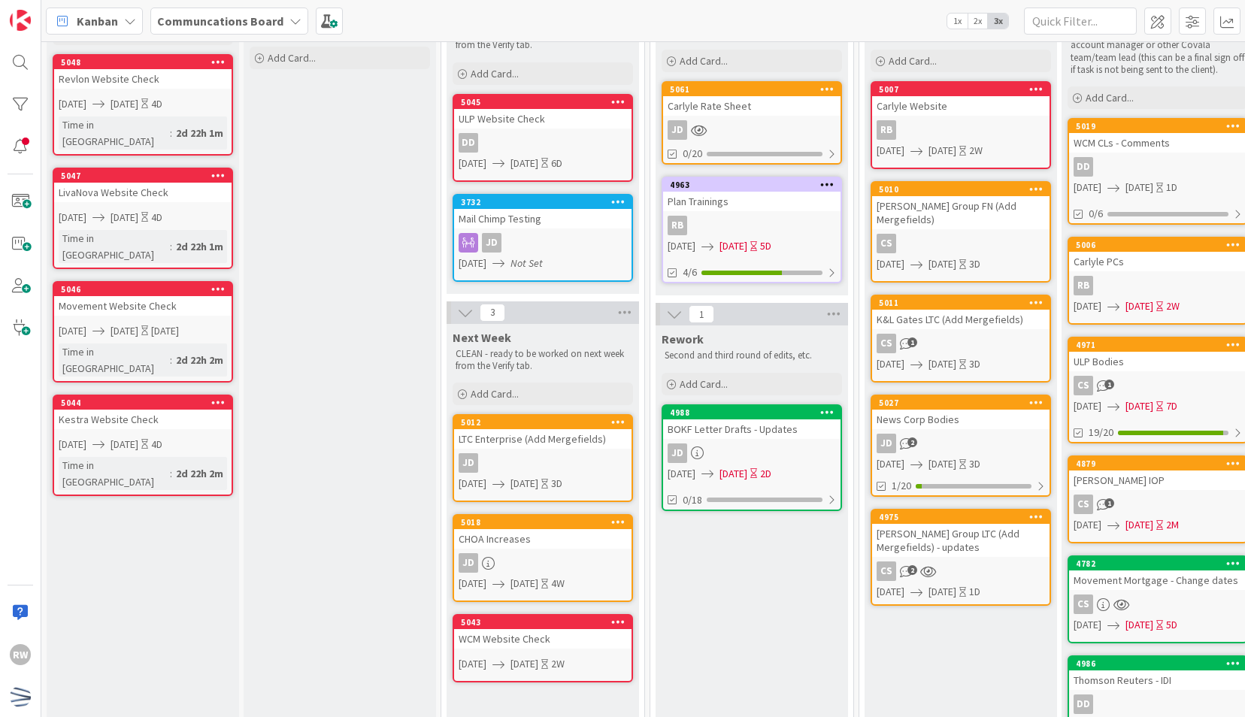
click at [566, 651] on link "5043 WCM Website Check [DATE] [DATE] 2W" at bounding box center [543, 648] width 180 height 68
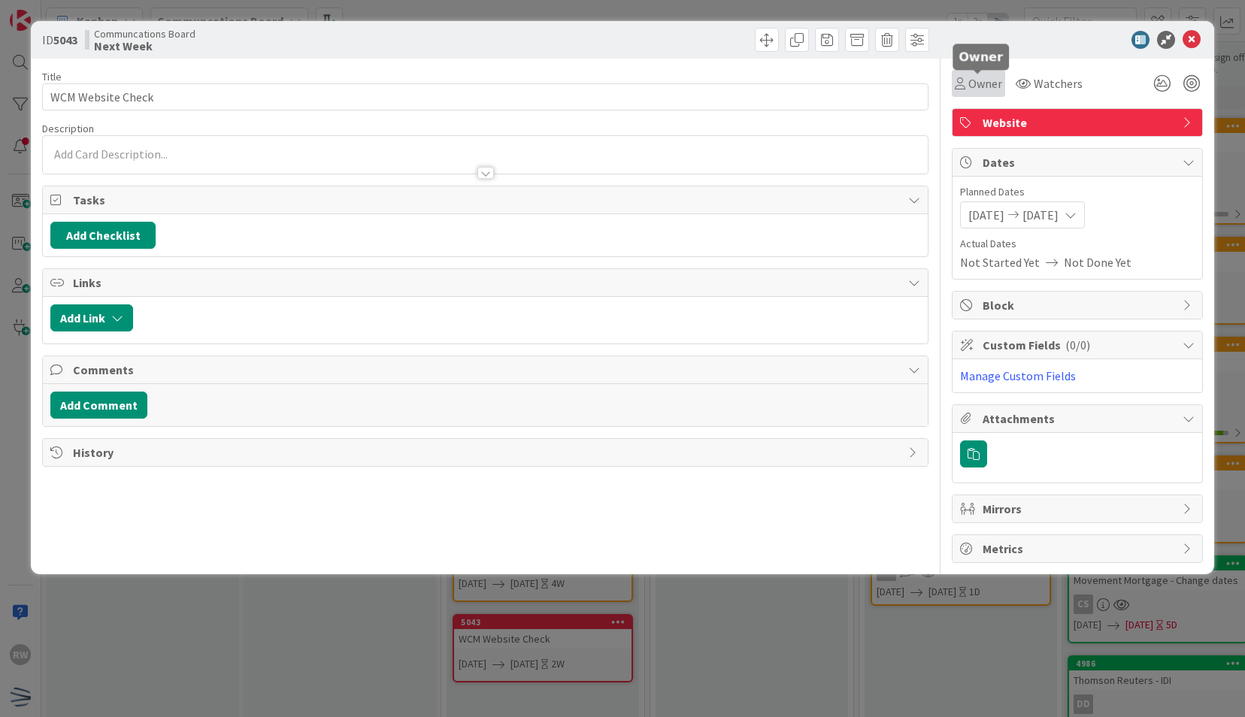
click at [977, 86] on span "Owner" at bounding box center [985, 83] width 34 height 18
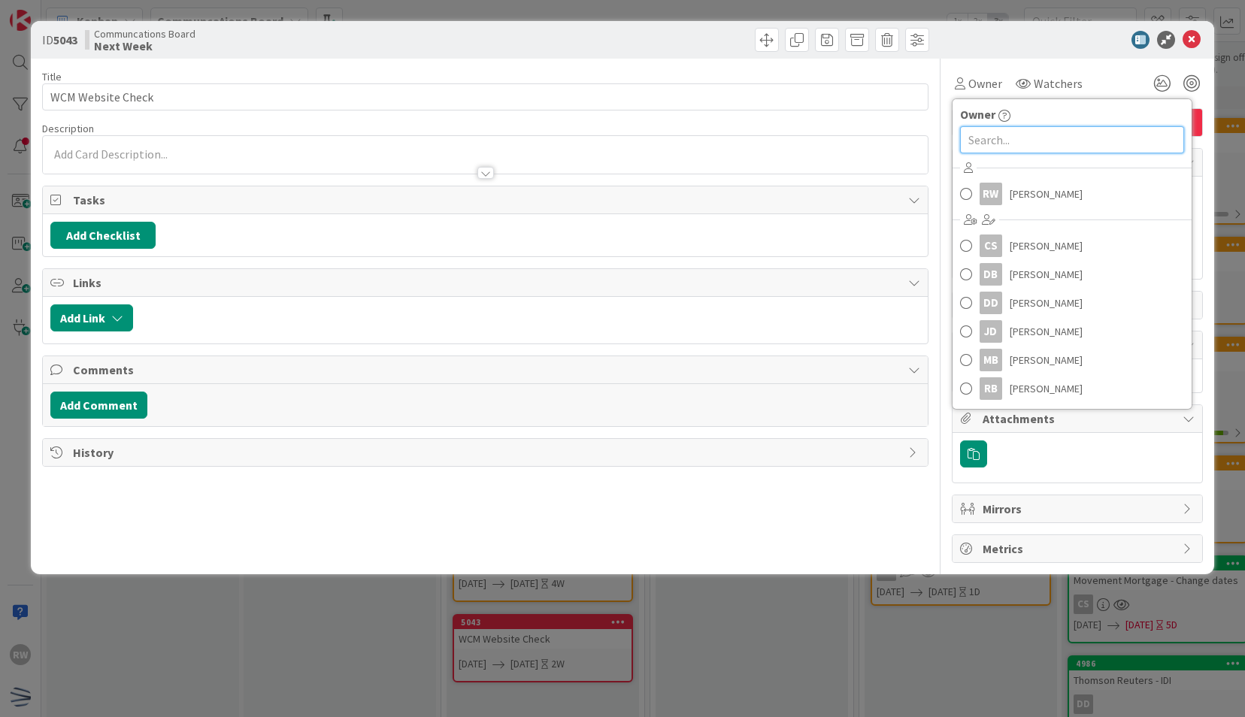
click at [1015, 136] on input "text" at bounding box center [1072, 139] width 224 height 27
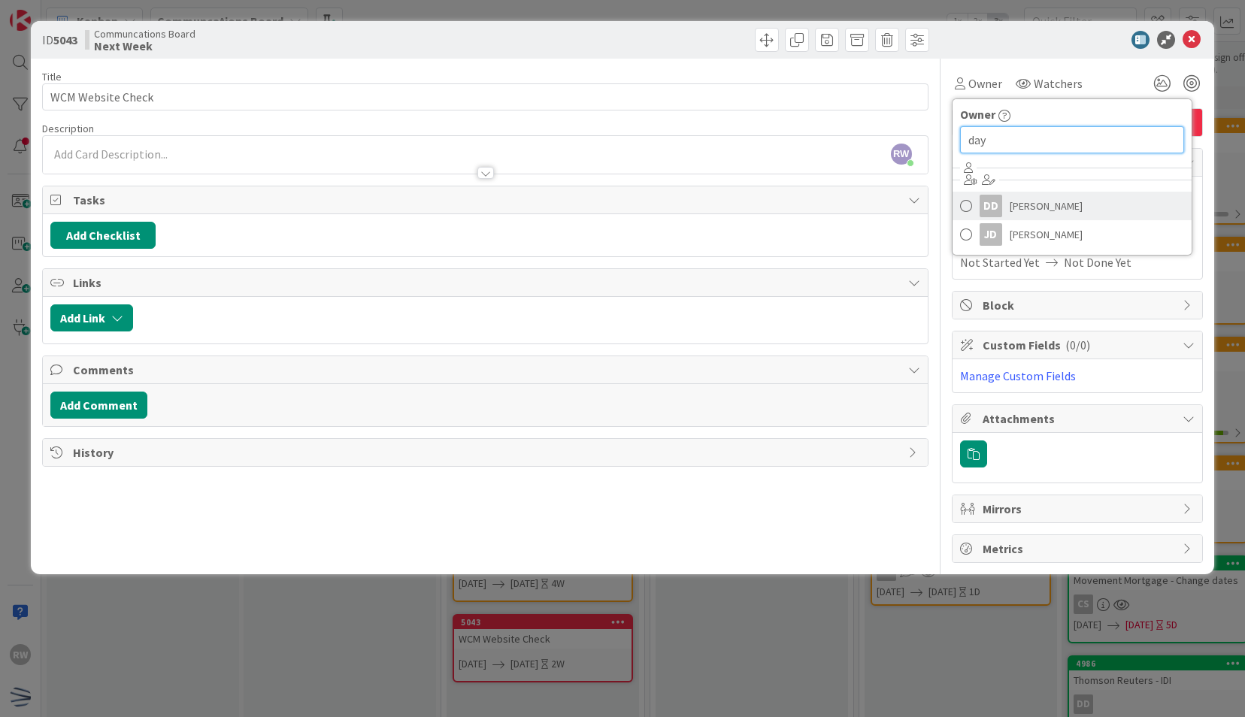
type input "day"
click at [1049, 205] on span "[PERSON_NAME]" at bounding box center [1046, 206] width 73 height 23
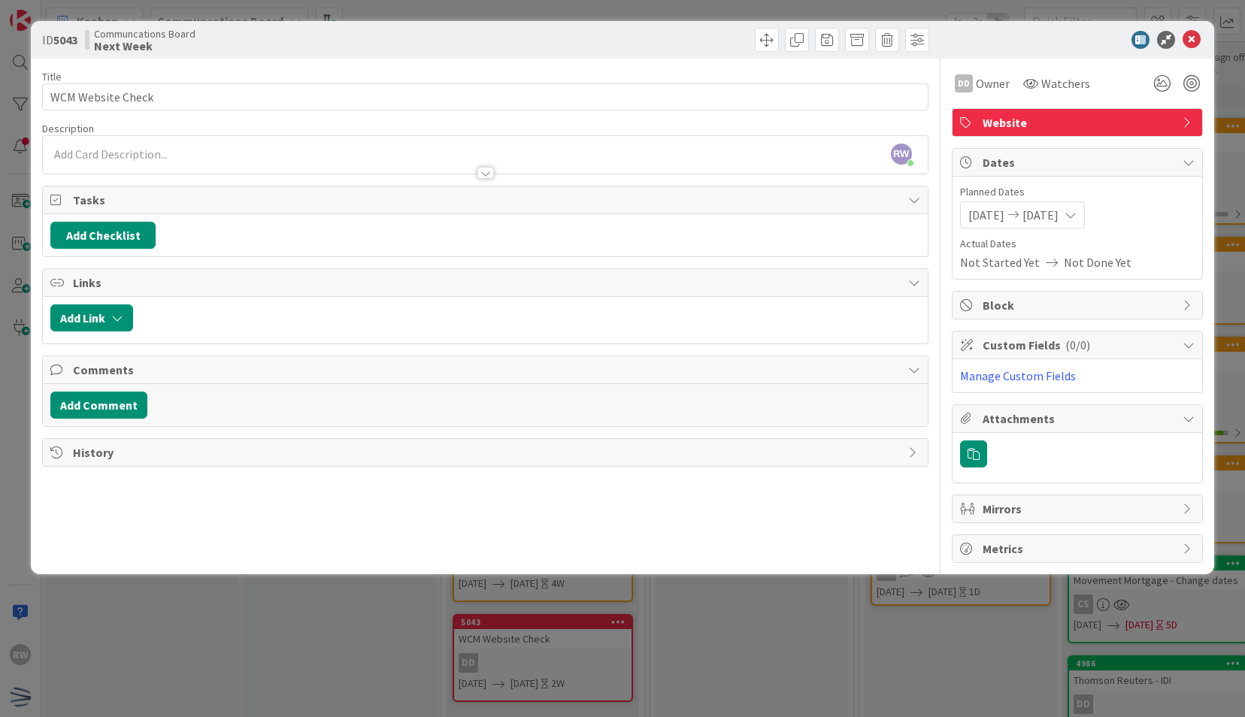
click at [1206, 35] on div "ID 5043 Communcations Board Next Week" at bounding box center [622, 40] width 1183 height 38
click at [1192, 35] on icon at bounding box center [1192, 40] width 18 height 18
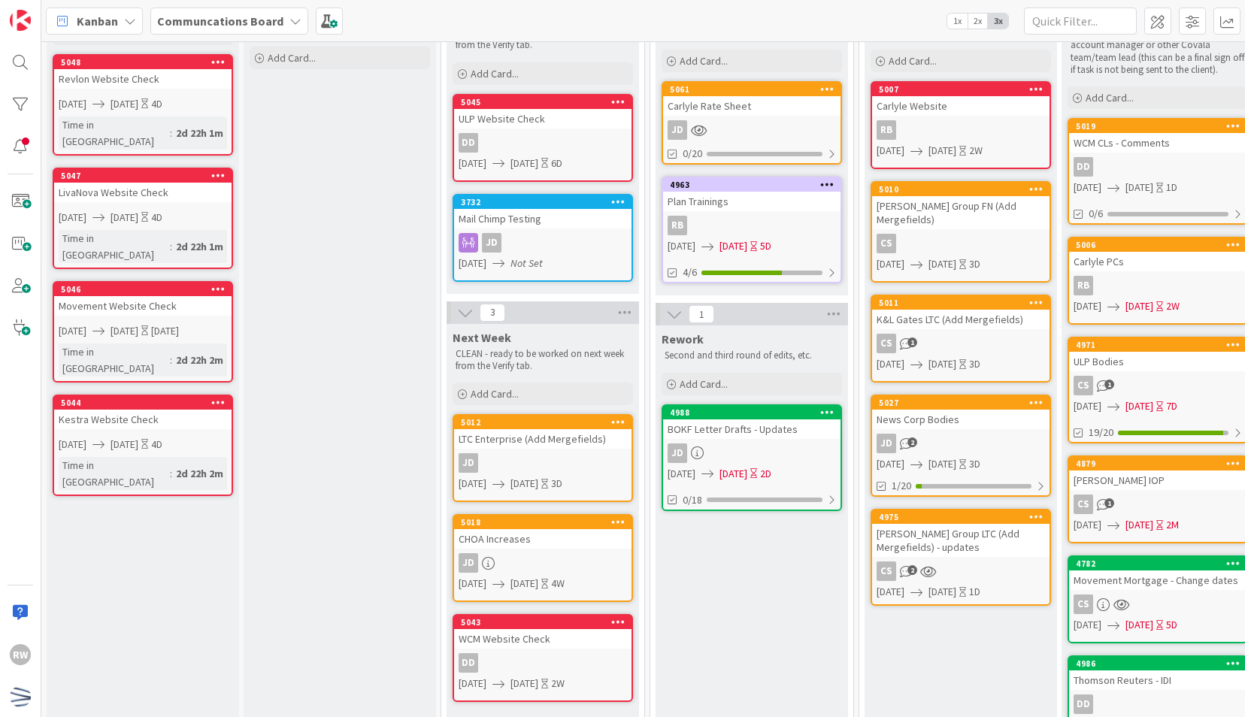
click at [485, 128] on link "5045 ULP Website Check DD [DATE] [DATE] 6D" at bounding box center [543, 138] width 180 height 88
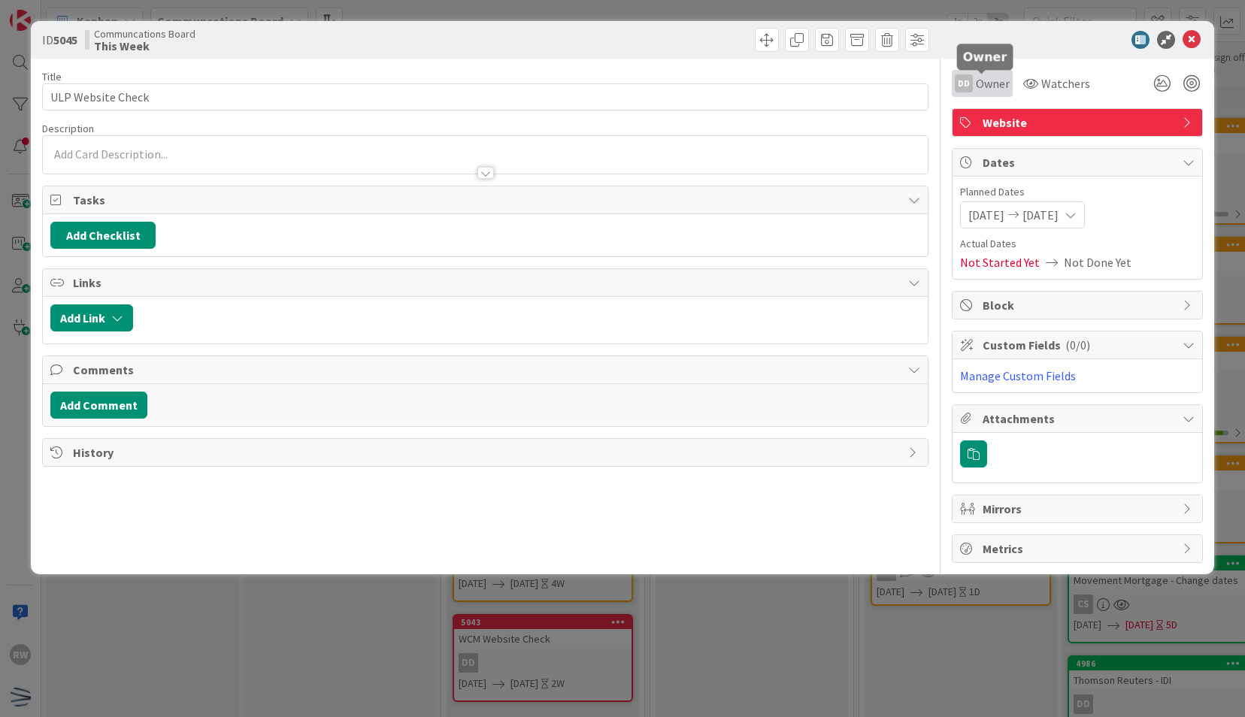
click at [977, 89] on span "Owner" at bounding box center [993, 83] width 34 height 18
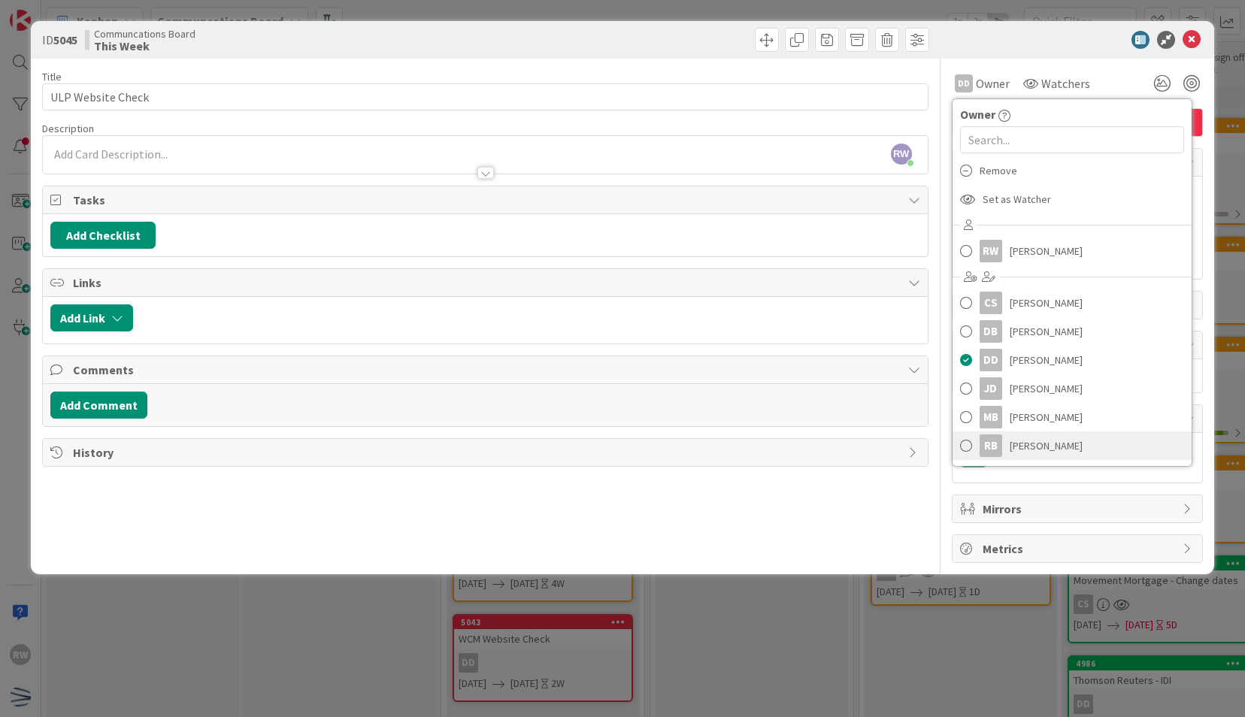
click at [1020, 442] on span "[PERSON_NAME]" at bounding box center [1046, 446] width 73 height 23
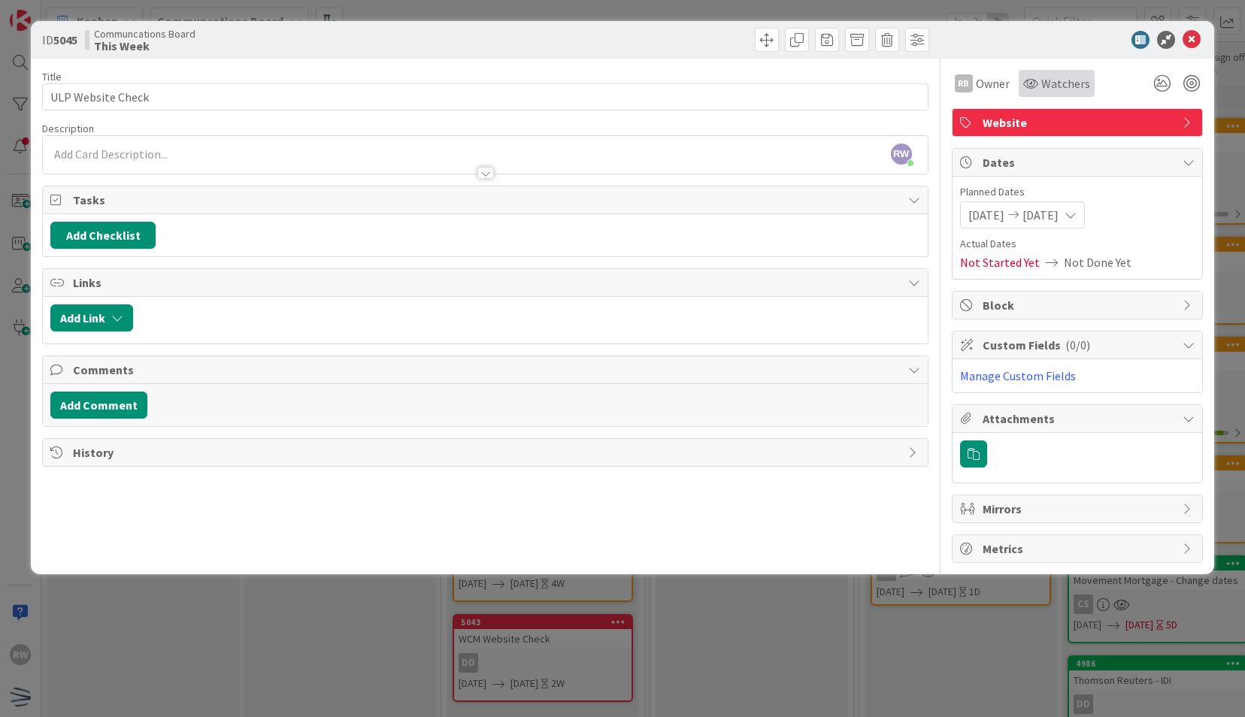
click at [1061, 87] on span "Watchers" at bounding box center [1065, 83] width 49 height 18
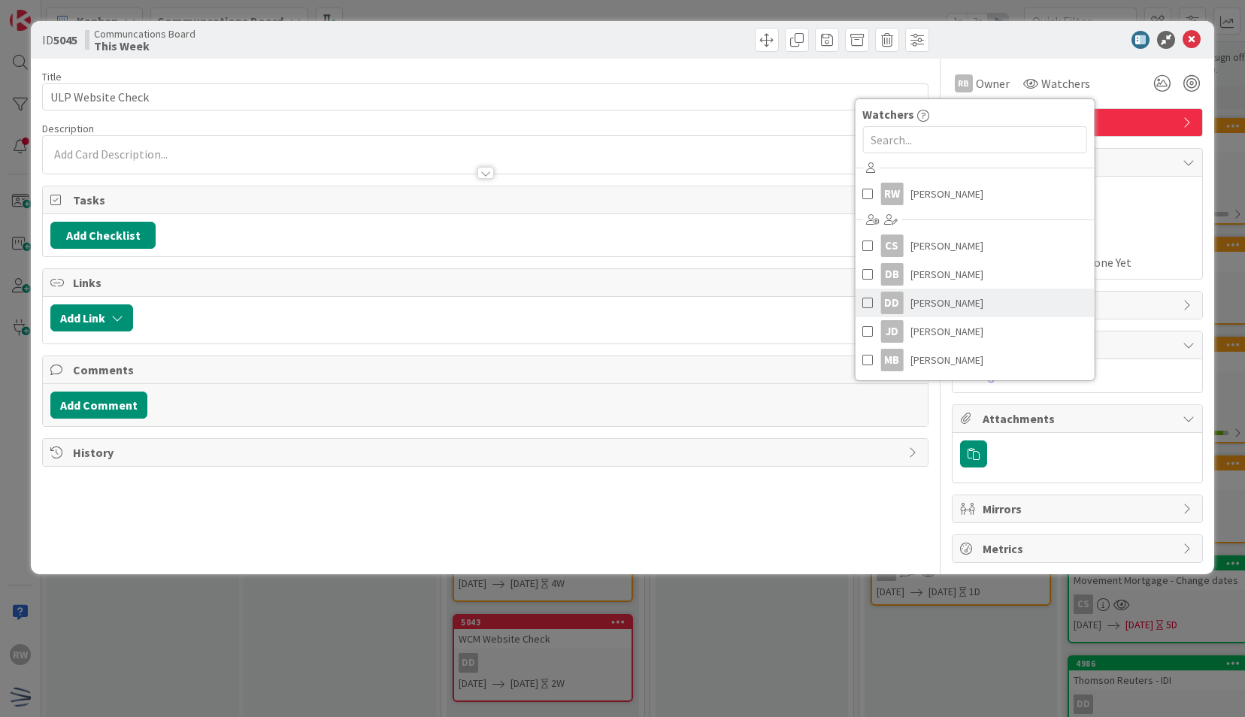
click at [975, 301] on link "[PERSON_NAME]" at bounding box center [974, 303] width 239 height 29
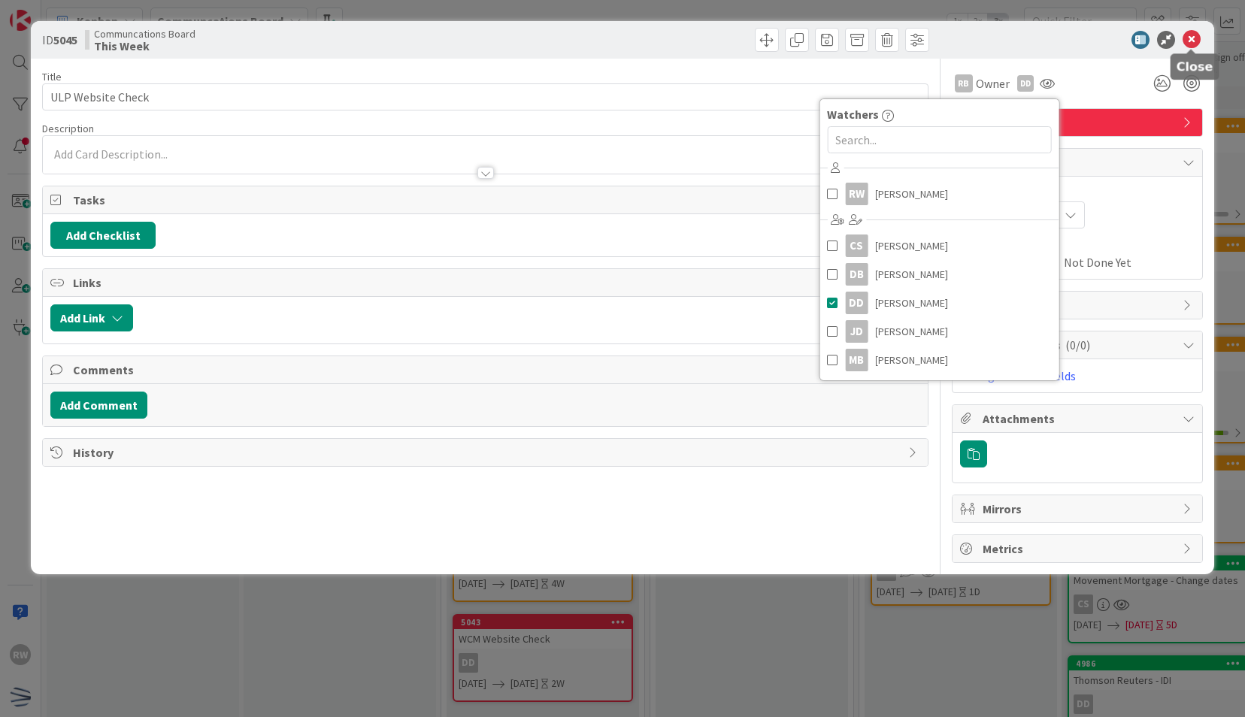
click at [1193, 40] on icon at bounding box center [1192, 40] width 18 height 18
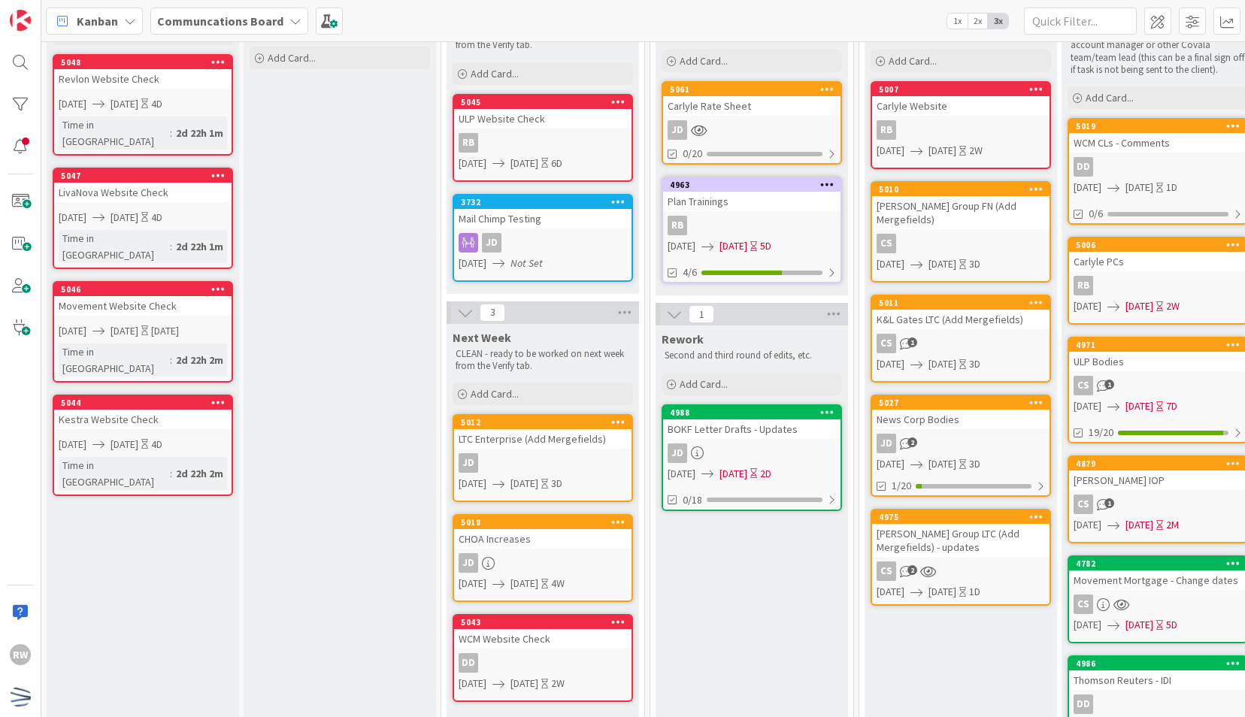
click at [366, 394] on div "Verifying CLEANING - Tasks that need to be analyzed and completed soon. Please …" at bounding box center [340, 594] width 192 height 1286
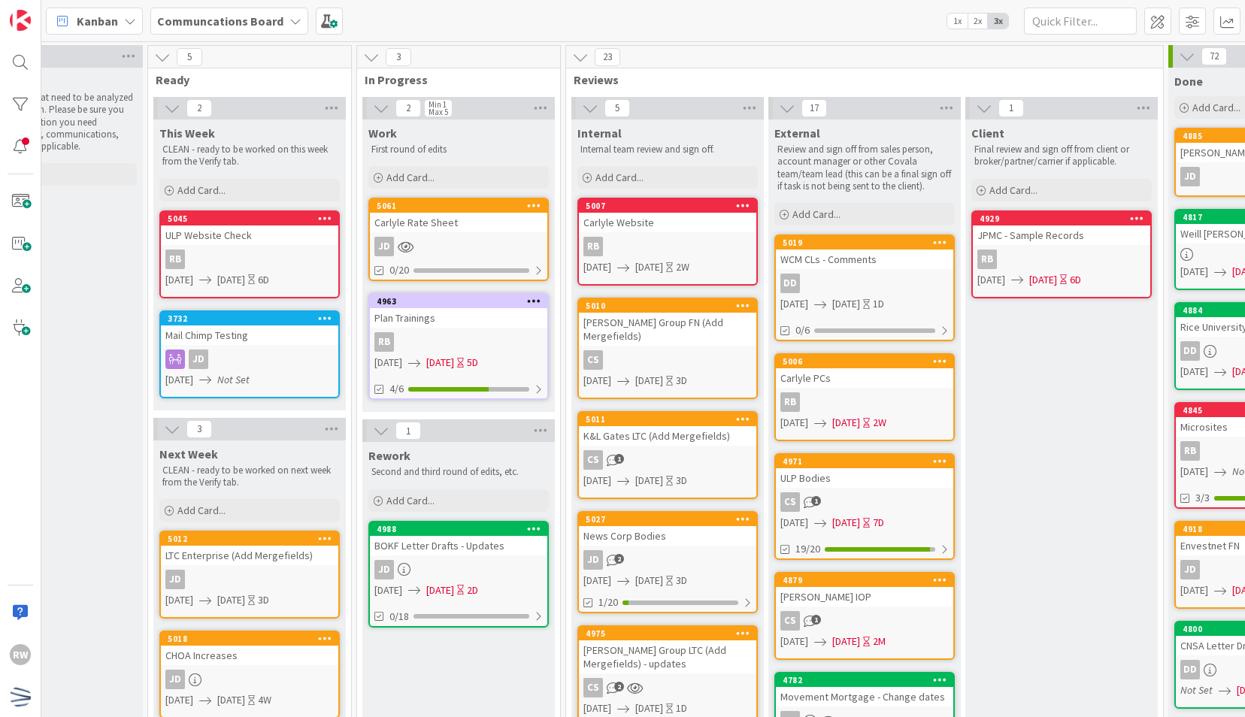
scroll to position [0, 290]
